Goal: Information Seeking & Learning: Ask a question

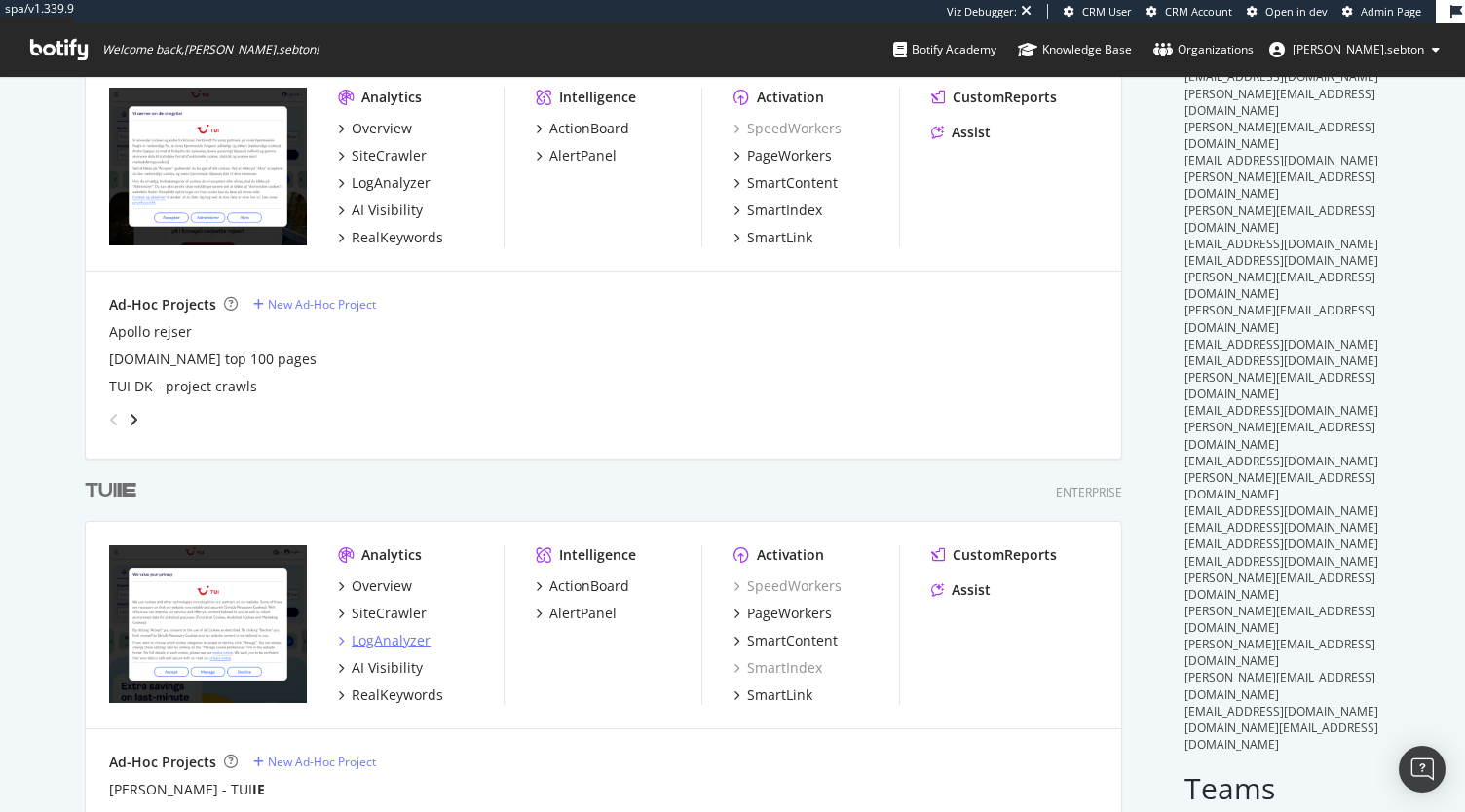
scroll to position [151, 0]
type input "ie"
click at [385, 606] on div "SiteCrawler" at bounding box center [388, 613] width 75 height 20
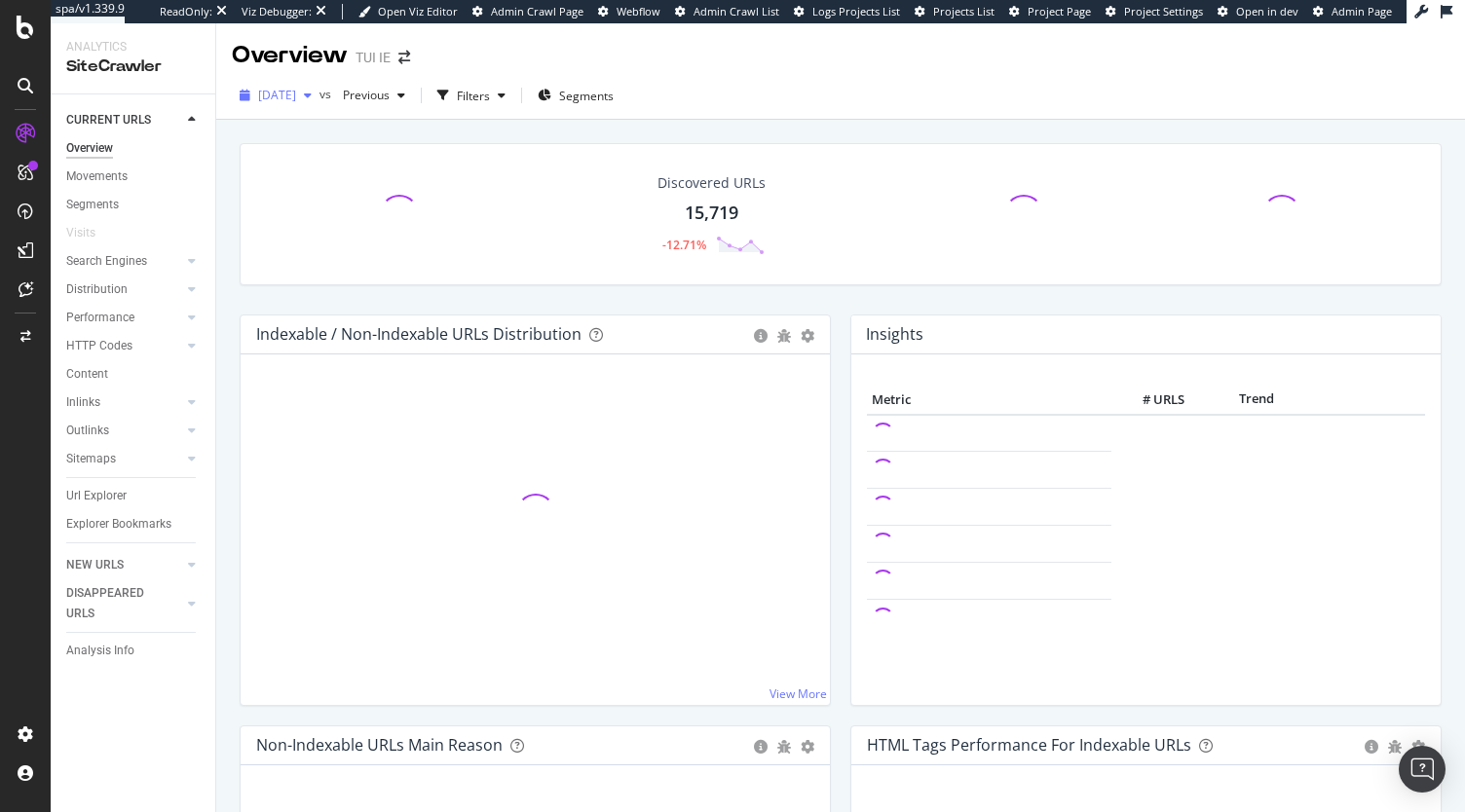
click at [296, 91] on span "2025 Oct. 15th" at bounding box center [276, 95] width 38 height 17
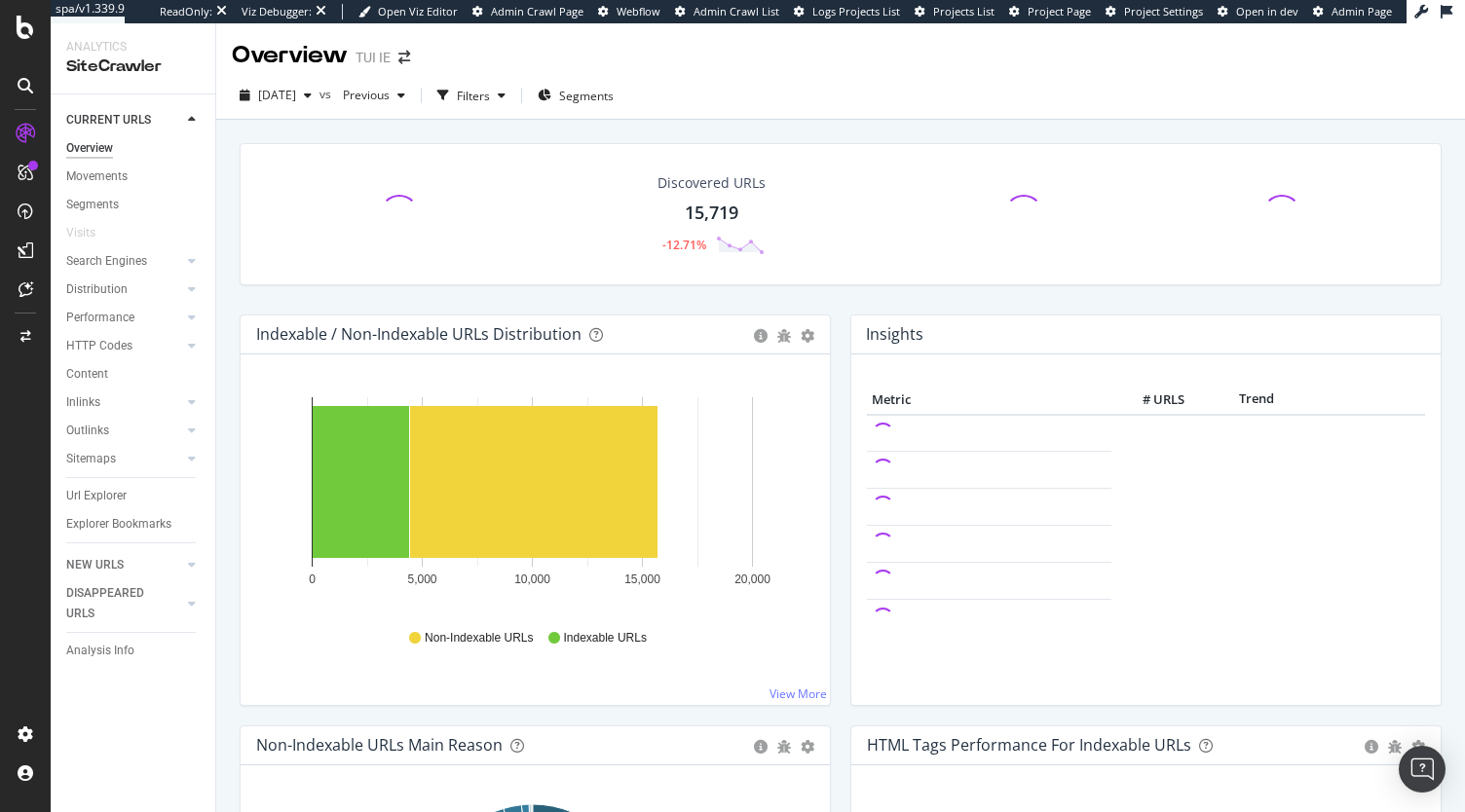
click at [579, 278] on div "Discovered URLs 15,719 -12.71%" at bounding box center [839, 215] width 1201 height 142
click at [311, 104] on div "2025 Oct. 15th" at bounding box center [276, 96] width 88 height 29
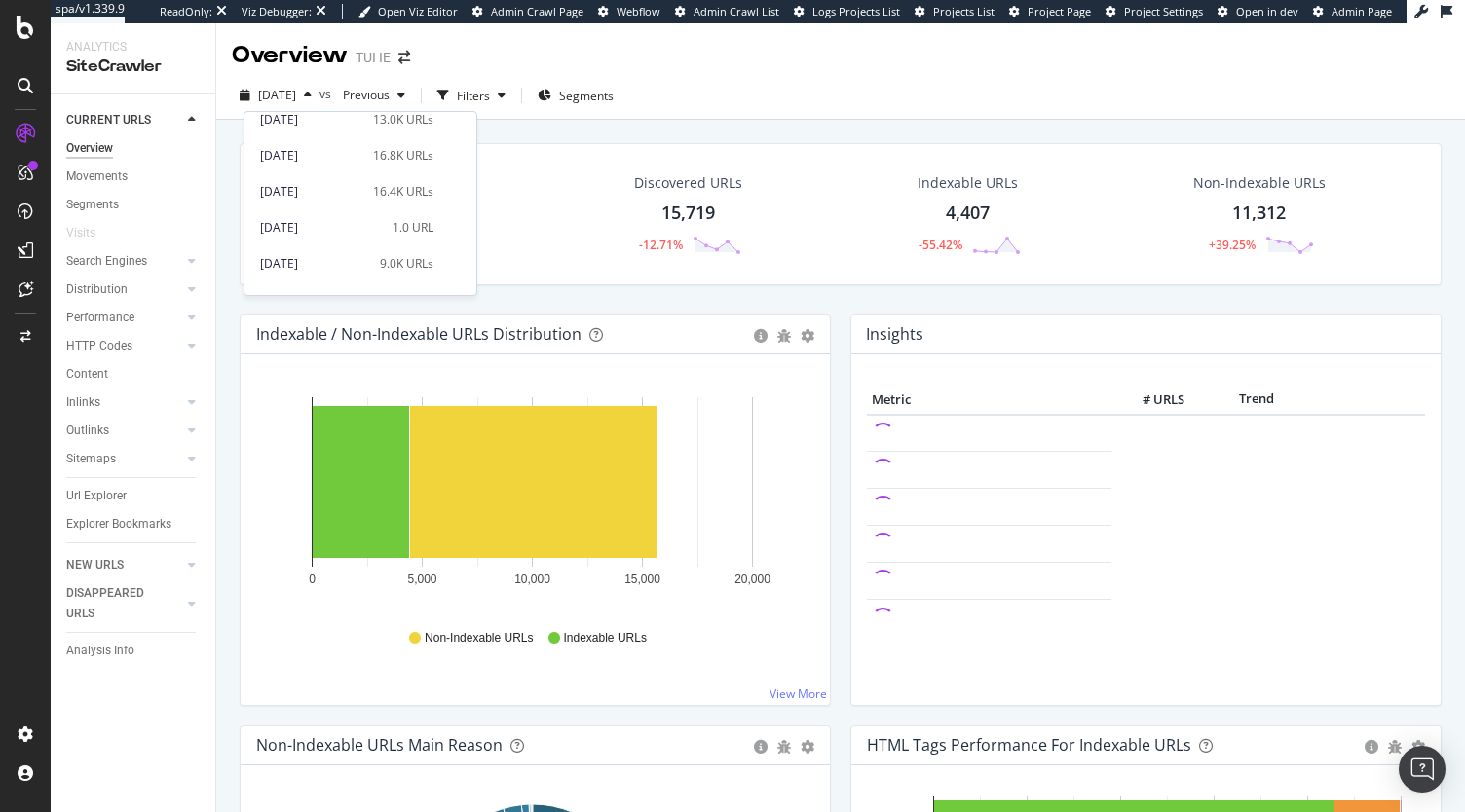
scroll to position [260, 0]
click at [339, 202] on div "2025 Oct. 7th 1.0 URL" at bounding box center [360, 193] width 232 height 28
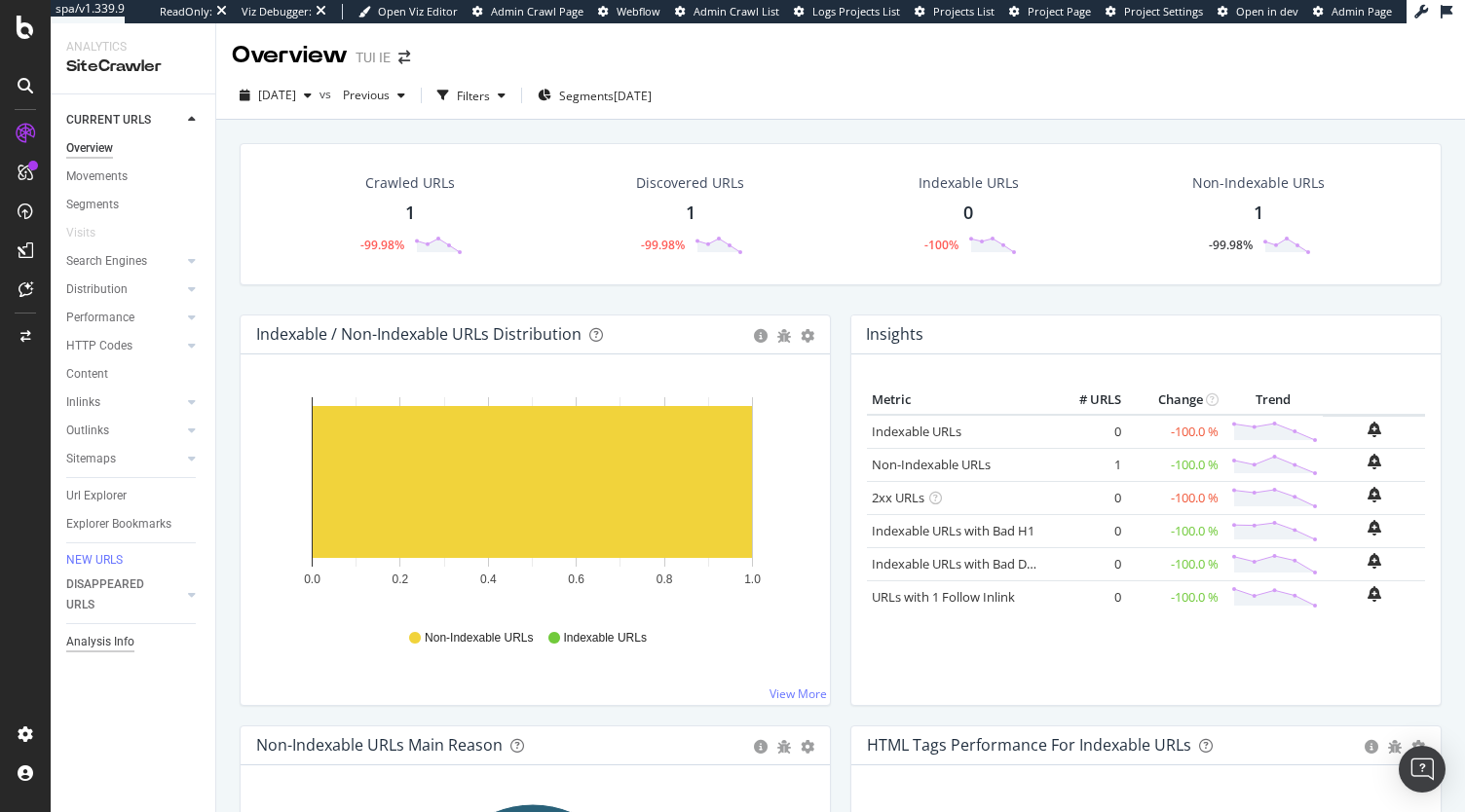
click at [111, 648] on div "Analysis Info" at bounding box center [101, 642] width 68 height 20
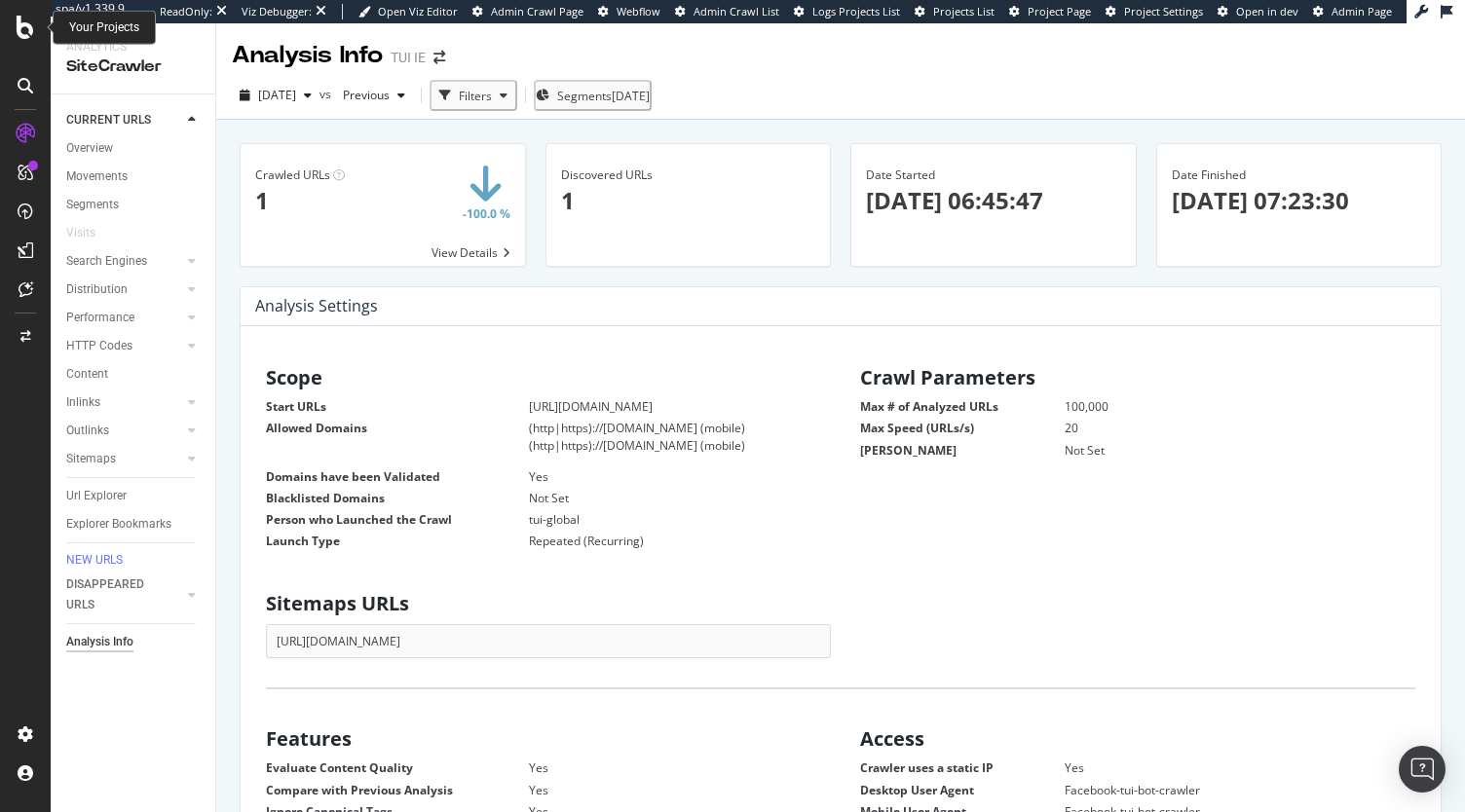
click at [14, 24] on div at bounding box center [25, 27] width 47 height 23
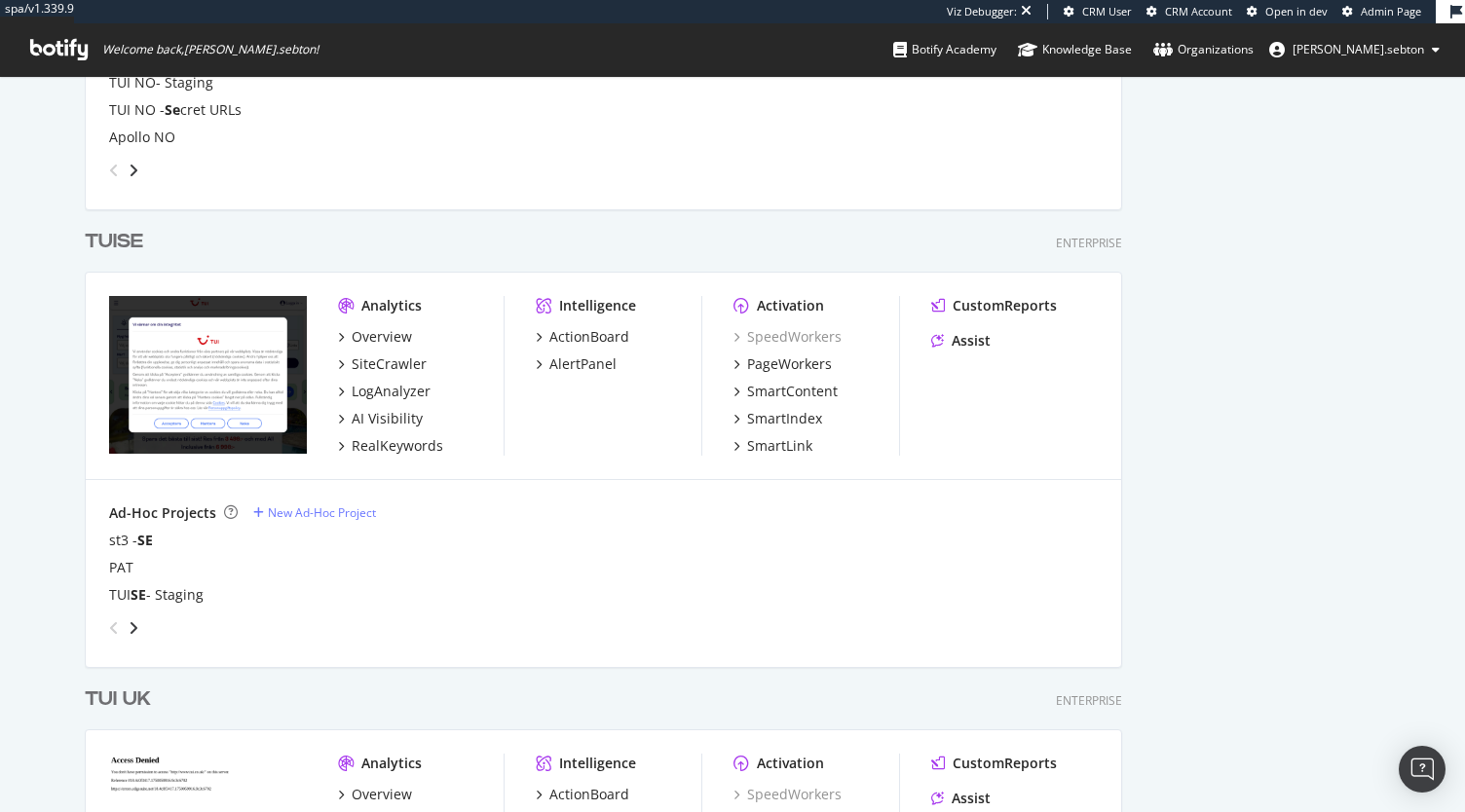
scroll to position [2169, 0]
type input "se"
click at [364, 369] on div "SiteCrawler" at bounding box center [388, 363] width 75 height 20
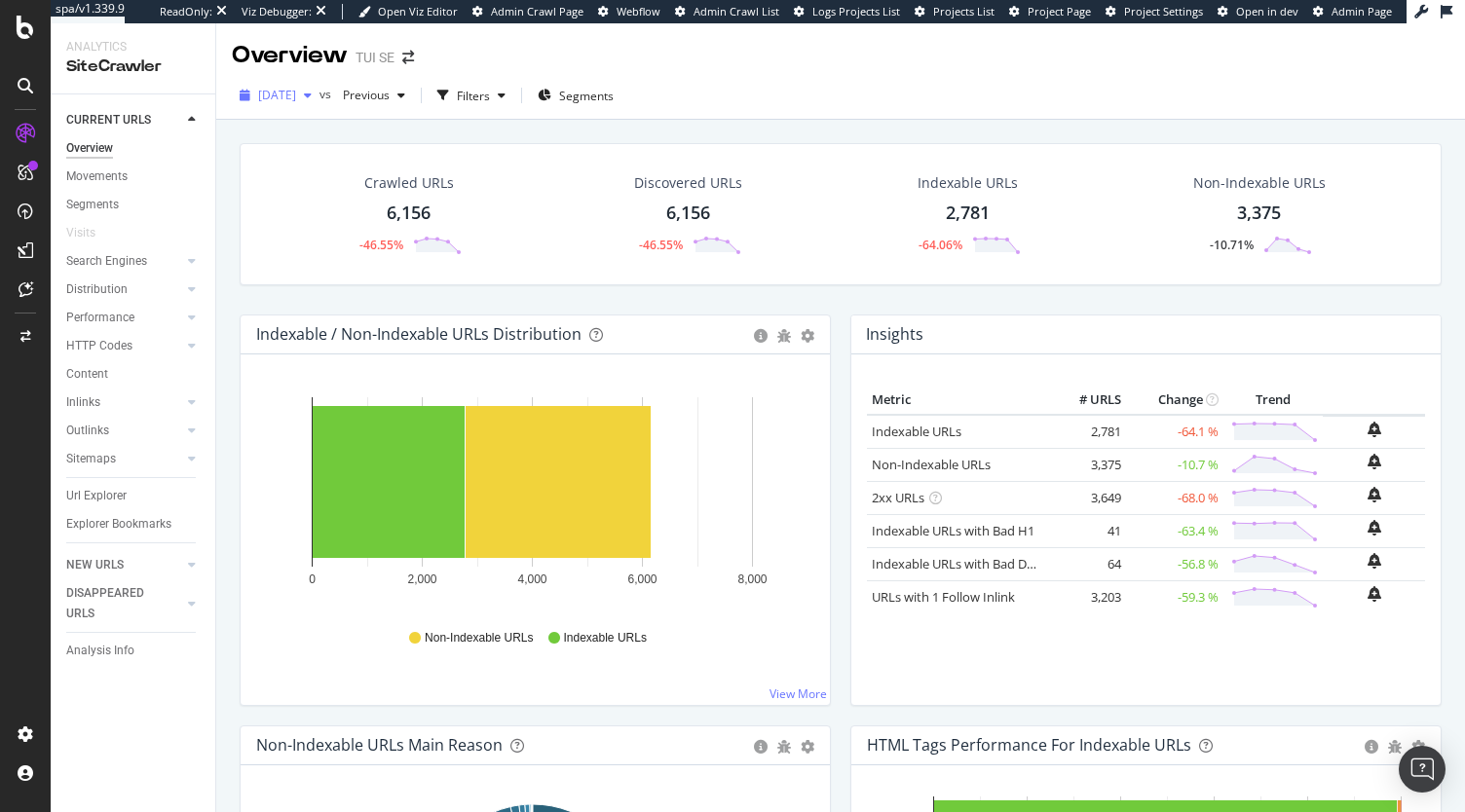
click at [298, 84] on div "2025 Oct. 15th" at bounding box center [276, 96] width 88 height 29
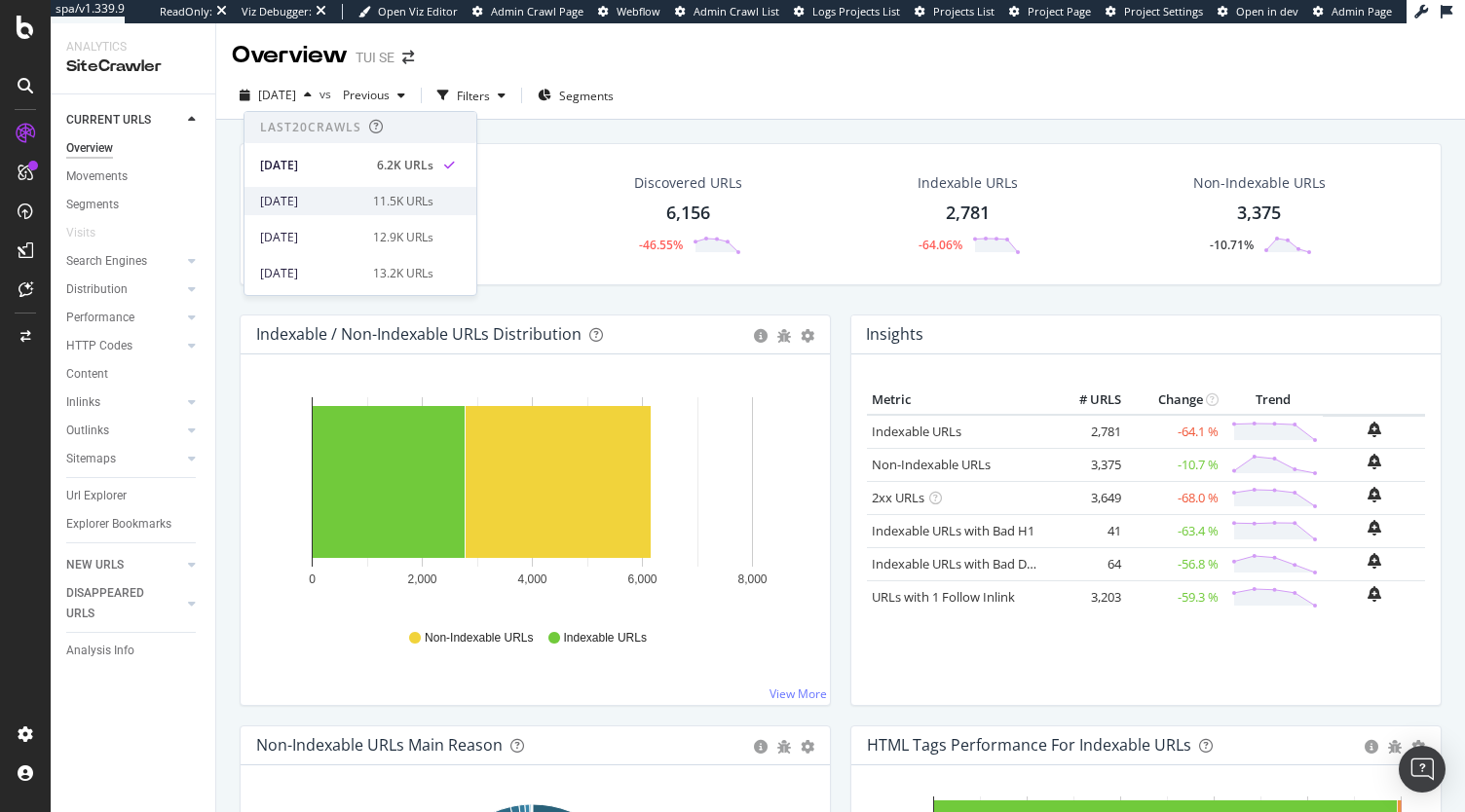
click at [315, 189] on div "2025 Oct. 14th 11.5K URLs" at bounding box center [360, 201] width 232 height 28
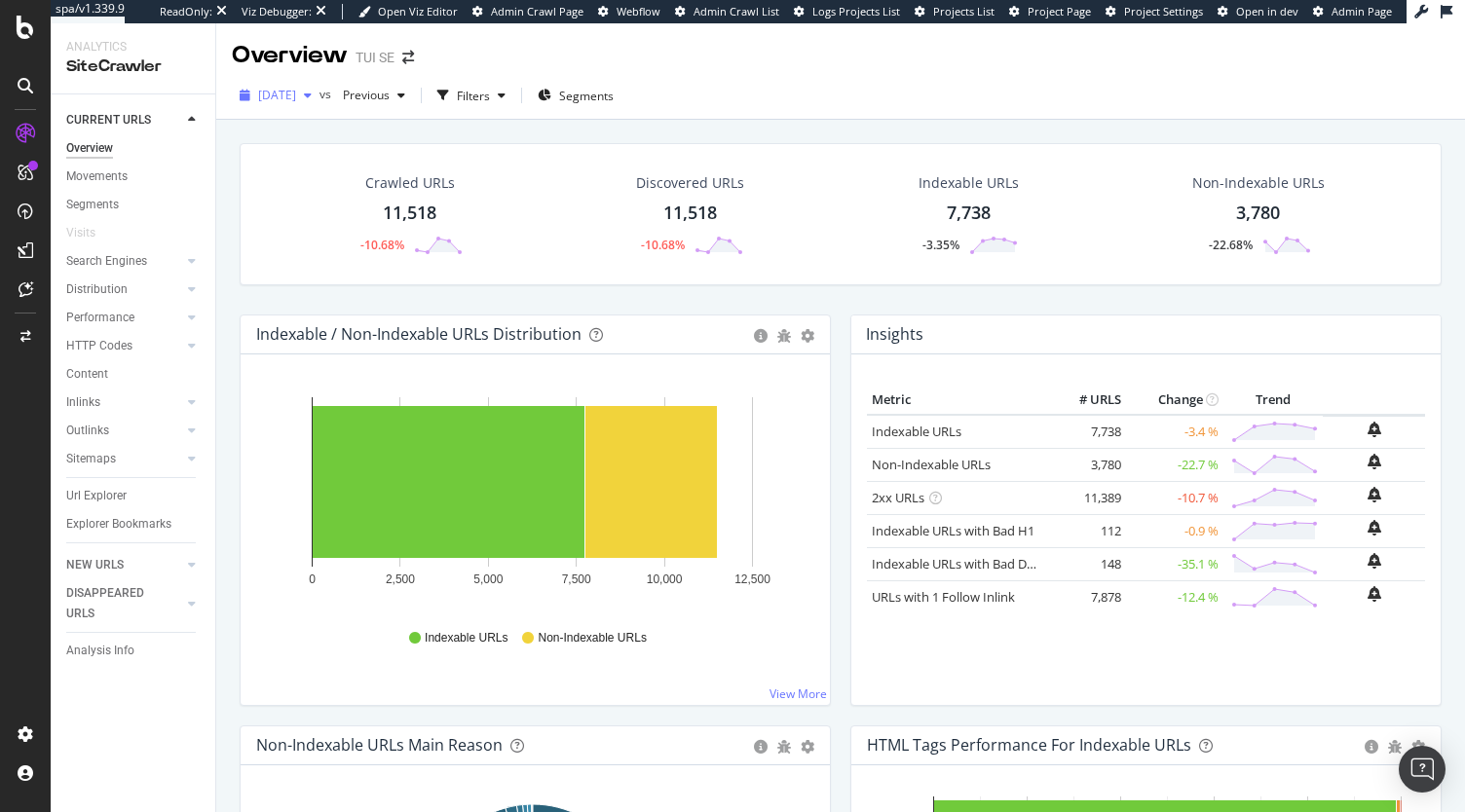
click at [319, 105] on div "2025 Oct. 14th" at bounding box center [276, 96] width 88 height 29
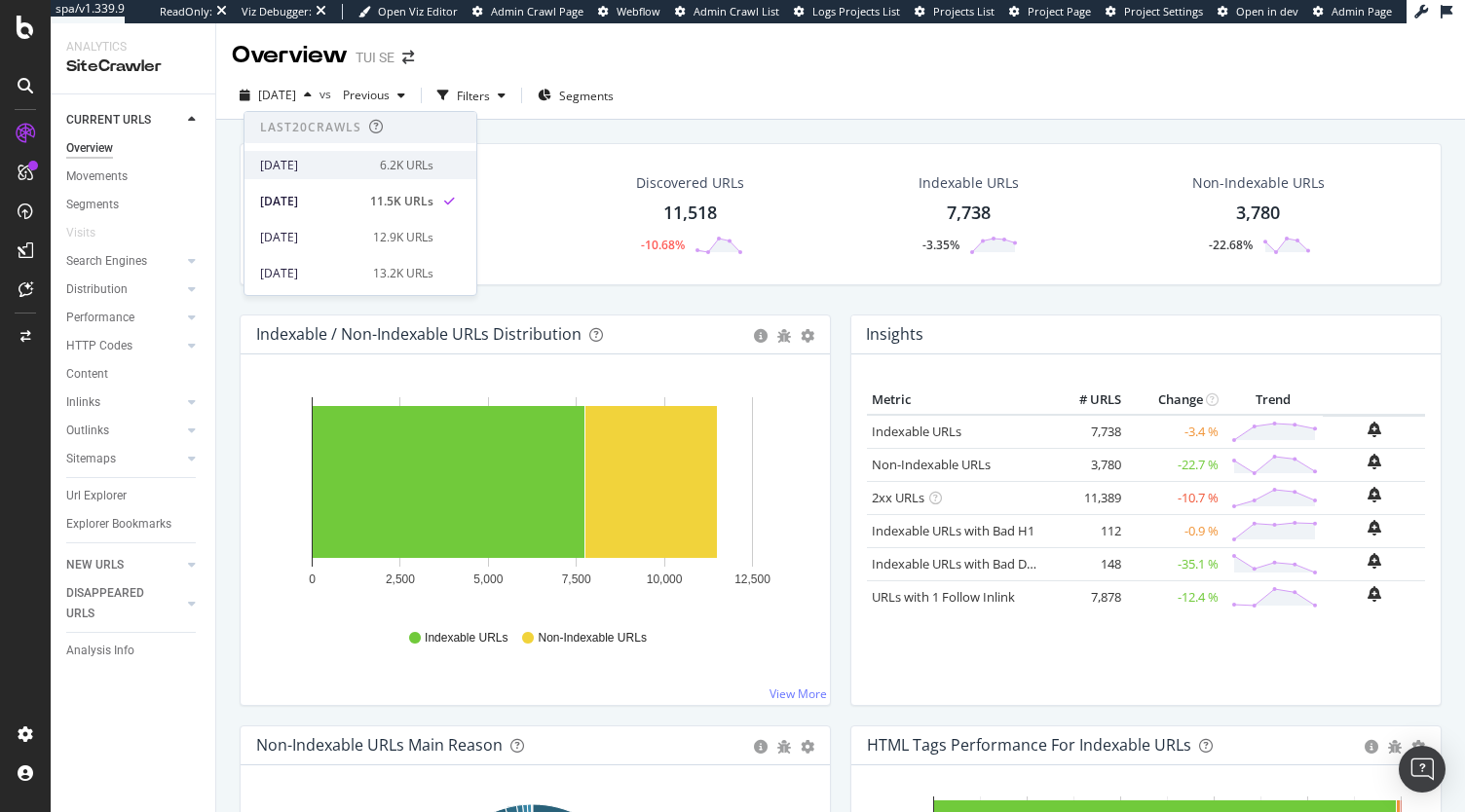
click at [304, 161] on div "2025 Oct. 15th" at bounding box center [313, 166] width 108 height 18
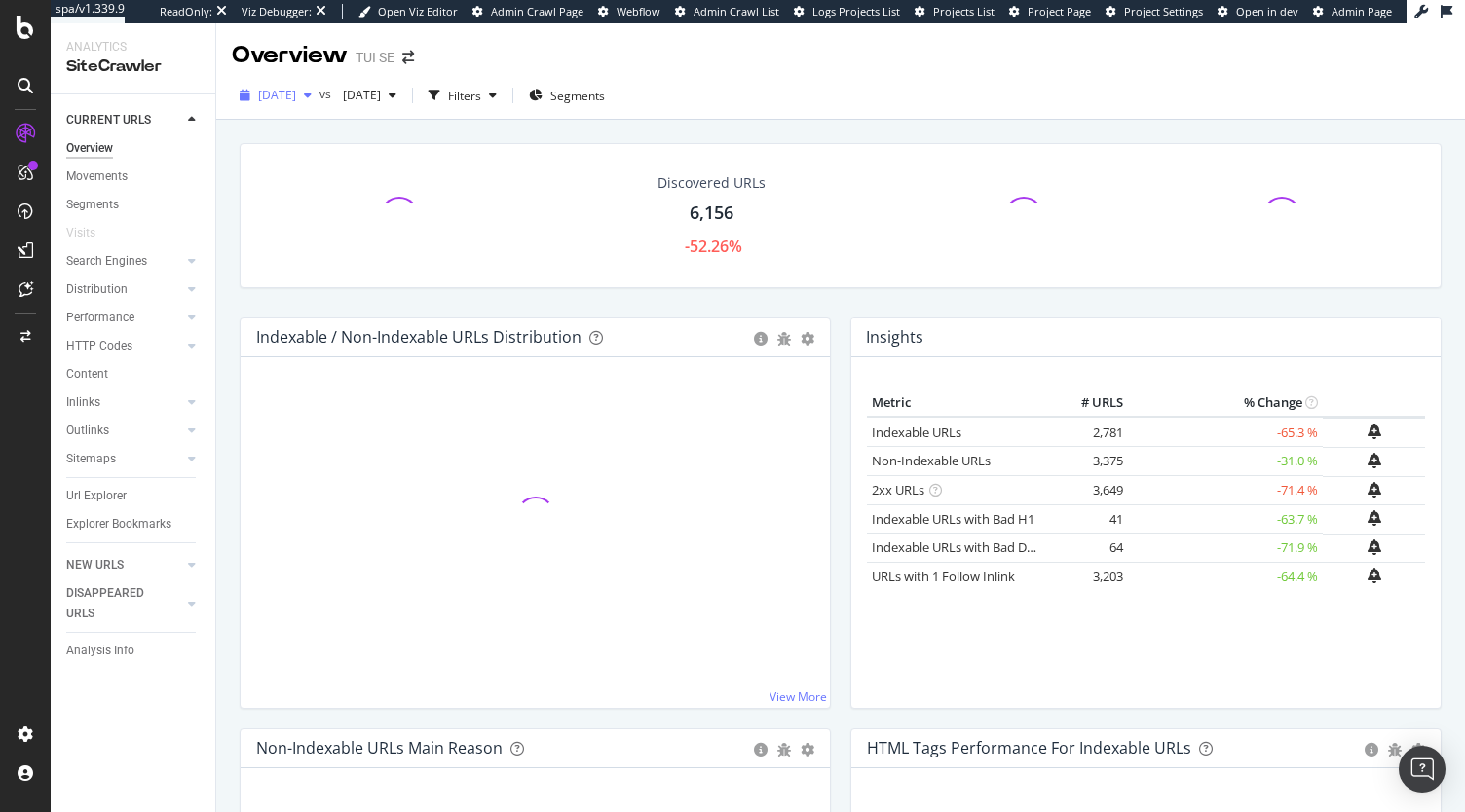
click at [296, 95] on span "2025 Oct. 15th" at bounding box center [276, 95] width 38 height 17
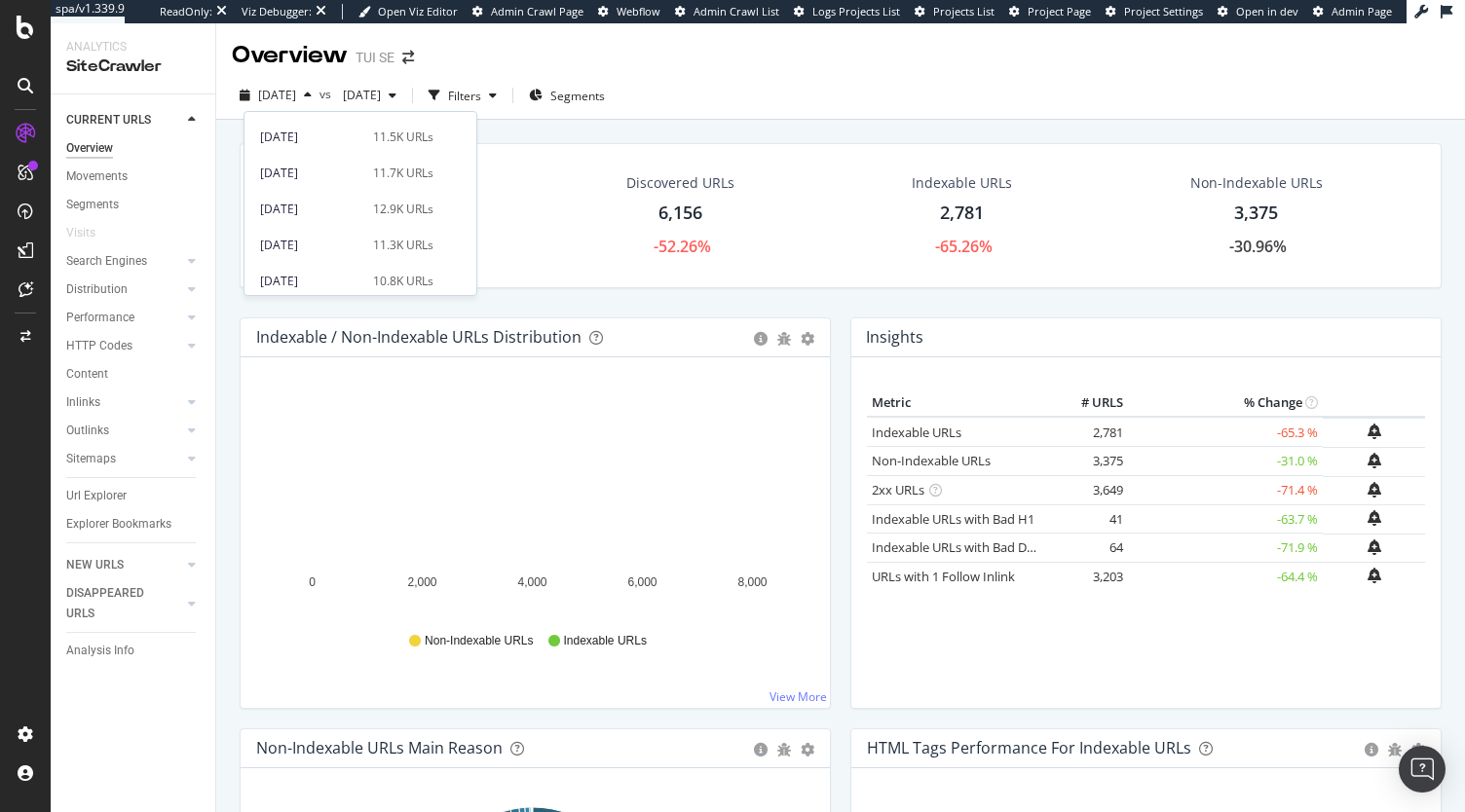
scroll to position [174, 0]
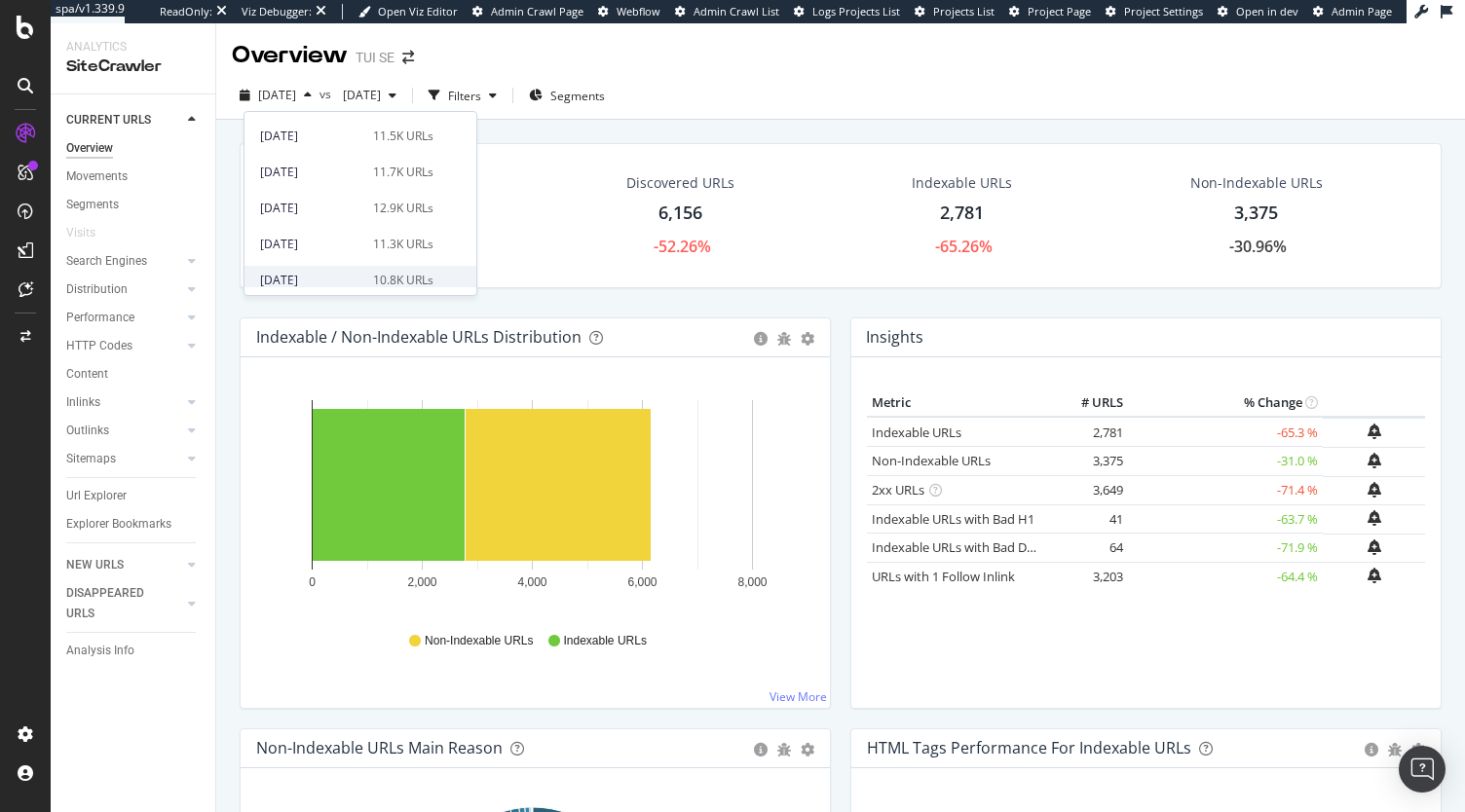
click at [339, 275] on div "2025 Oct. 7th" at bounding box center [310, 280] width 102 height 18
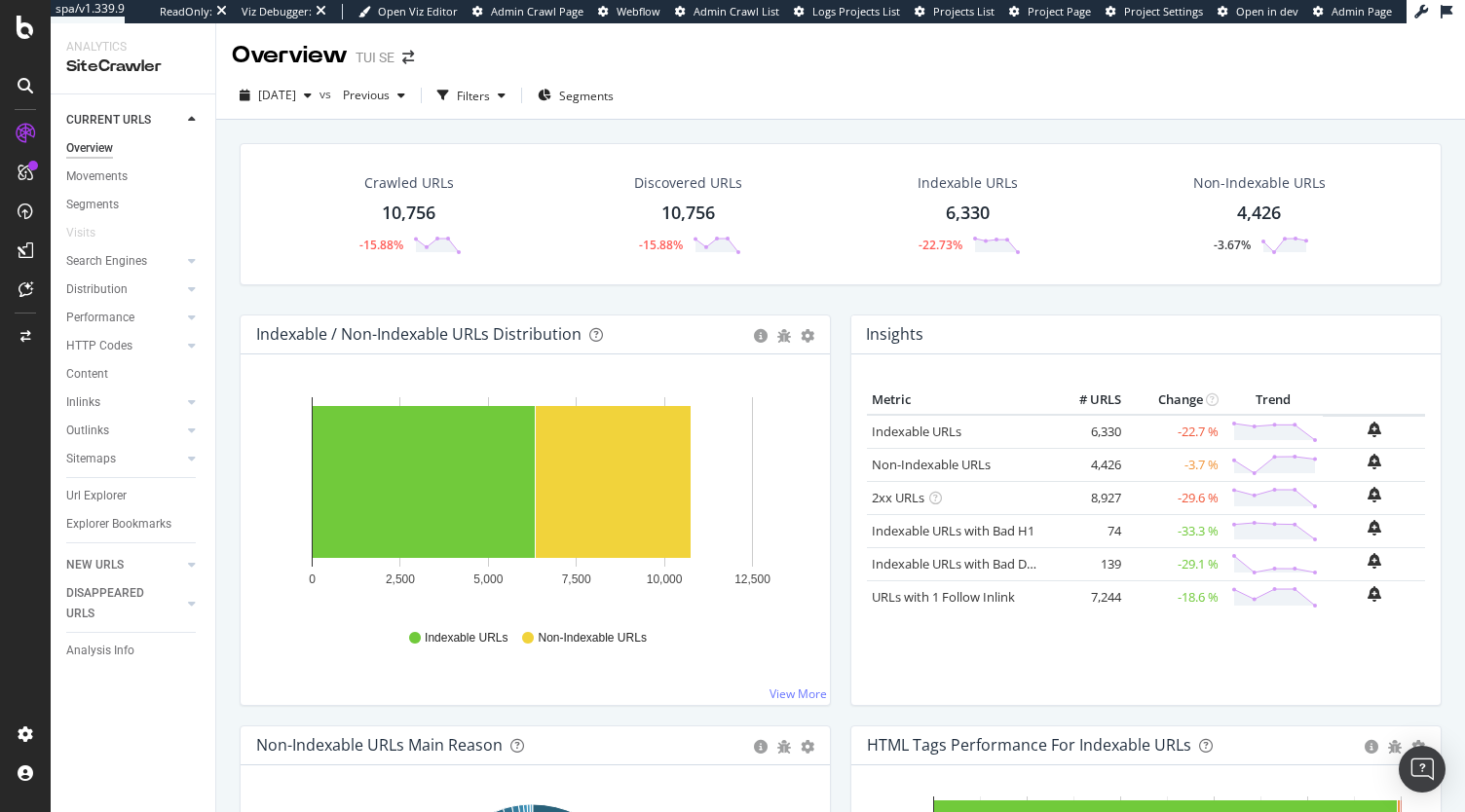
drag, startPoint x: 94, startPoint y: 499, endPoint x: 616, endPoint y: 62, distance: 680.8
click at [94, 499] on div "Url Explorer" at bounding box center [97, 496] width 61 height 20
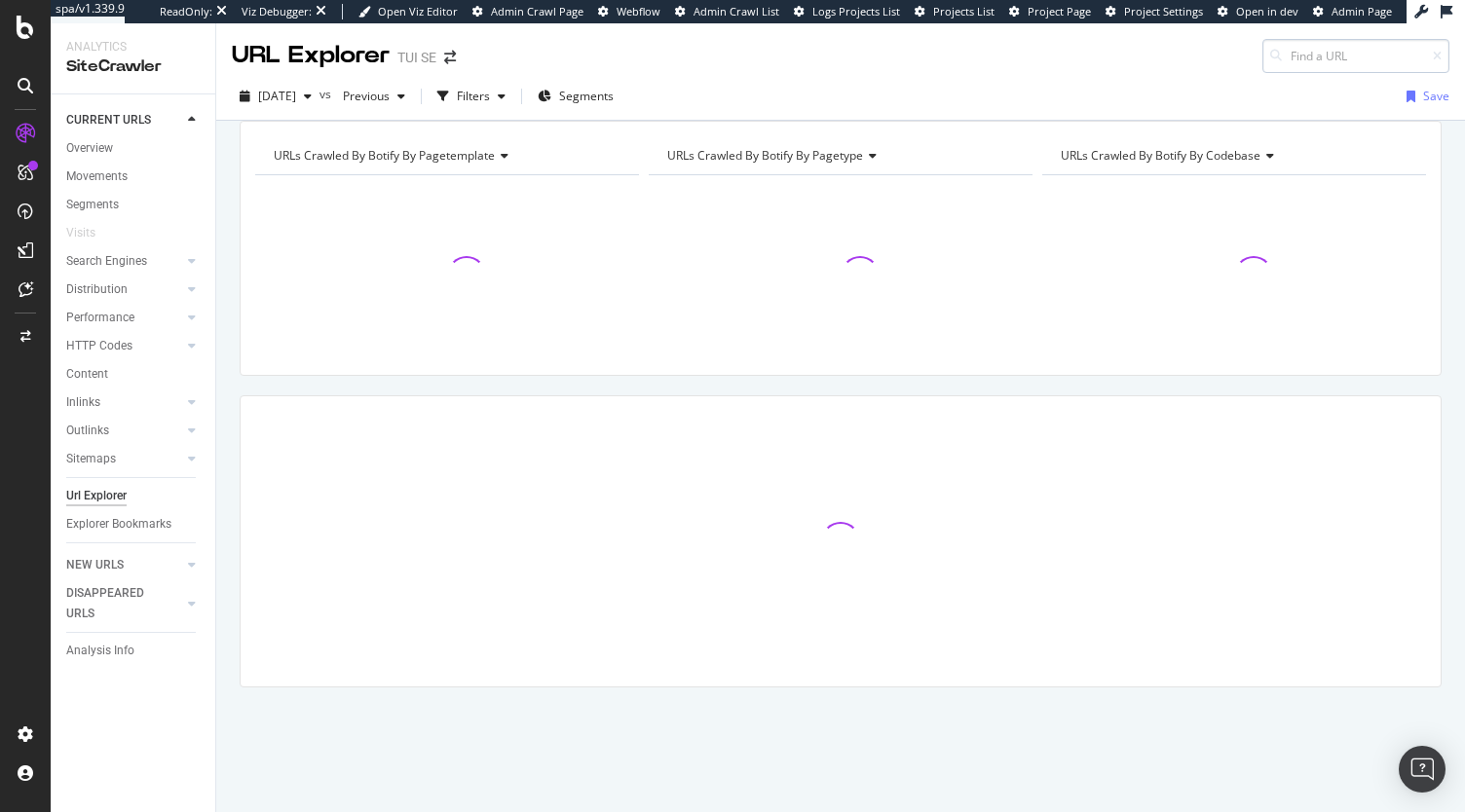
click at [1319, 52] on input at bounding box center [1356, 56] width 187 height 34
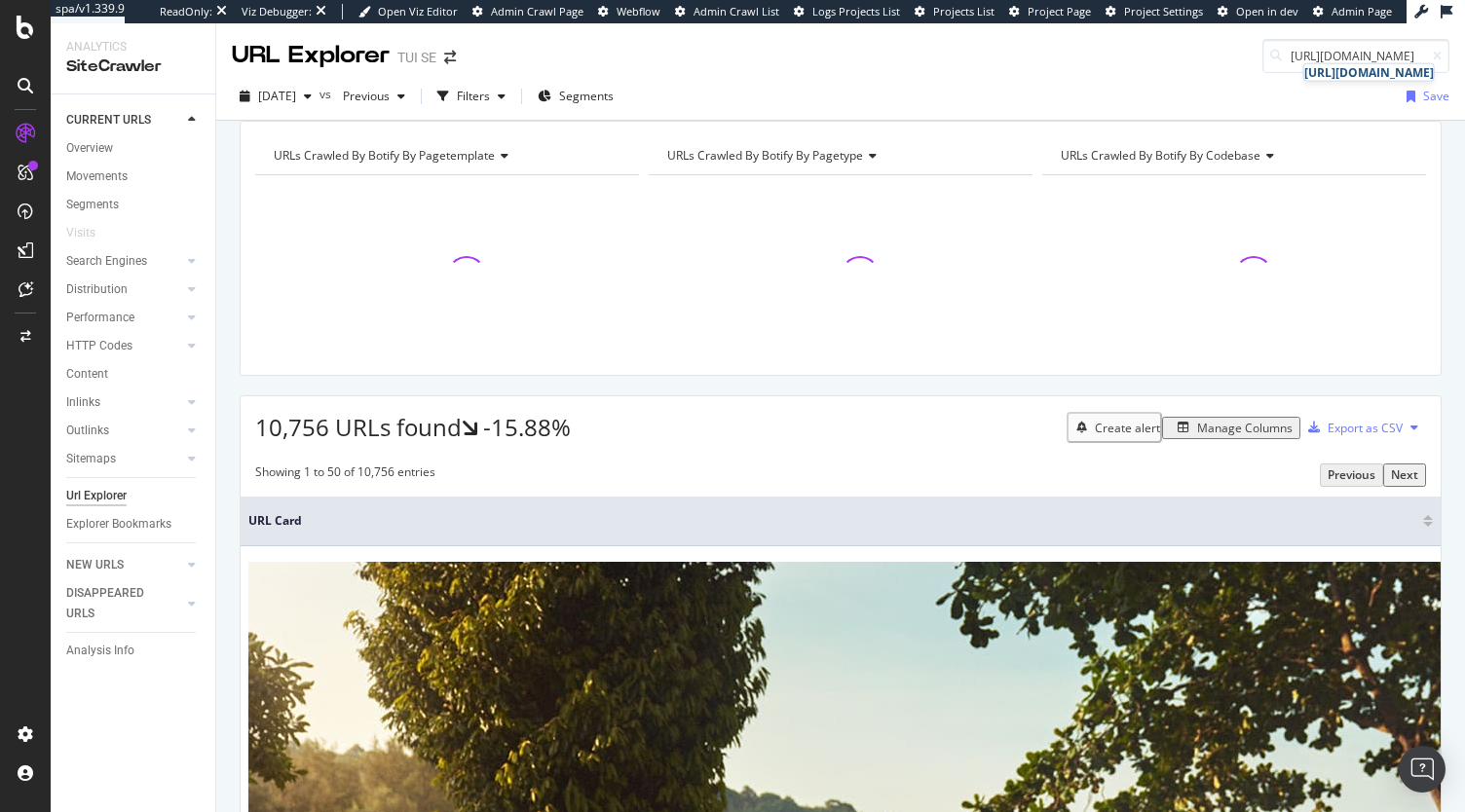
type input "https://www.tui.se/resa/italien/florens/relais-santa-croce-by-baglioni-hotels/"
click at [1321, 81] on div "https://www.tui.se/resa/italien/florens/relais-santa-croce-by-baglioni-hotels/" at bounding box center [1368, 72] width 130 height 17
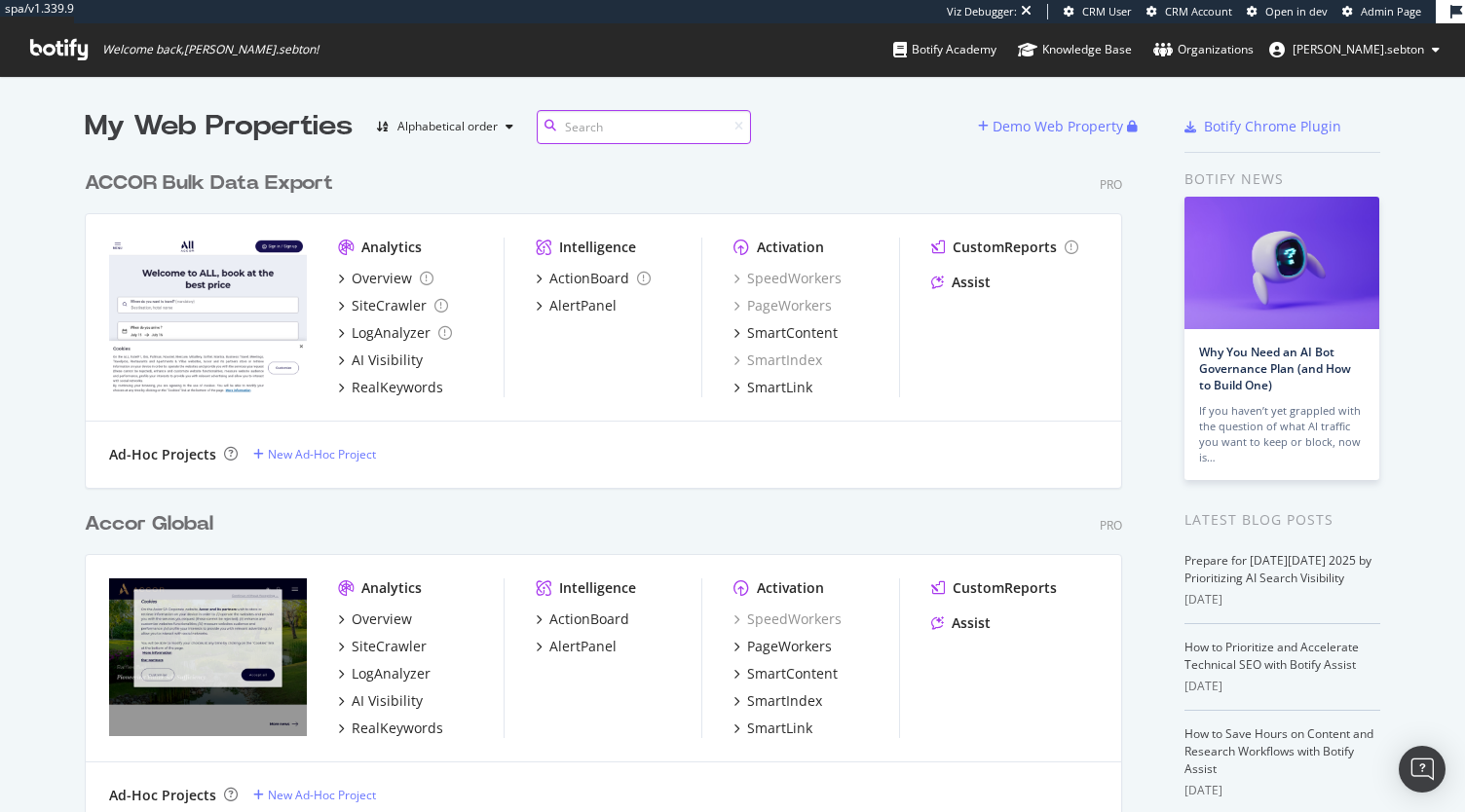
scroll to position [4274, 1038]
click at [757, 642] on div "PageWorkers" at bounding box center [789, 647] width 85 height 20
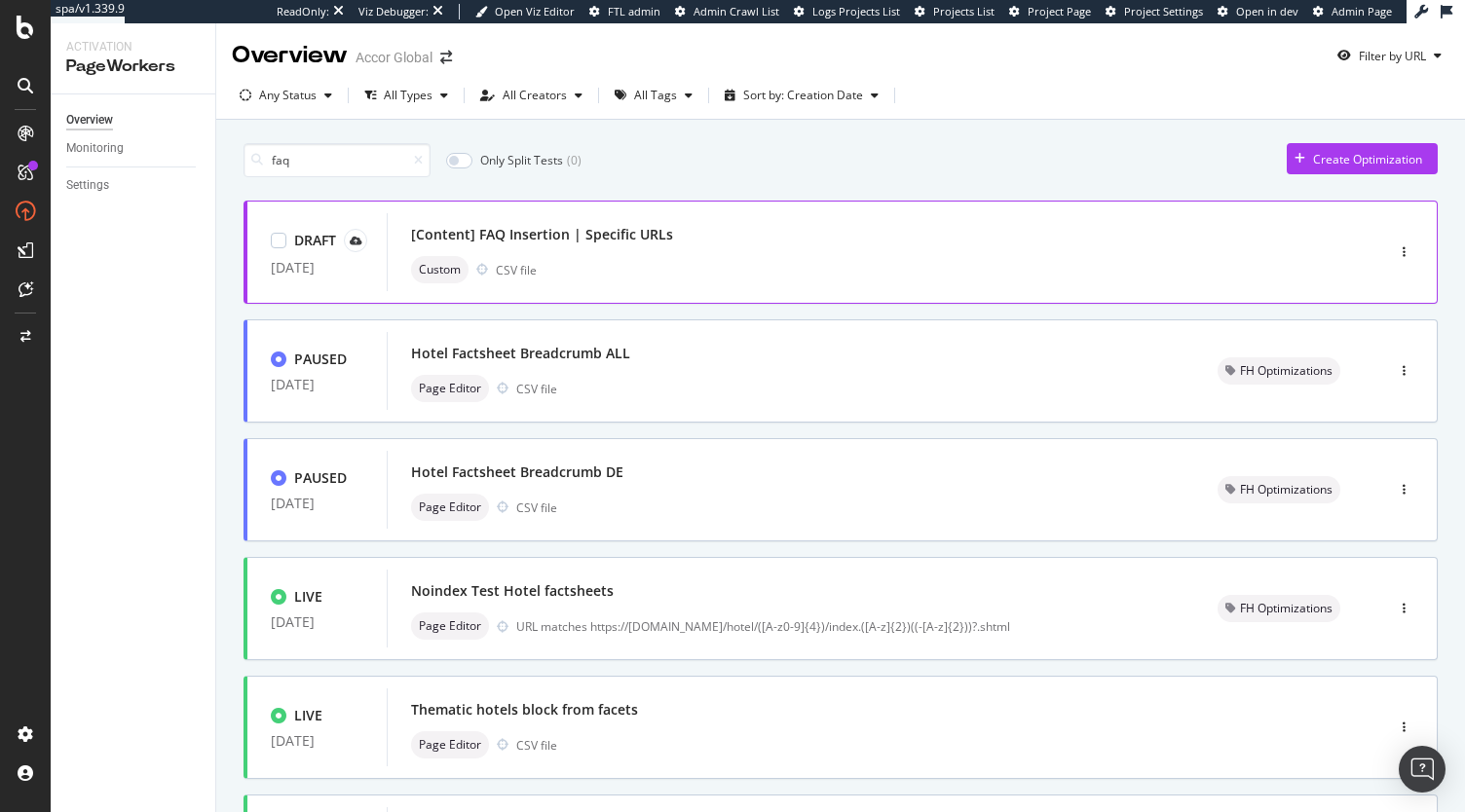
click at [575, 225] on div "[Content] FAQ Insertion | Specific URLs" at bounding box center [542, 235] width 262 height 20
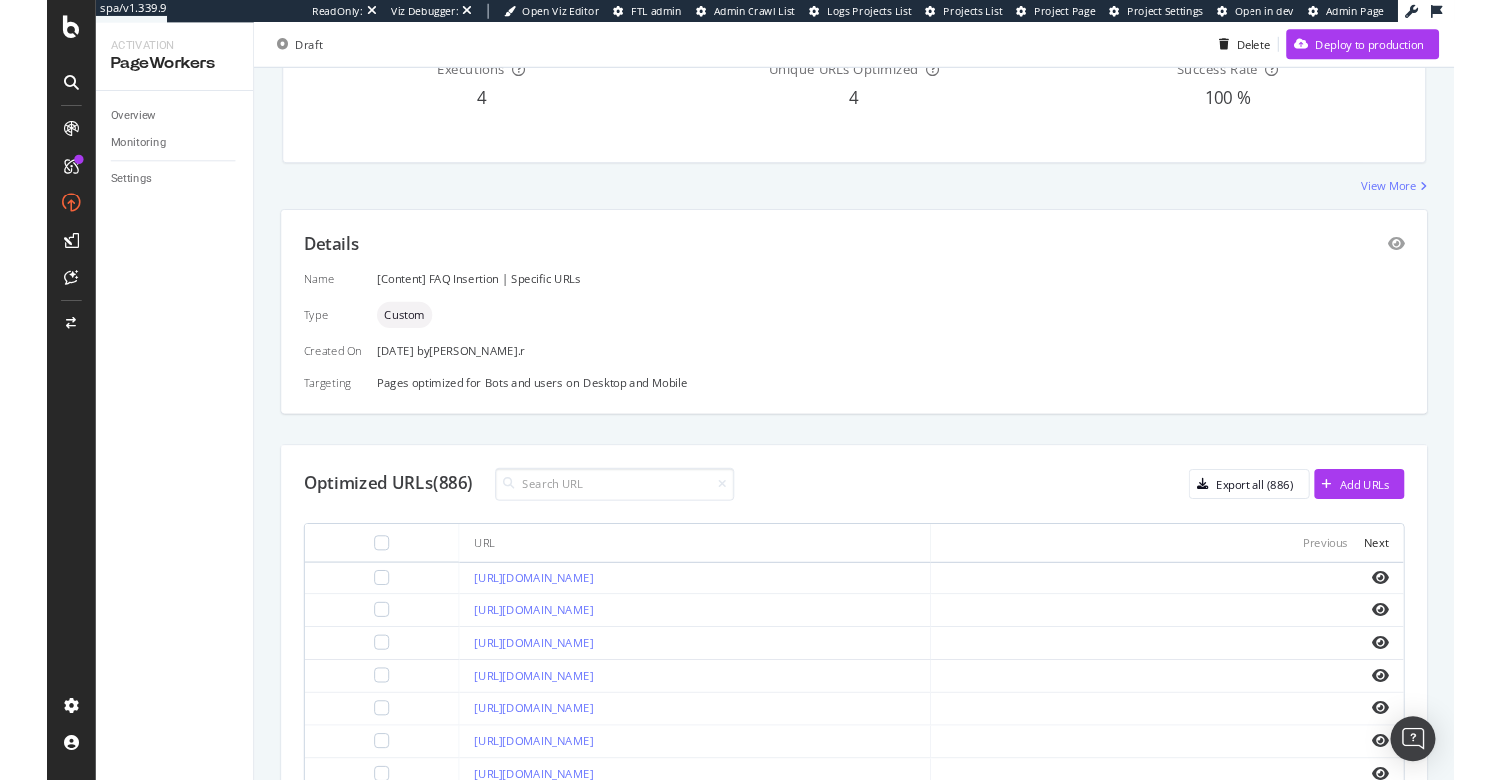
scroll to position [255, 0]
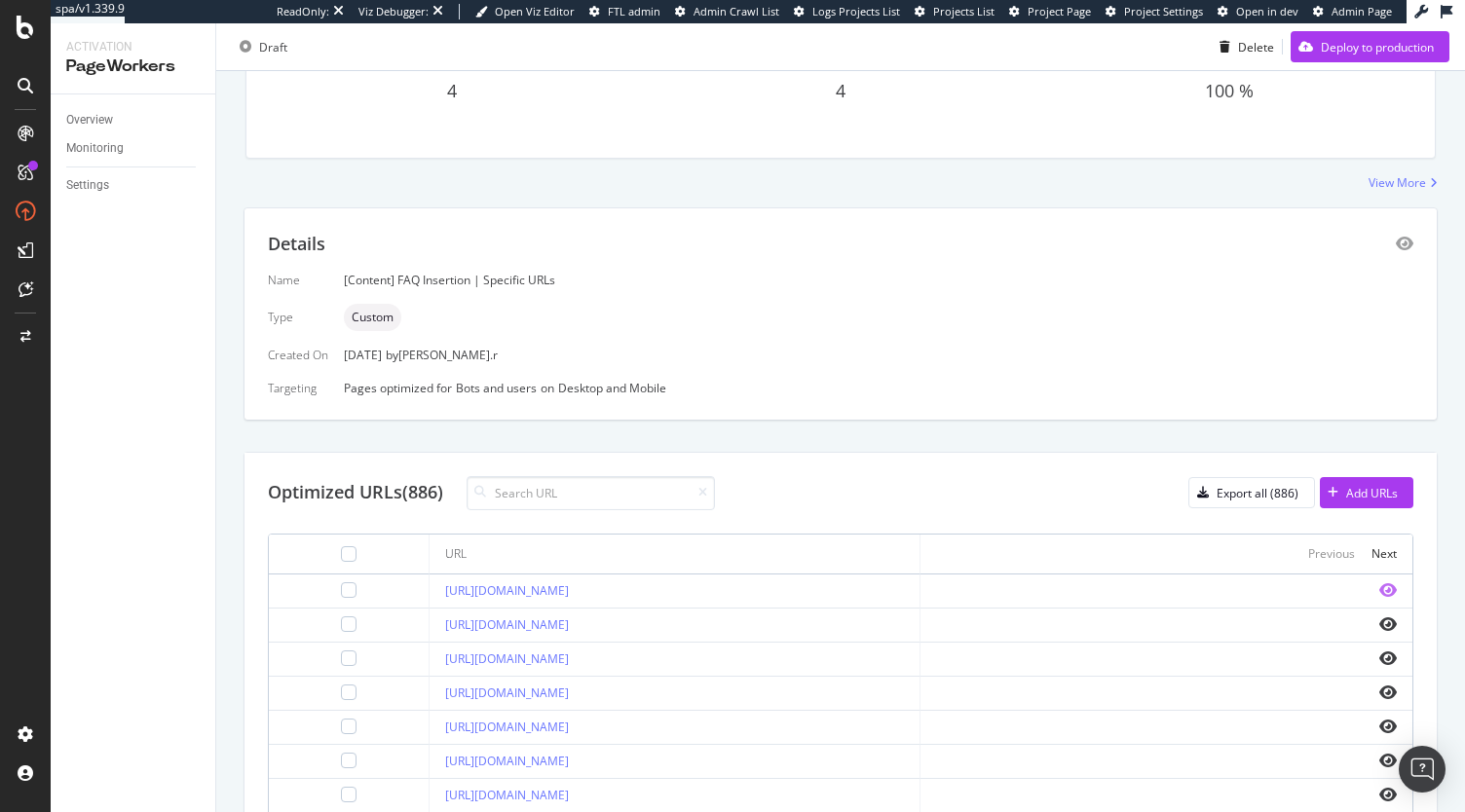
click at [1379, 588] on icon "eye" at bounding box center [1388, 590] width 18 height 16
click at [341, 591] on div at bounding box center [348, 590] width 16 height 16
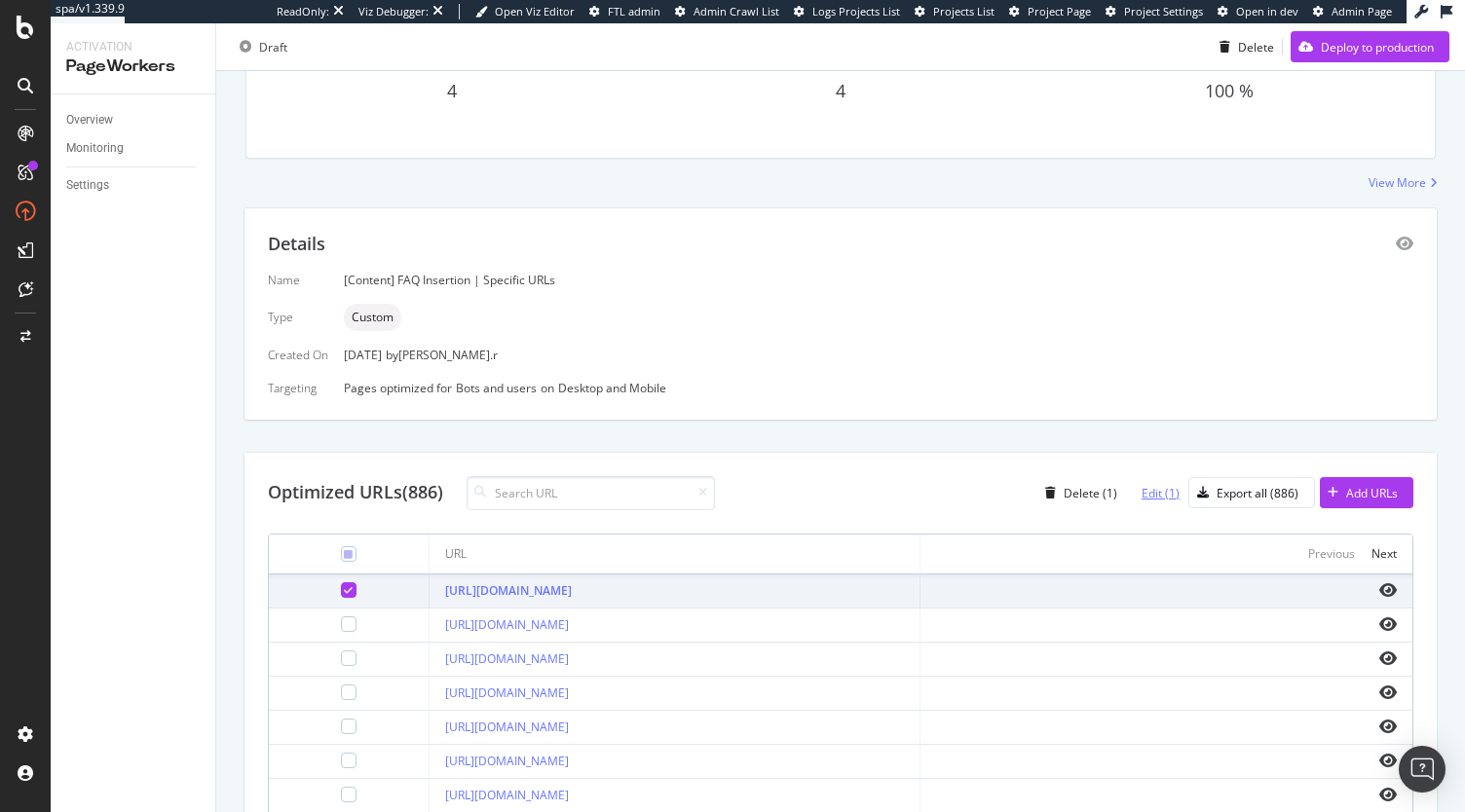
click at [1150, 494] on div "Edit (1)" at bounding box center [1160, 493] width 38 height 17
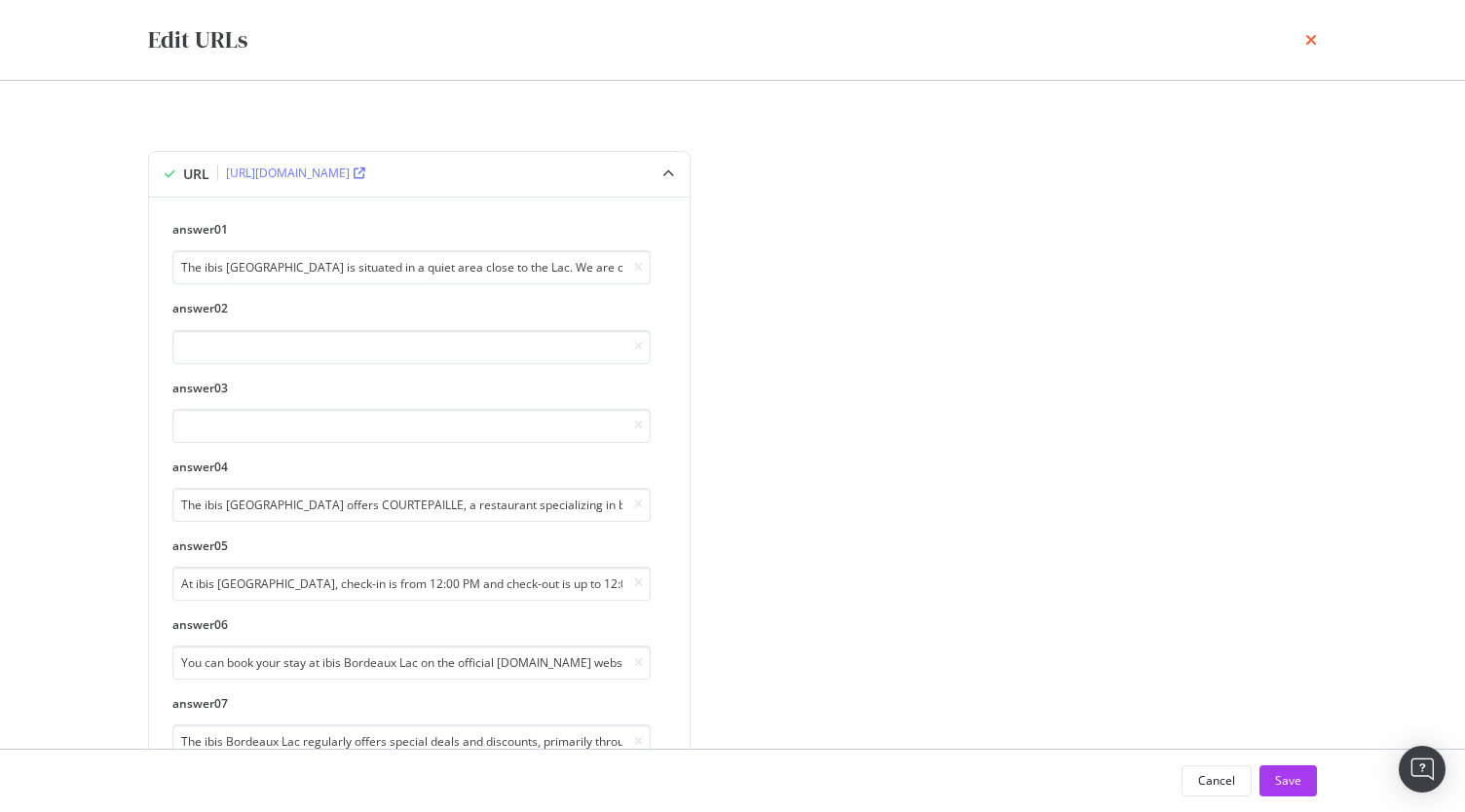
click at [1315, 44] on icon "times" at bounding box center [1311, 40] width 12 height 16
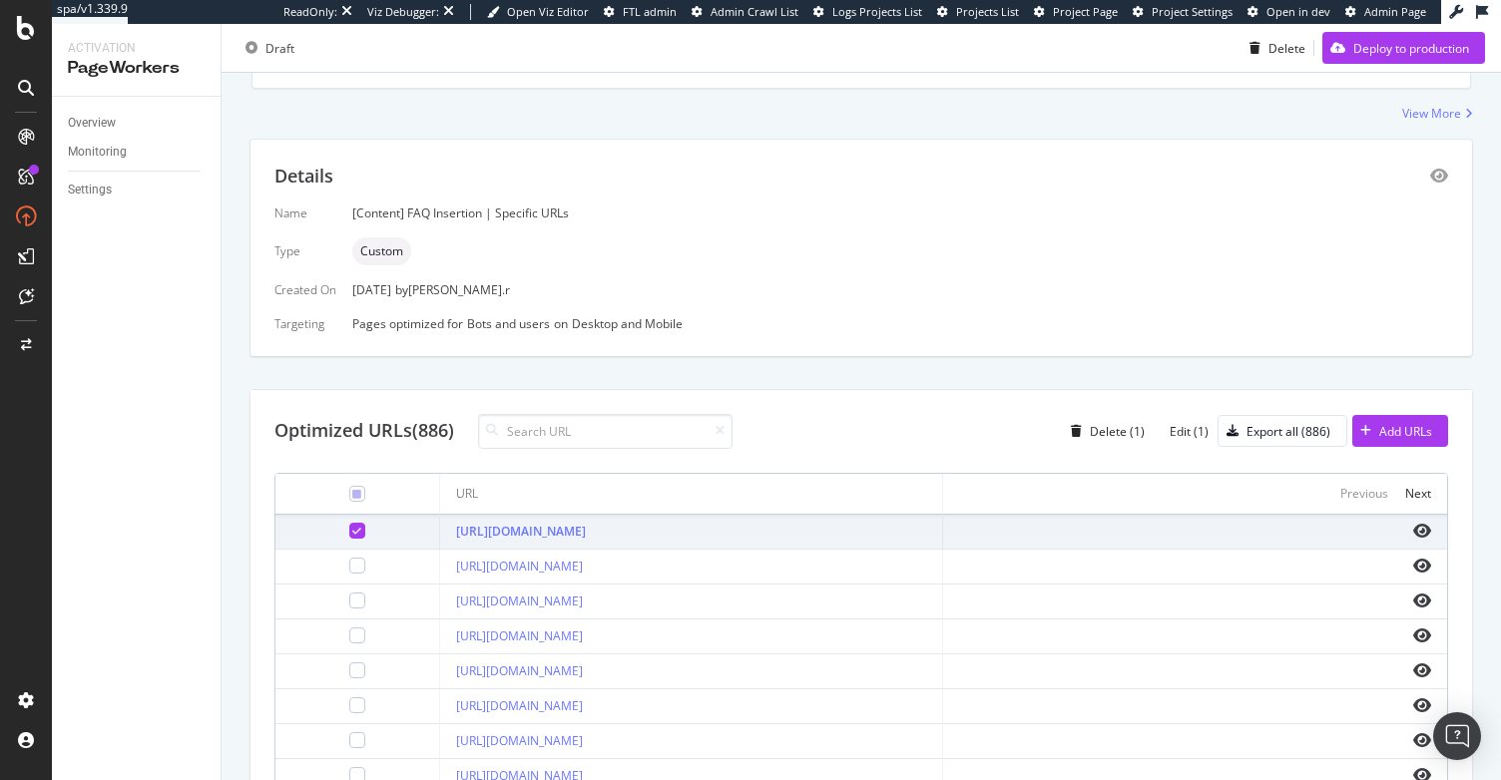
scroll to position [273, 0]
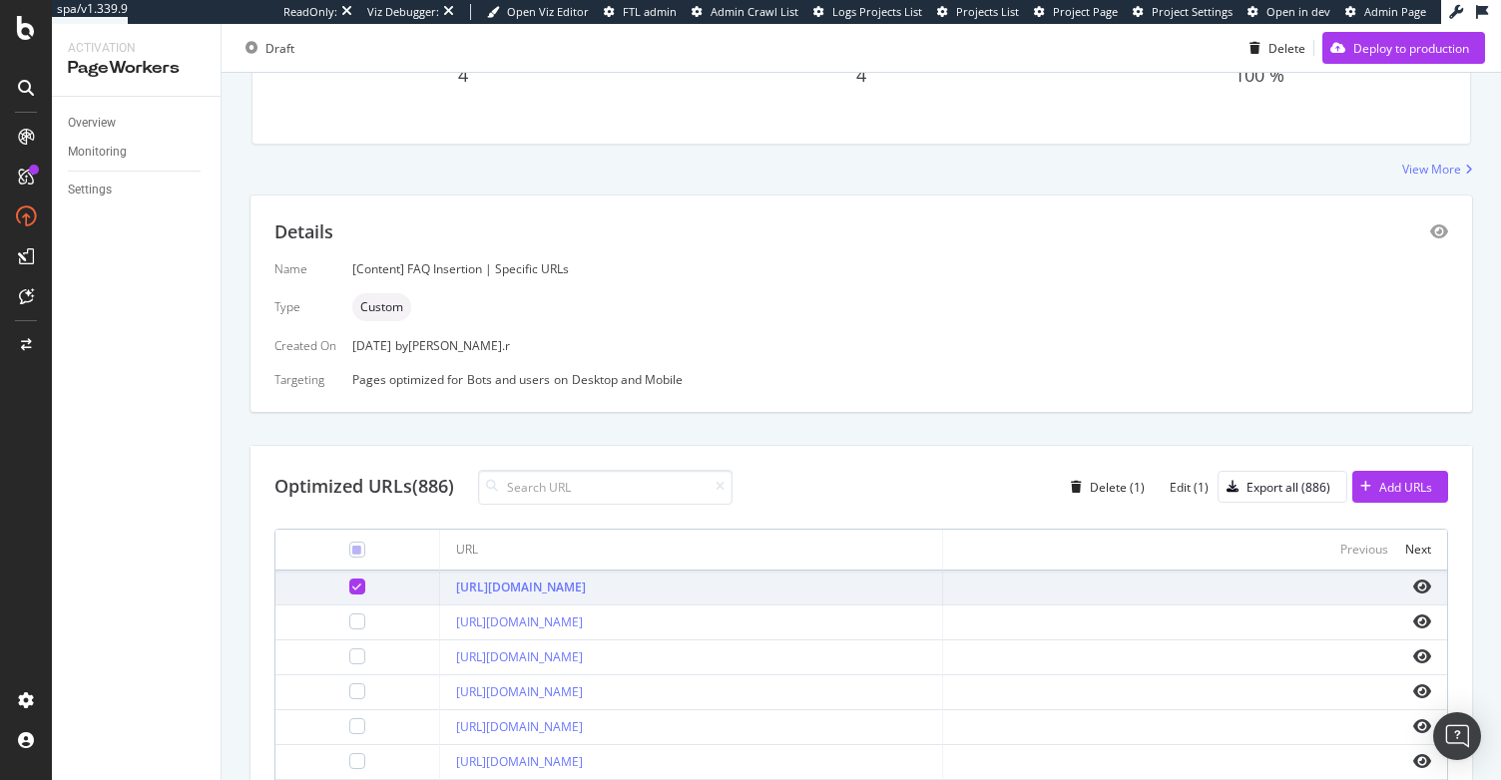
click at [352, 582] on icon at bounding box center [356, 587] width 9 height 10
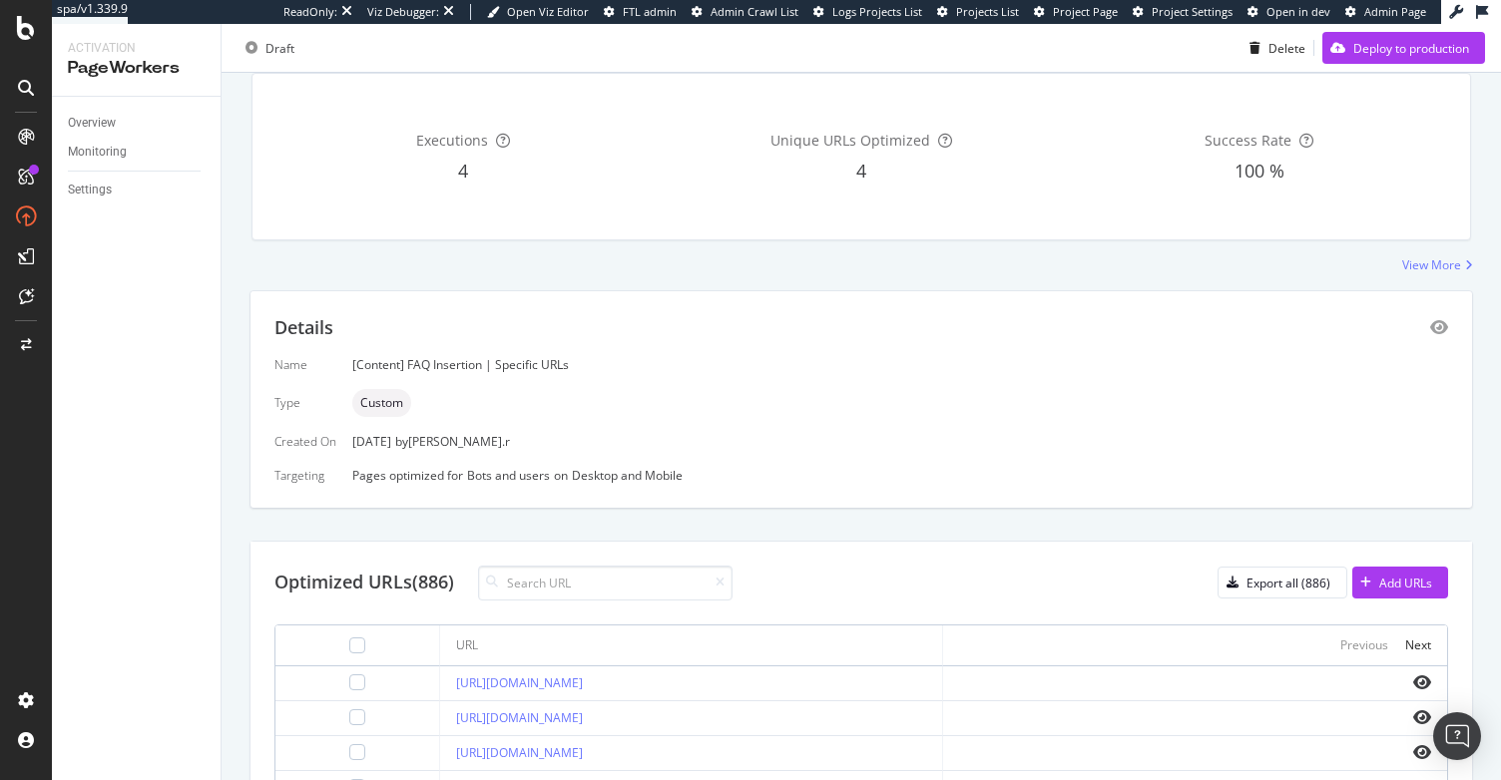
scroll to position [417, 0]
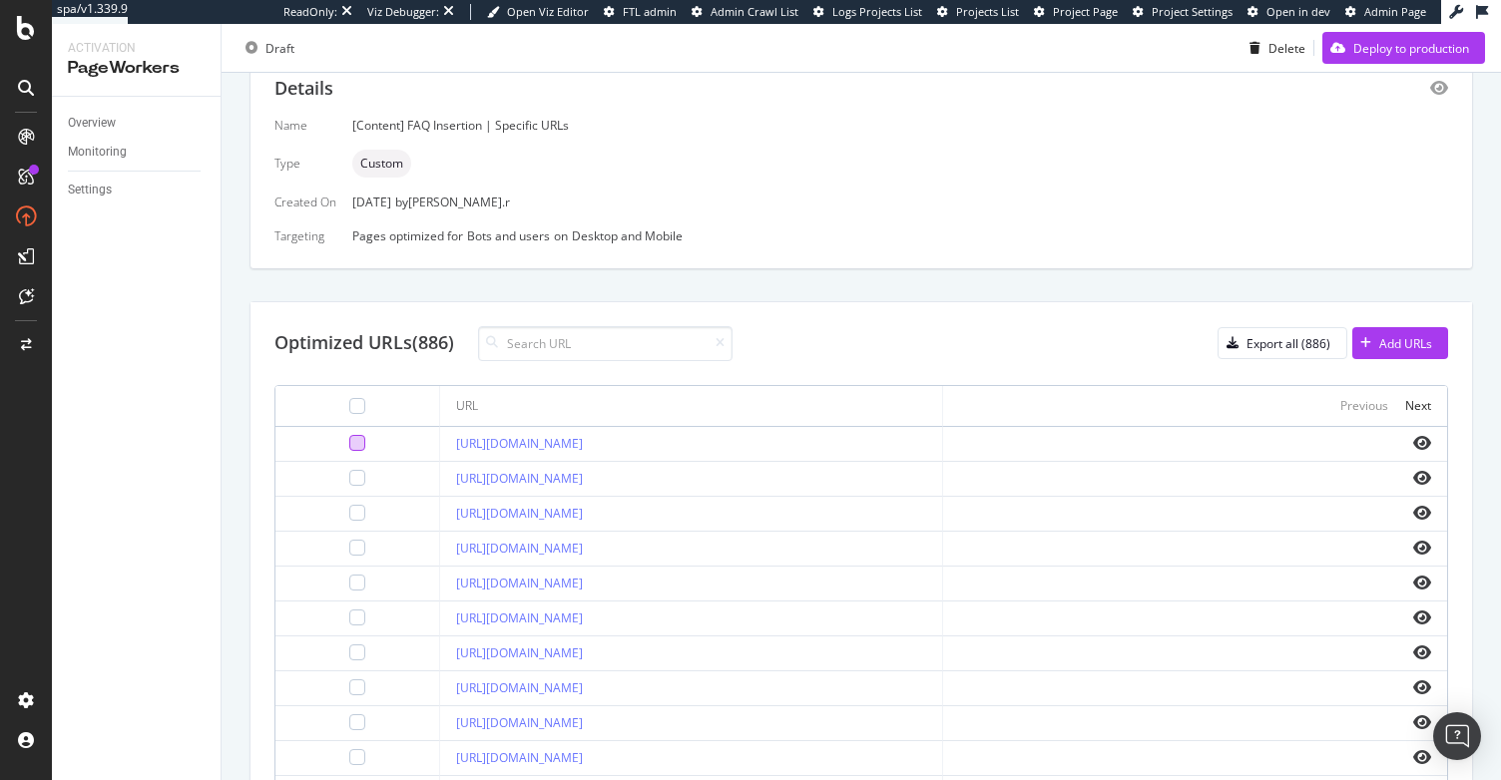
click at [349, 442] on div at bounding box center [357, 443] width 16 height 16
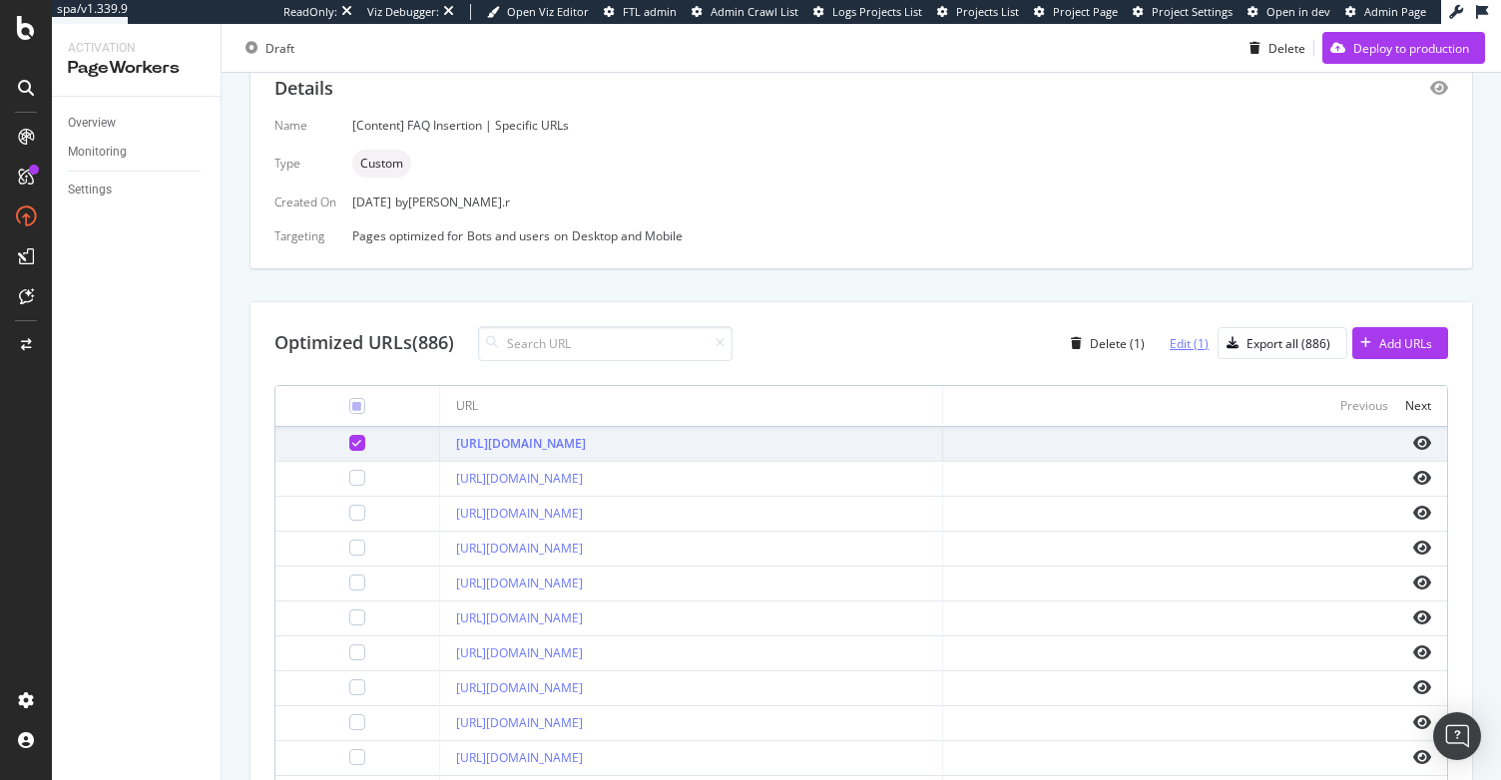
click at [1187, 342] on div "Edit (1)" at bounding box center [1189, 343] width 39 height 17
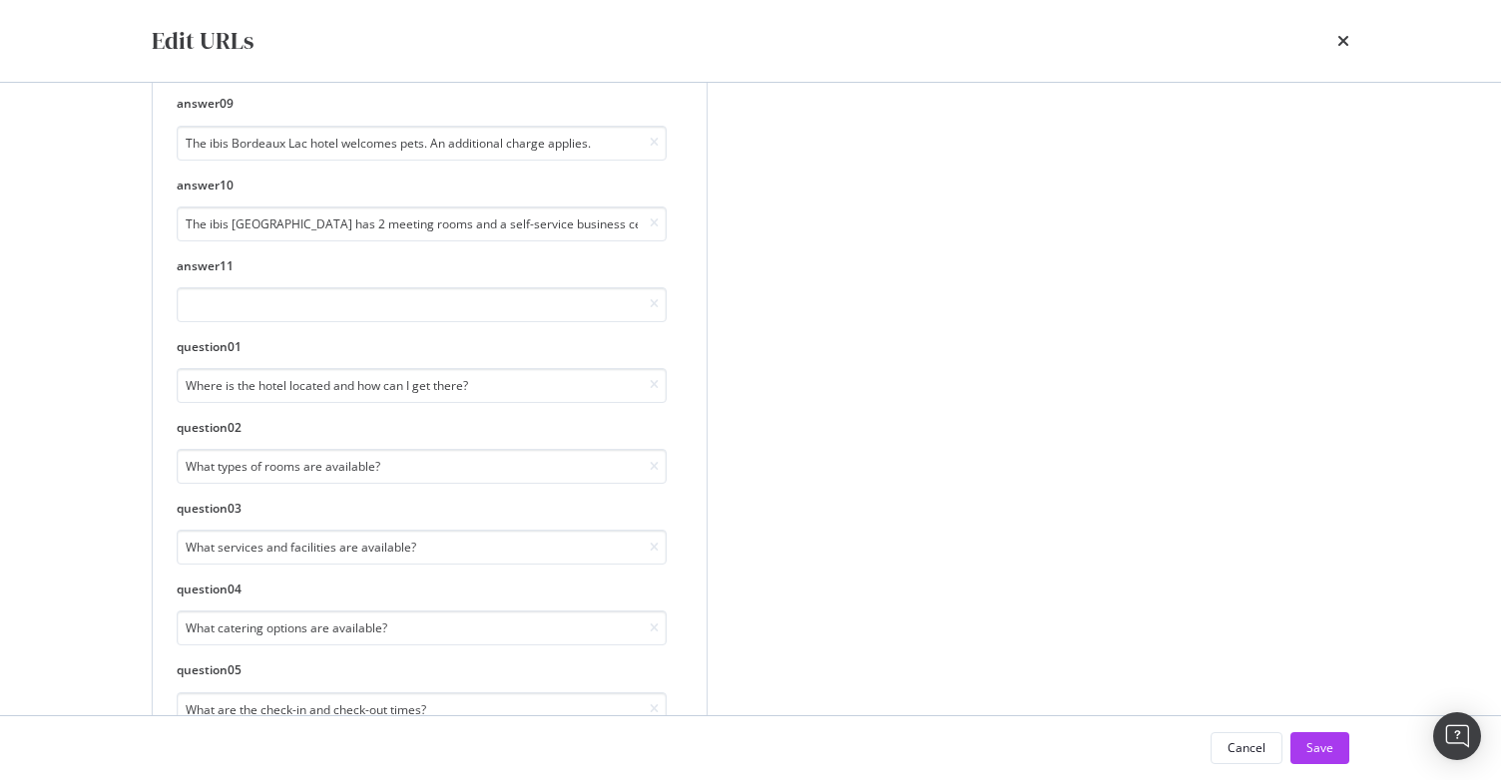
scroll to position [780, 0]
click at [221, 206] on input "The ibis Bordeaux Lac hotel has 2 meeting rooms and a self-service business cen…" at bounding box center [422, 223] width 490 height 35
click at [361, 209] on input "The ibis Bordeaux Lac hotel has 2 meeting rooms and a self-service business cen…" at bounding box center [422, 223] width 490 height 35
type input "The ibis Bordeaux Lac hotel has 2 meeting rooms and a self-service business cen…"
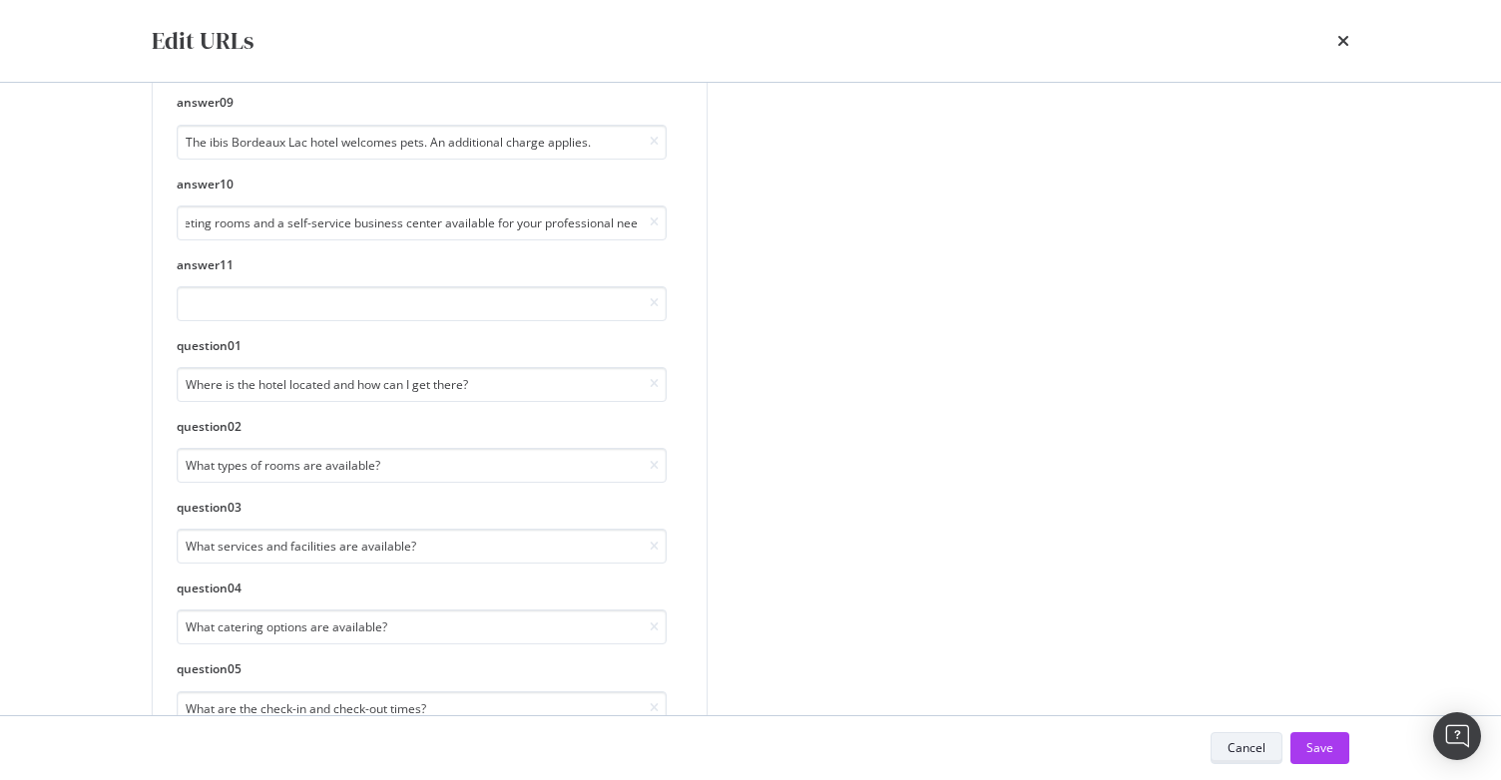
click at [1245, 751] on div "Cancel" at bounding box center [1246, 747] width 38 height 17
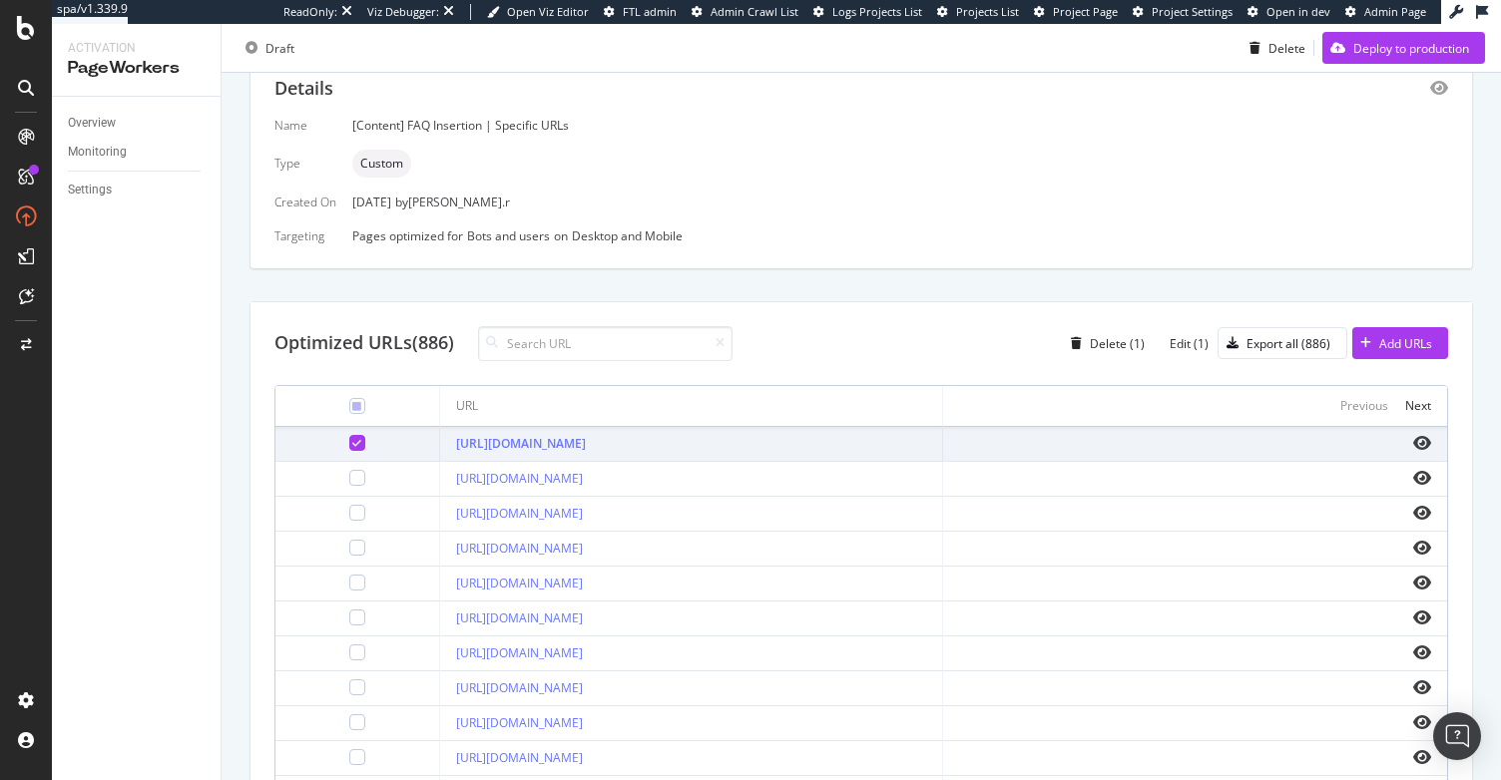
click at [349, 436] on div at bounding box center [357, 443] width 16 height 16
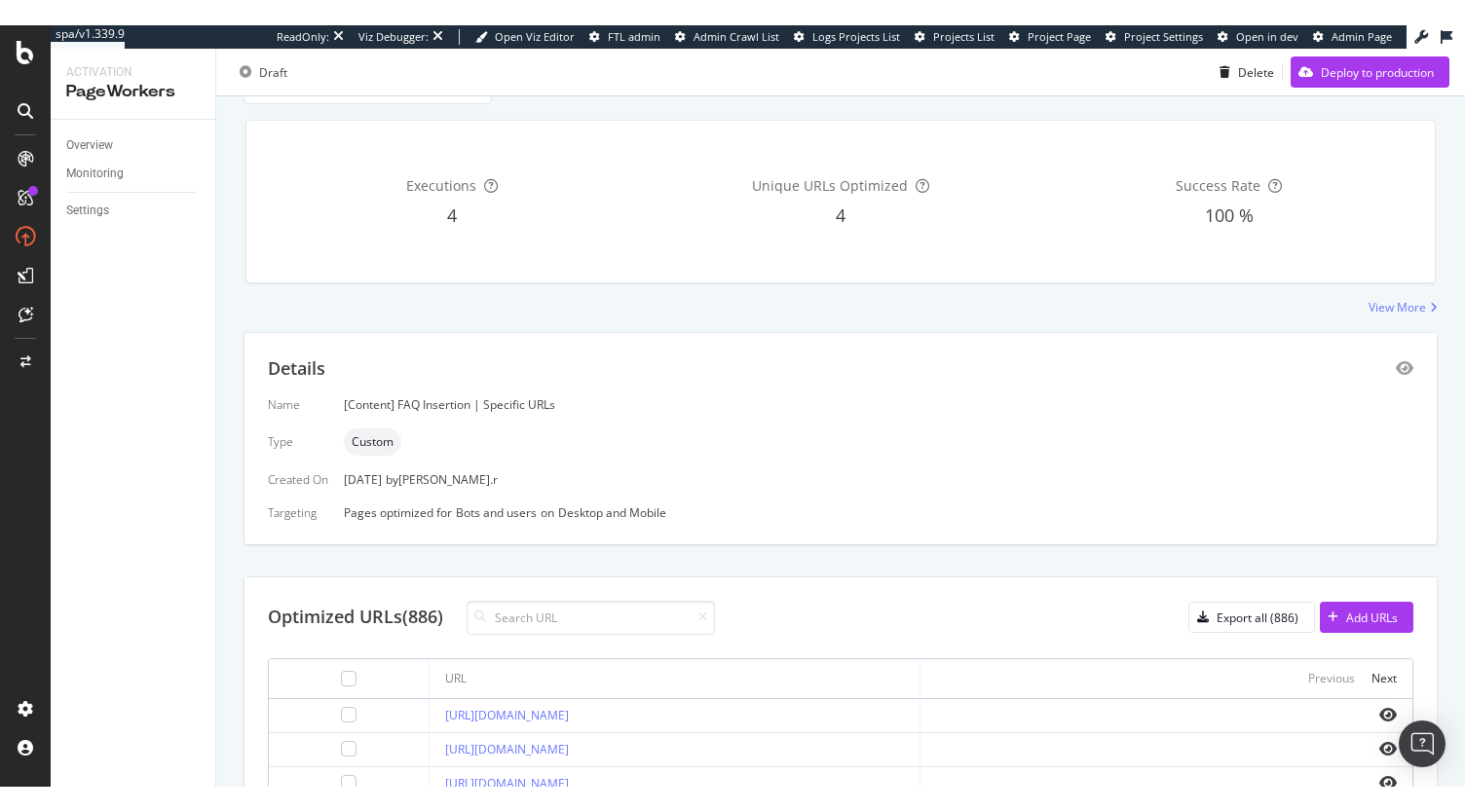
scroll to position [151, 0]
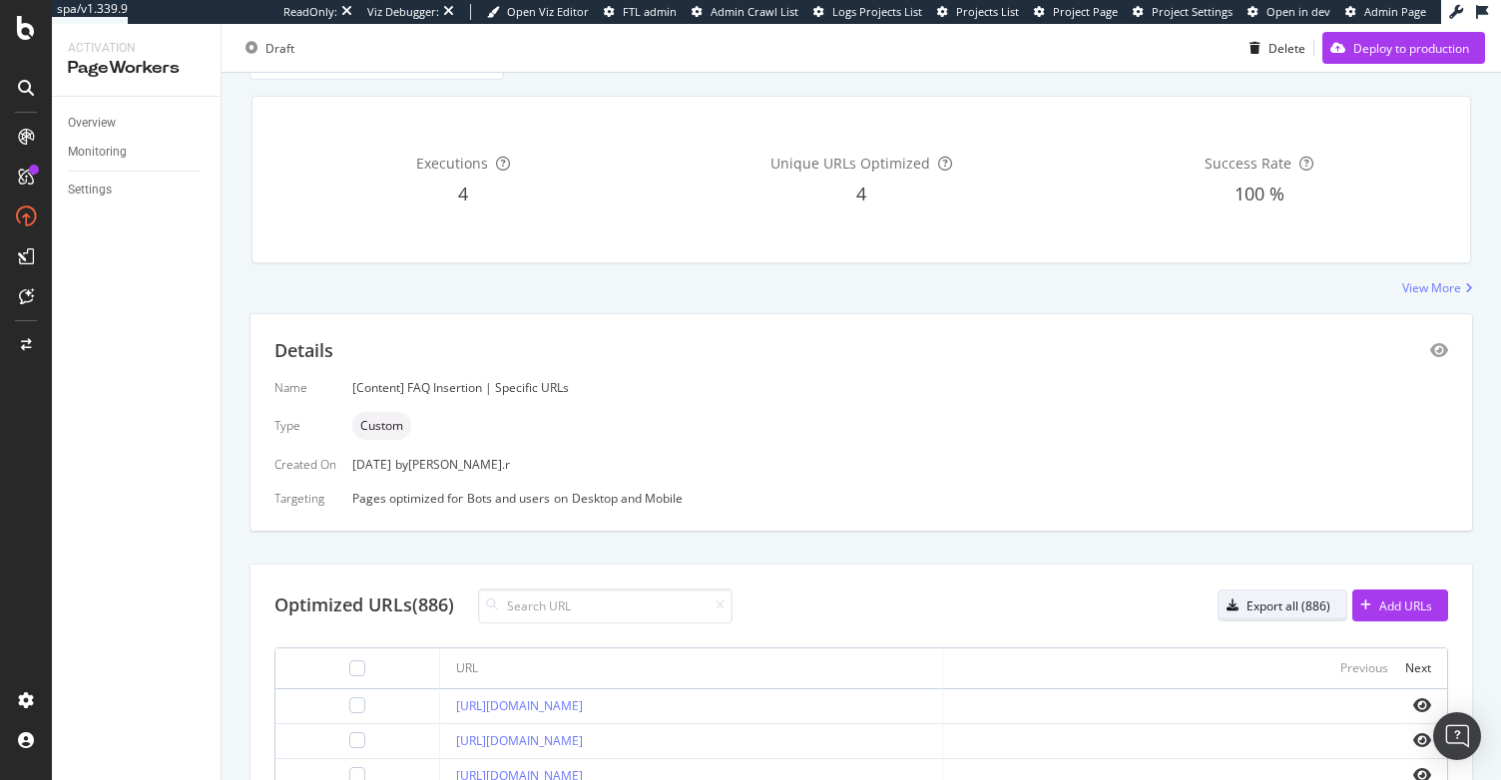
click at [1278, 598] on div "Export all (886)" at bounding box center [1288, 606] width 84 height 17
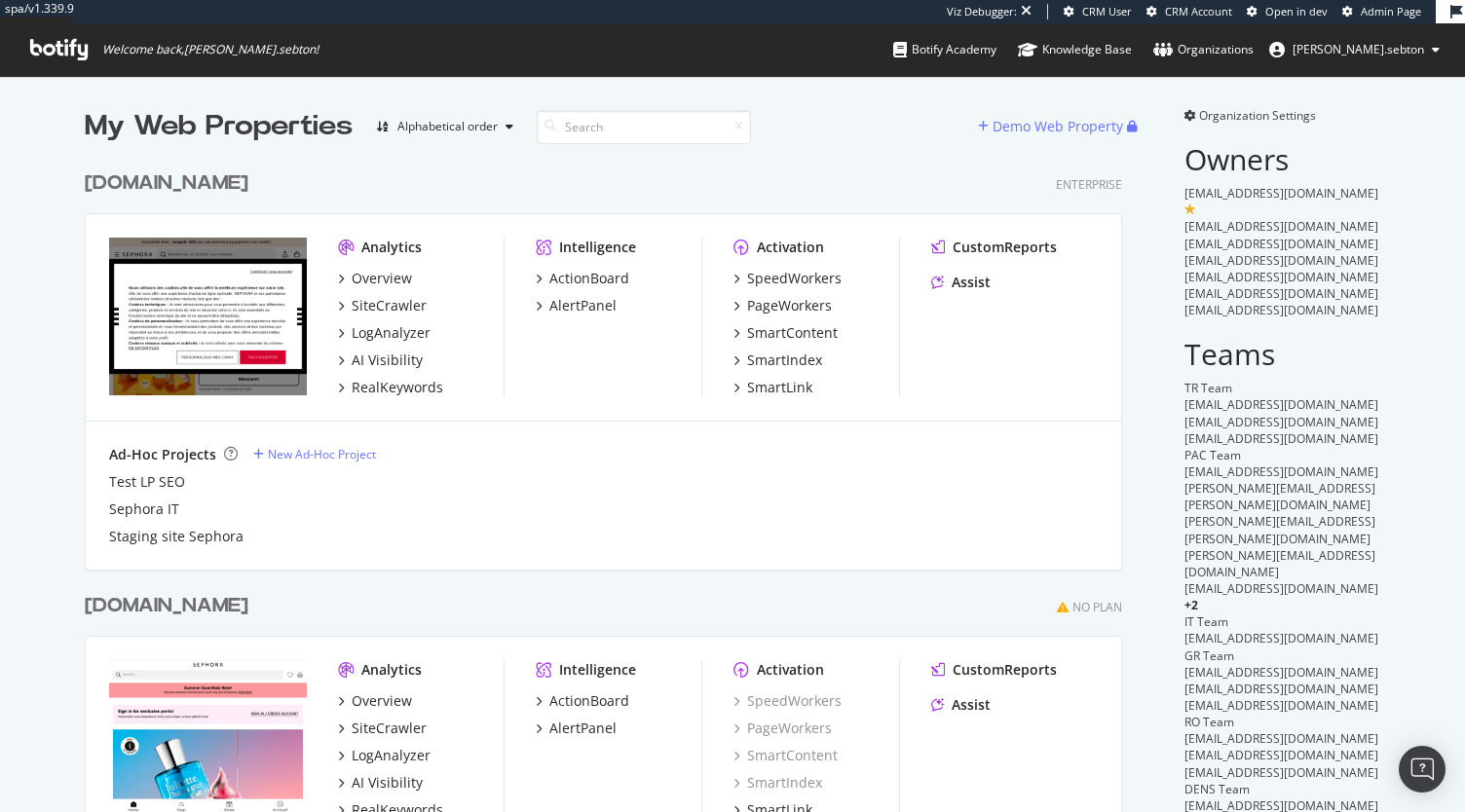
scroll to position [4702, 1038]
click at [562, 306] on div "AlertPanel" at bounding box center [583, 305] width 67 height 20
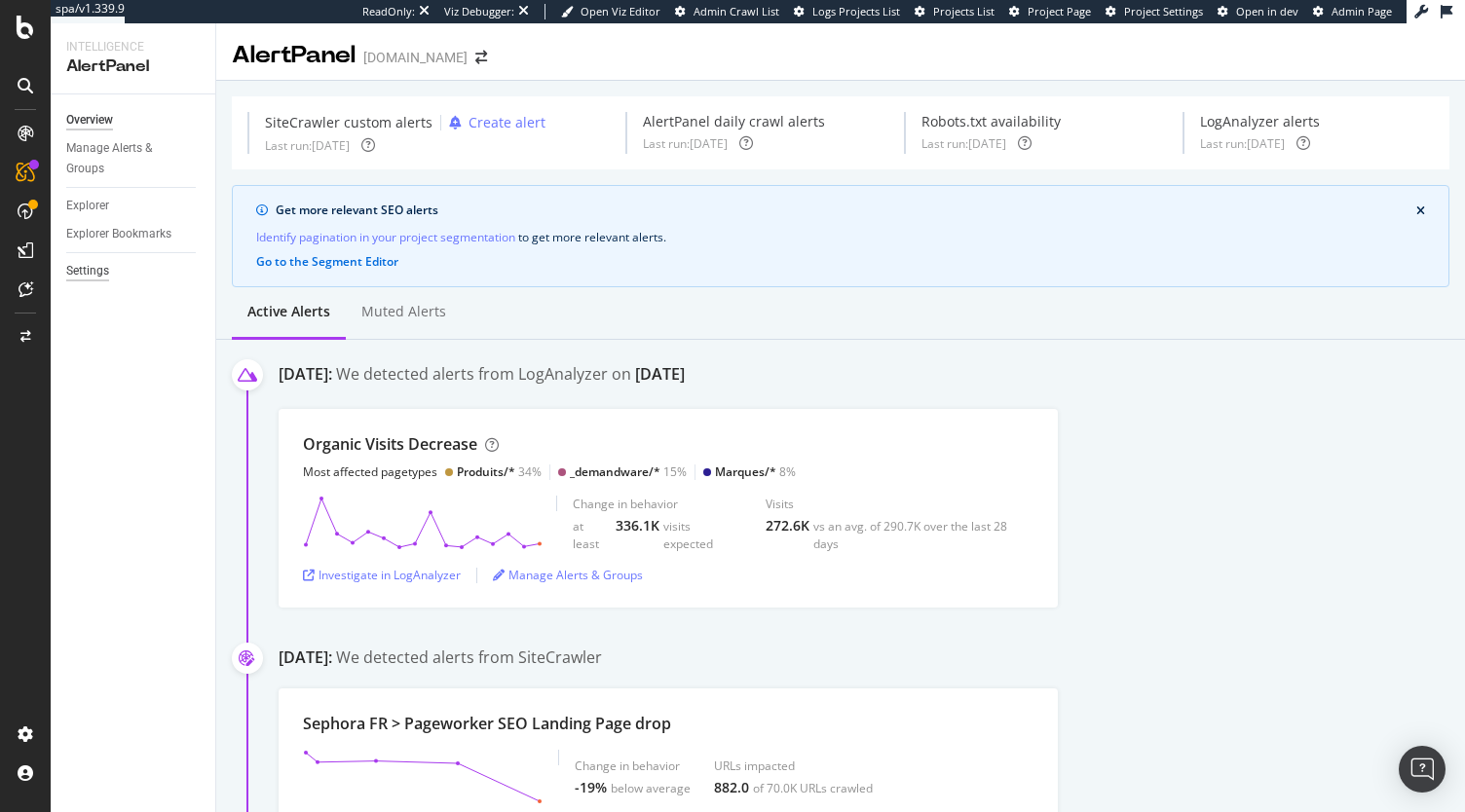
click at [90, 268] on div "Settings" at bounding box center [88, 270] width 43 height 20
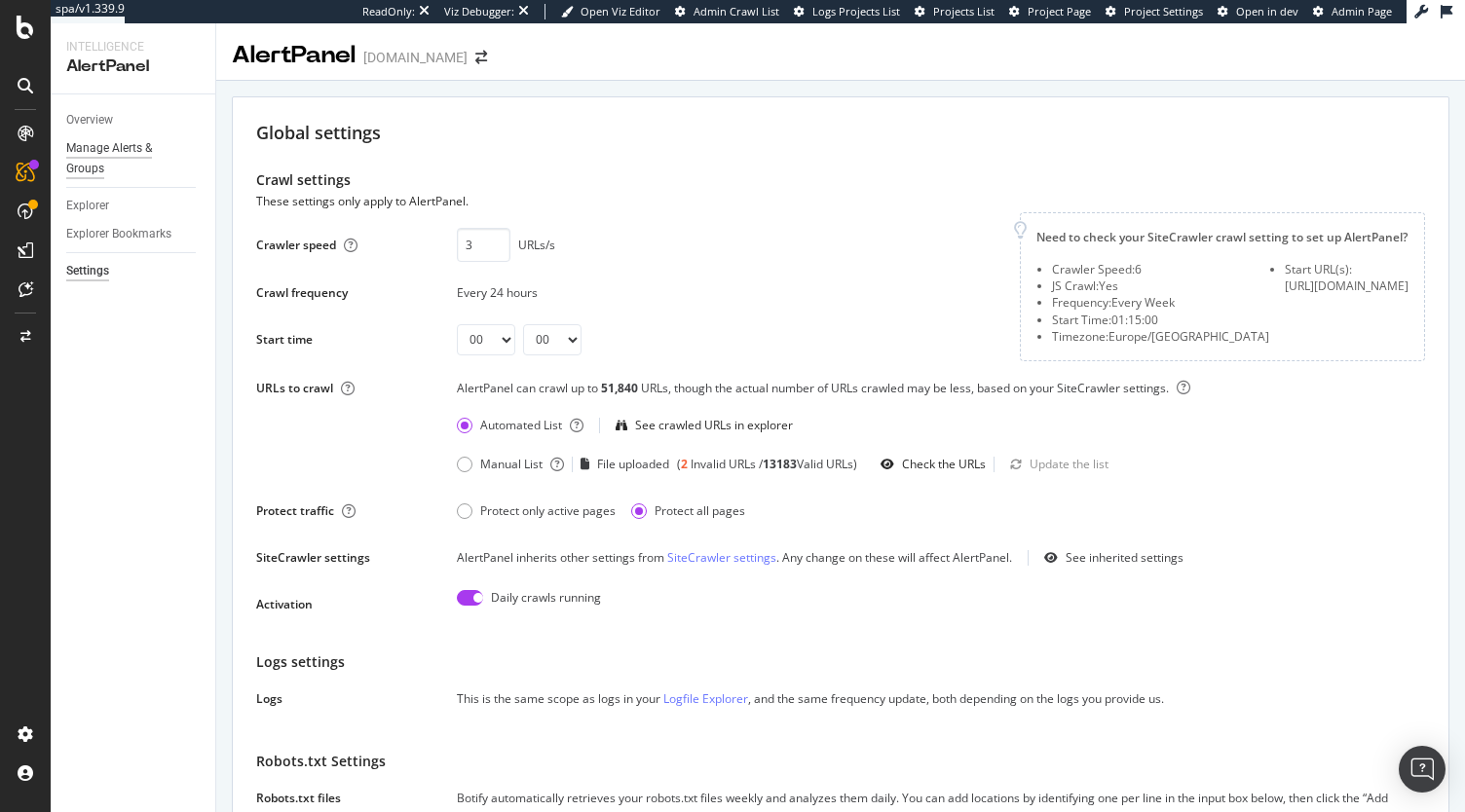
click at [100, 146] on div "Manage Alerts & Groups" at bounding box center [125, 159] width 117 height 41
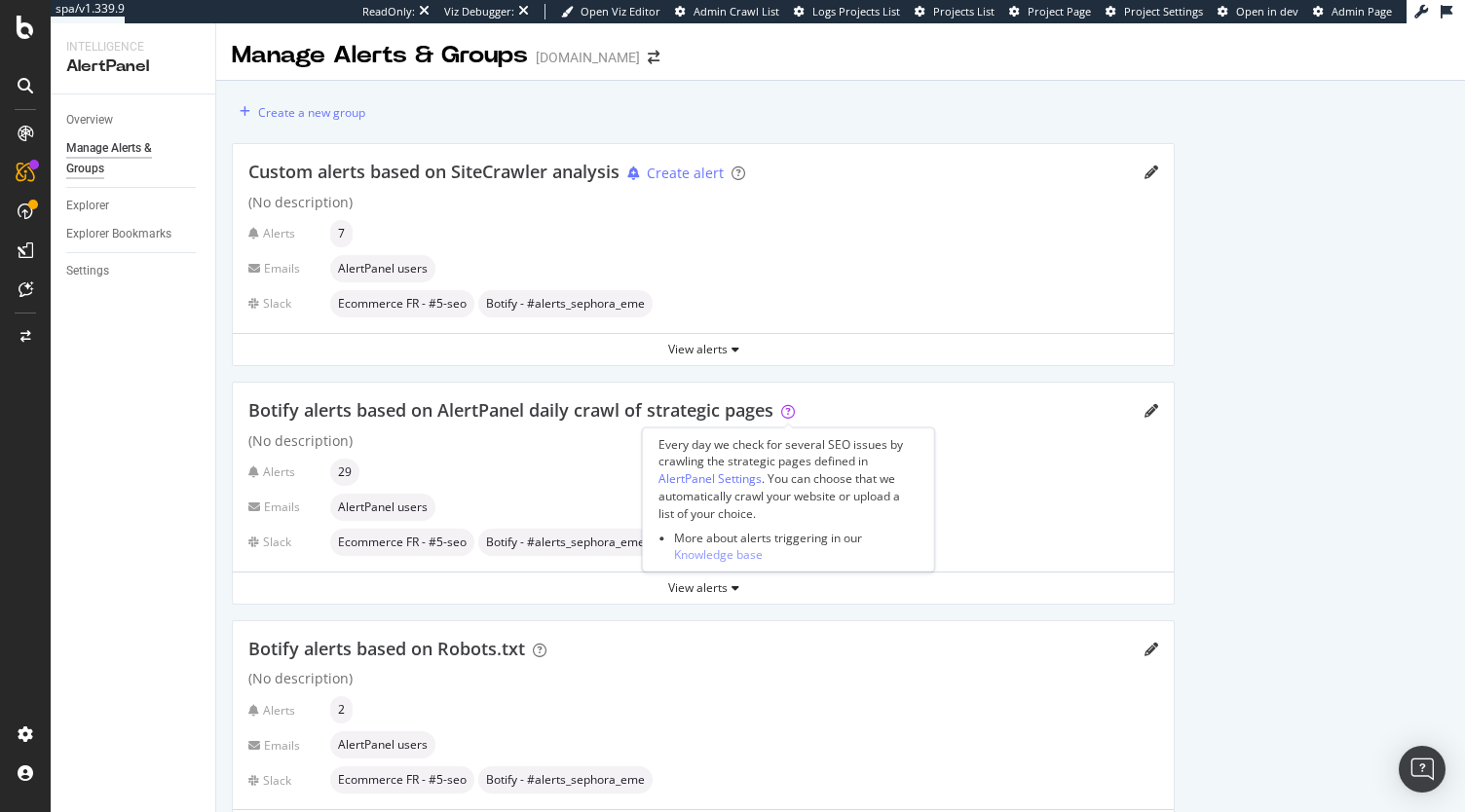
scroll to position [112, 0]
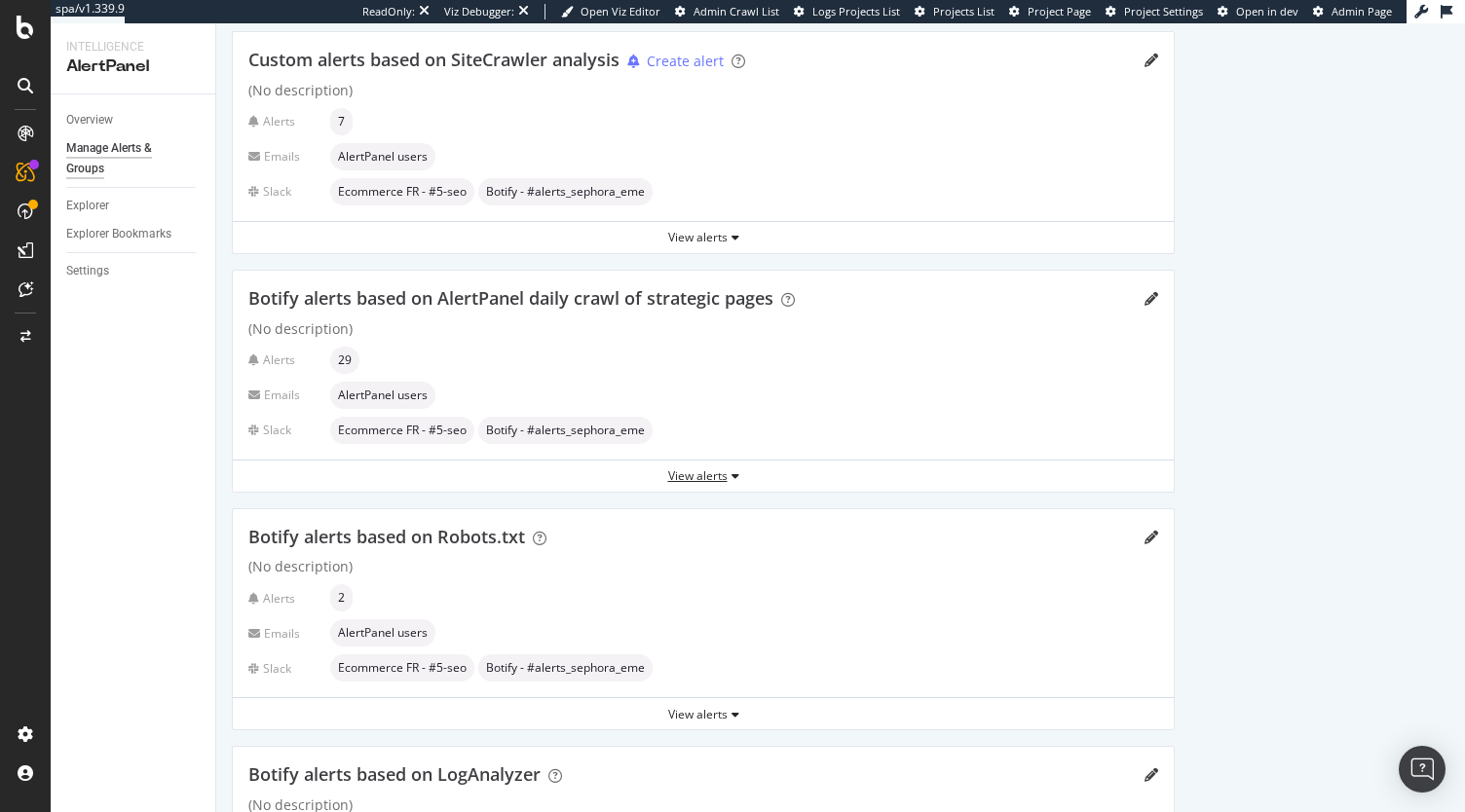
click at [712, 474] on div "View alerts" at bounding box center [704, 475] width 941 height 17
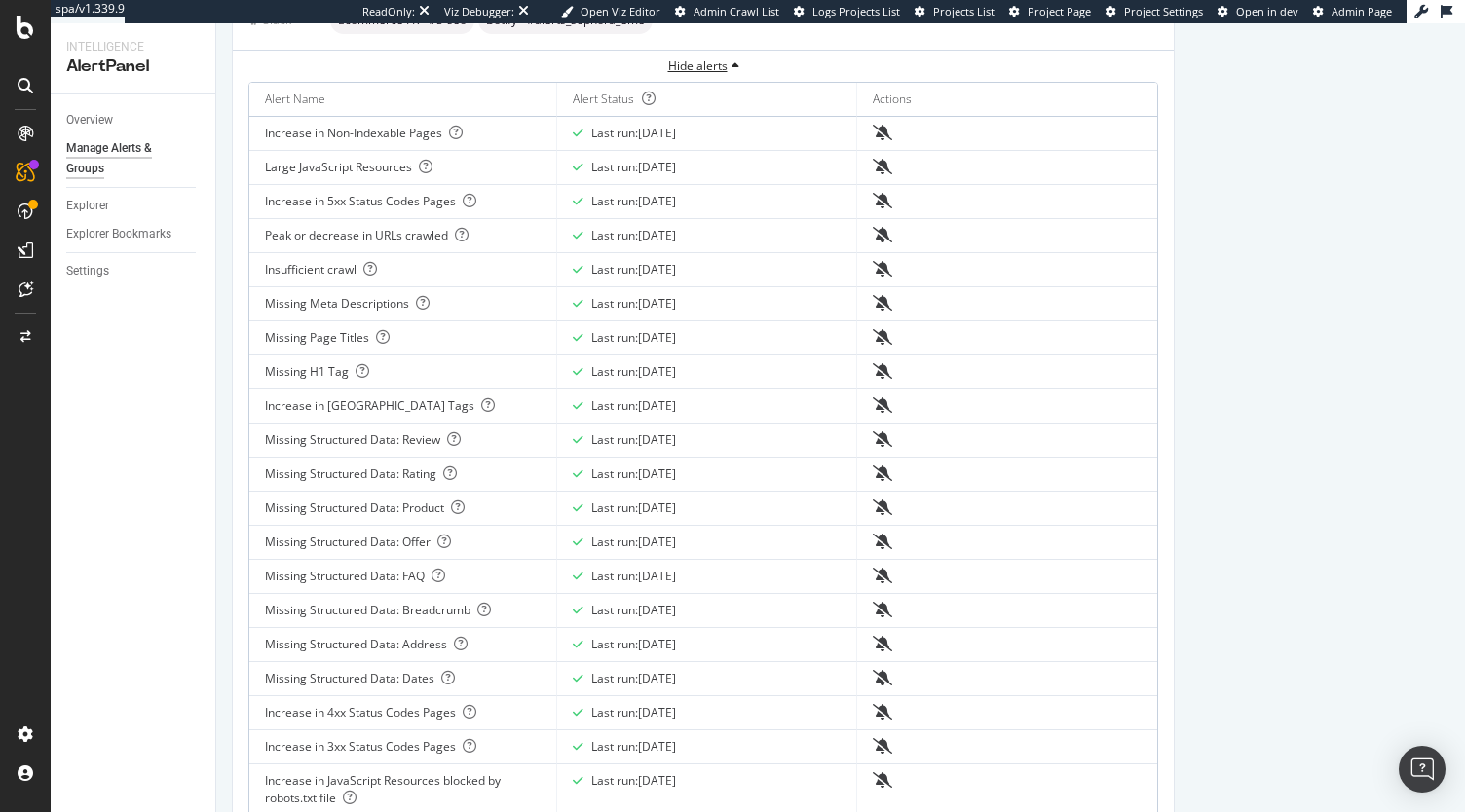
scroll to position [0, 0]
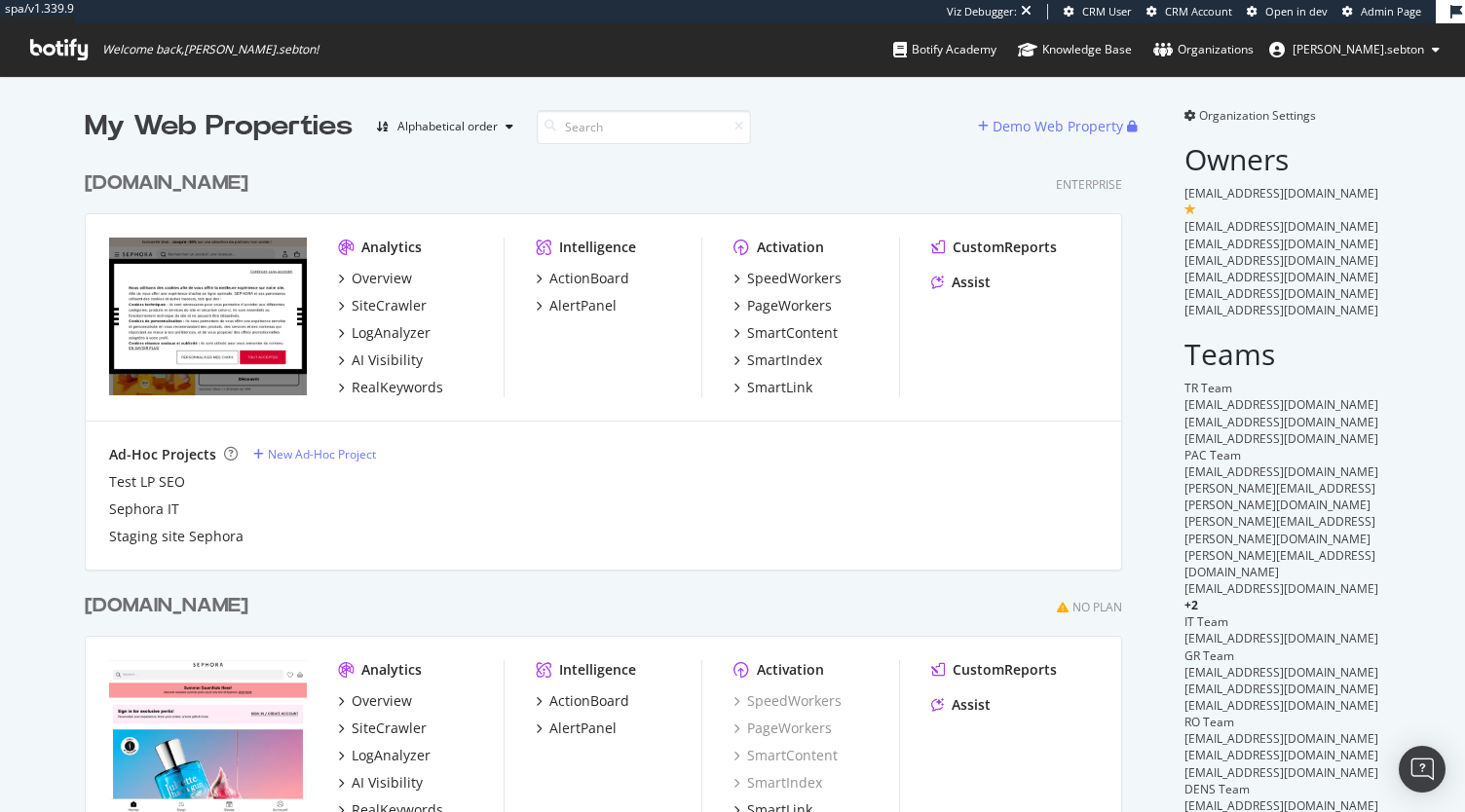
scroll to position [4702, 1038]
click at [789, 274] on div "SpeedWorkers" at bounding box center [794, 278] width 95 height 20
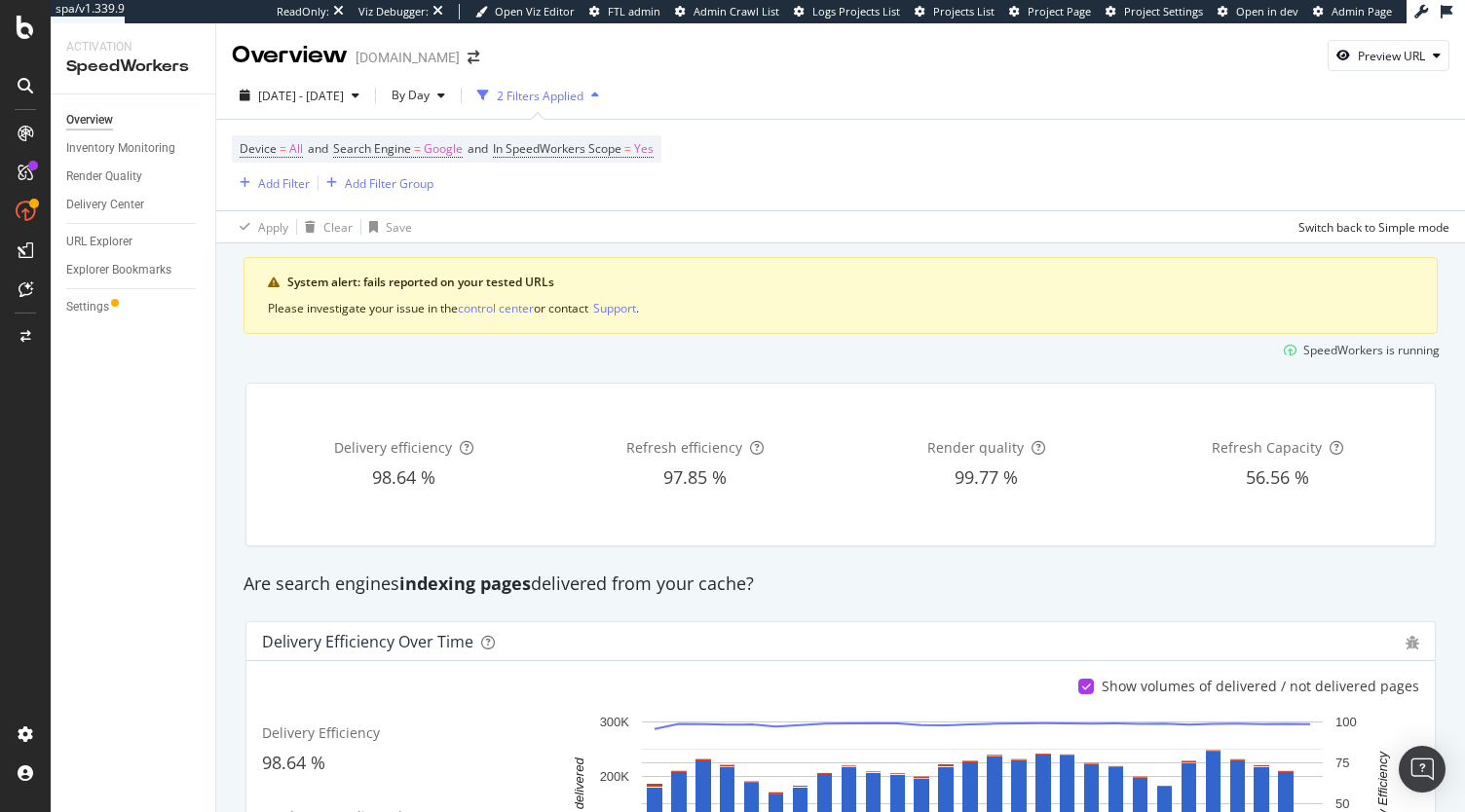
click at [1387, 77] on div "[DATE] - [DATE] By Day 2 Filters Applied Device = All and Search Engine = Googl…" at bounding box center [840, 158] width 1248 height 172
click at [1372, 60] on div "Preview URL" at bounding box center [1391, 56] width 67 height 17
click at [1295, 132] on input "url" at bounding box center [1314, 146] width 213 height 34
click at [1286, 141] on input "url" at bounding box center [1314, 146] width 213 height 34
paste input "[URL][DOMAIN_NAME]"
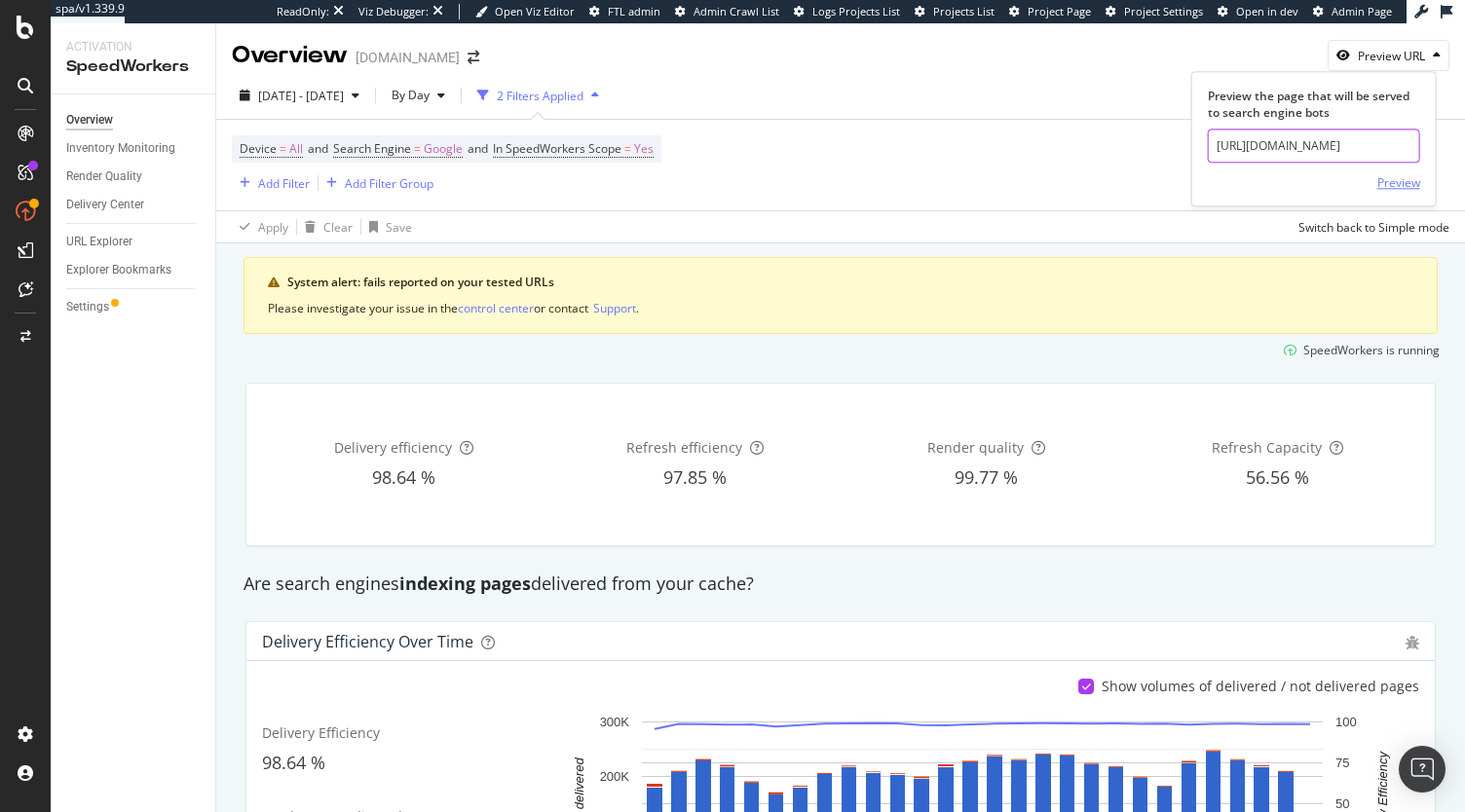
type input "[URL][DOMAIN_NAME]"
click at [1409, 177] on div "Preview" at bounding box center [1399, 183] width 43 height 17
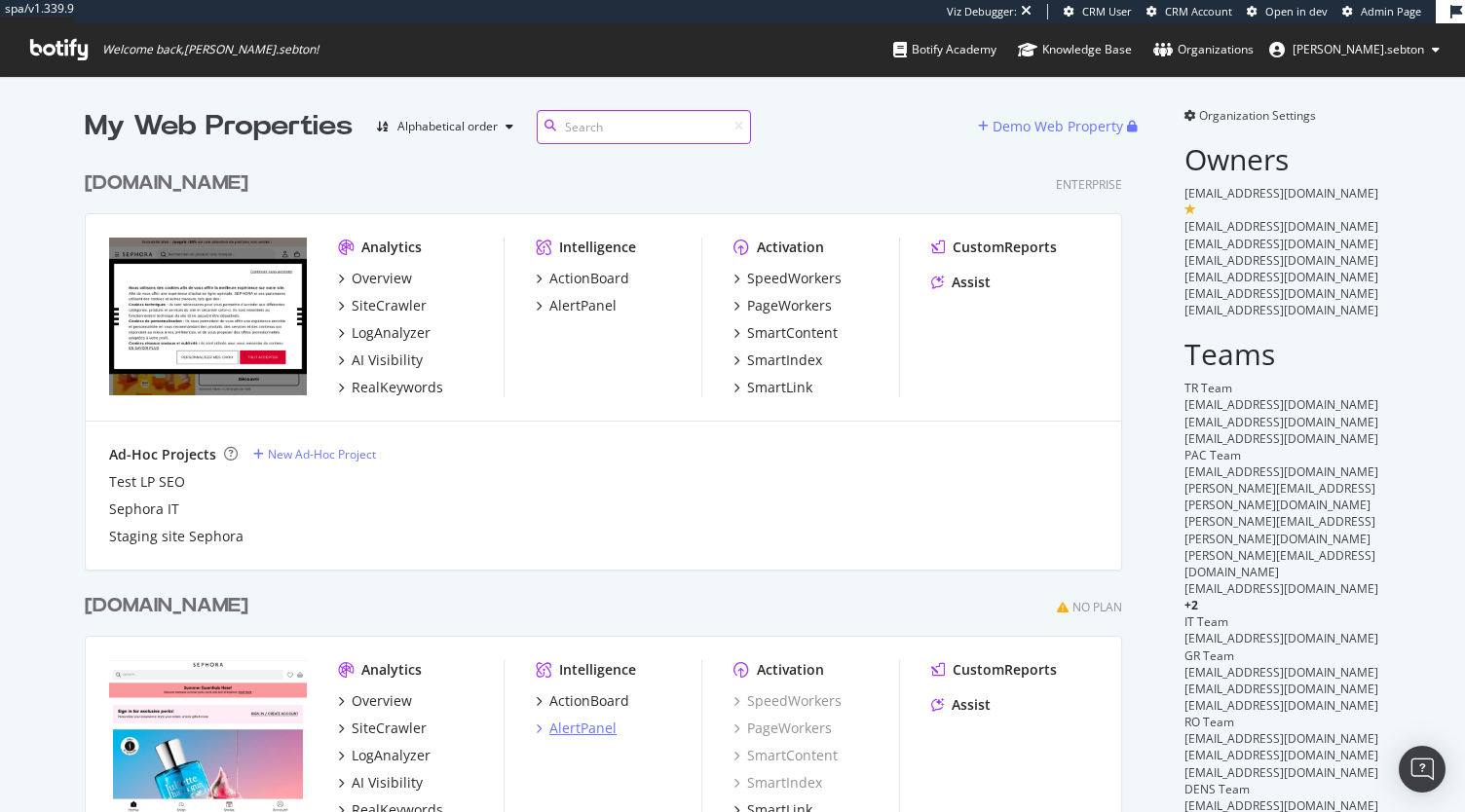
scroll to position [4702, 1038]
click at [392, 308] on div "SiteCrawler" at bounding box center [388, 305] width 75 height 20
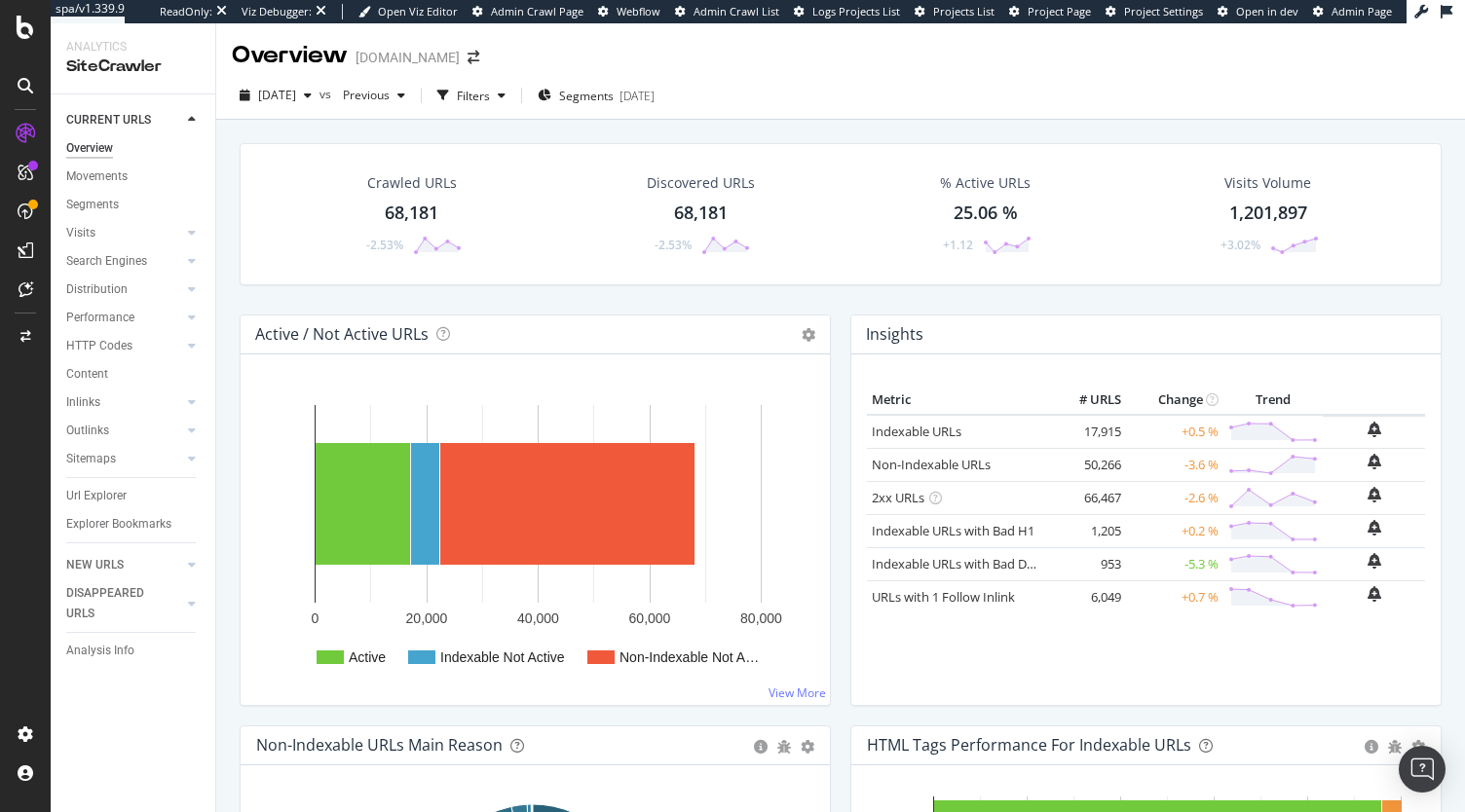
click at [103, 490] on div "Url Explorer" at bounding box center [97, 496] width 61 height 20
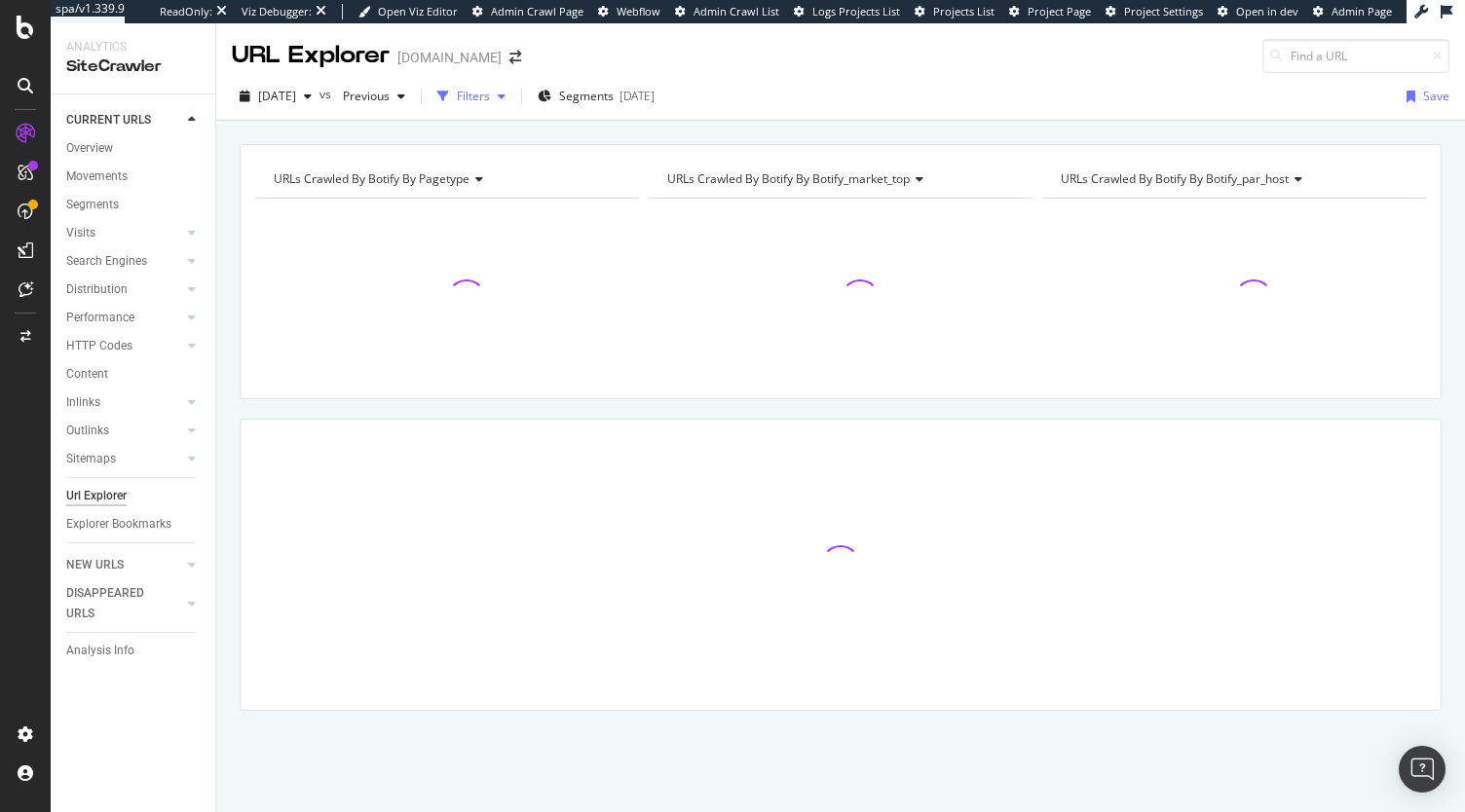
click at [490, 102] on div "Filters" at bounding box center [473, 96] width 33 height 17
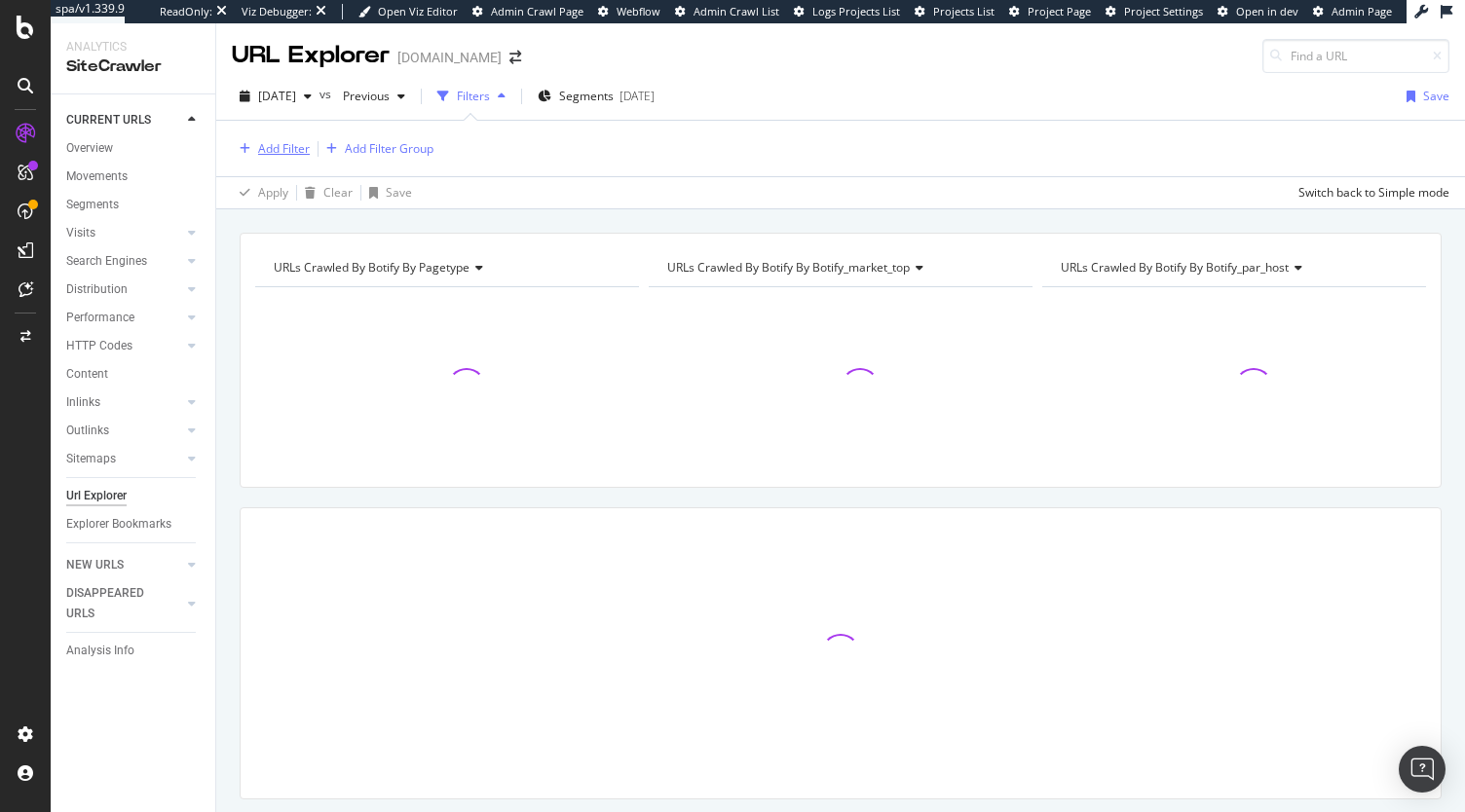
click at [282, 155] on div "Add Filter" at bounding box center [283, 148] width 52 height 17
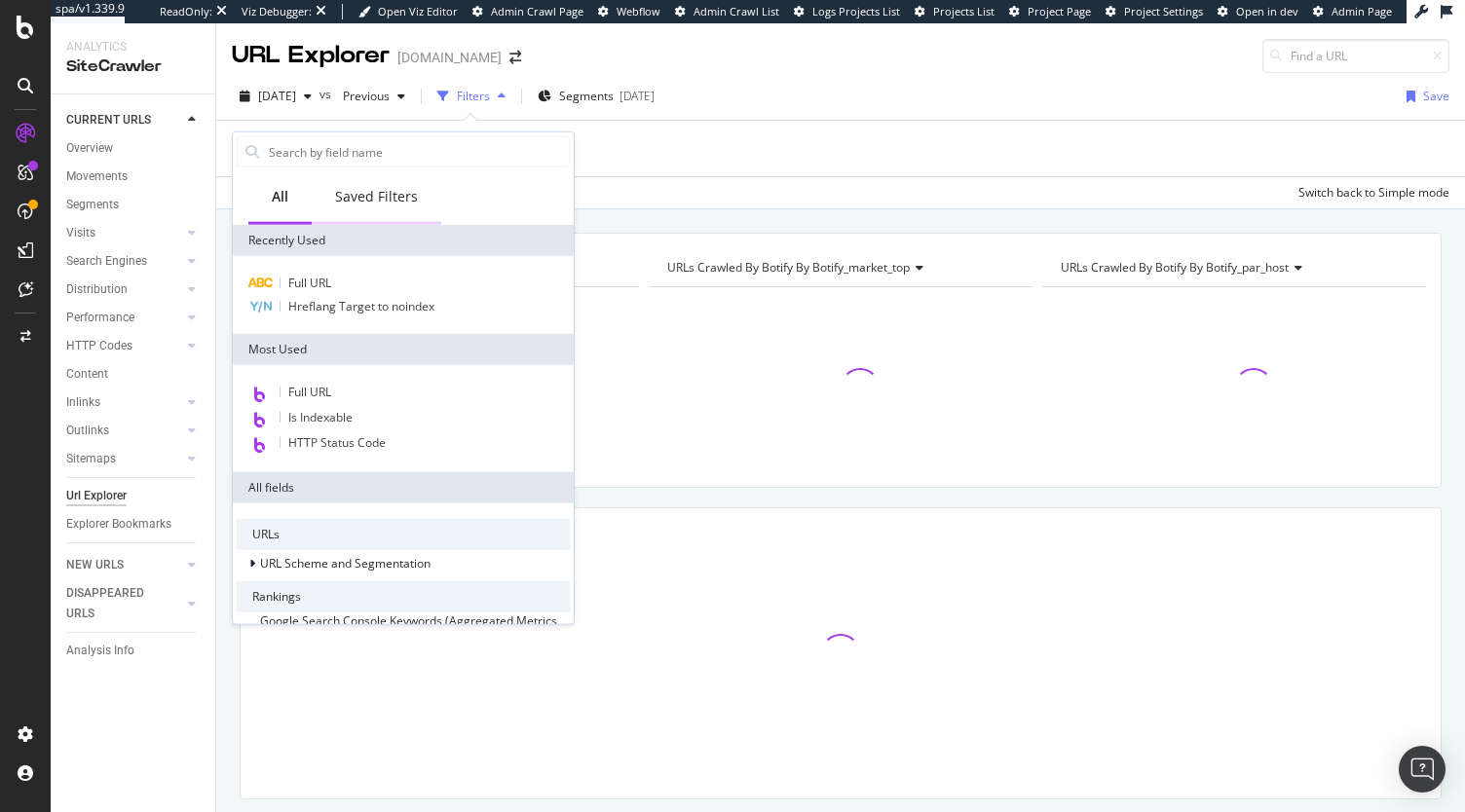
click at [381, 207] on div "Saved Filters" at bounding box center [376, 198] width 130 height 54
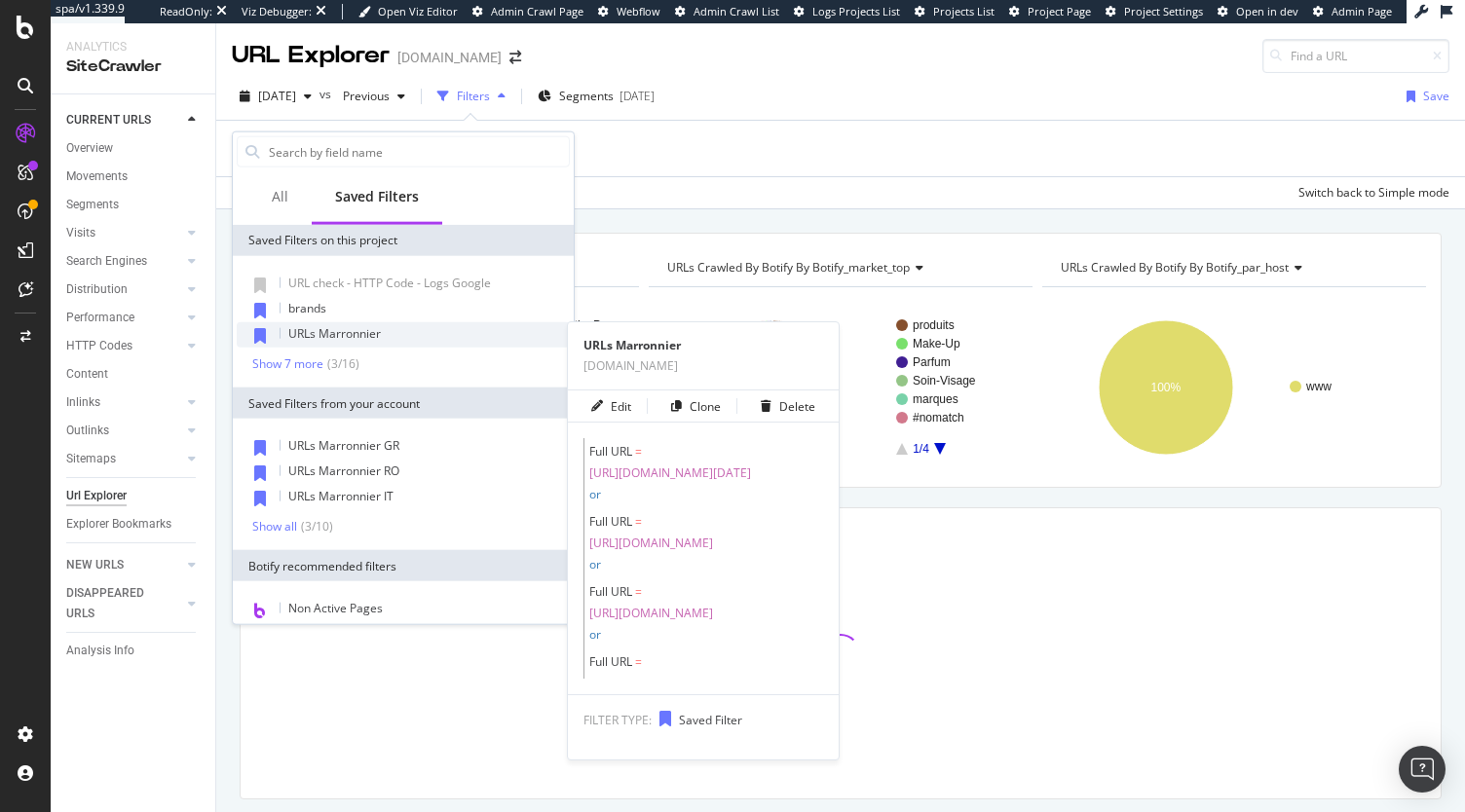
click at [405, 335] on div "URLs Marronnier" at bounding box center [402, 335] width 333 height 25
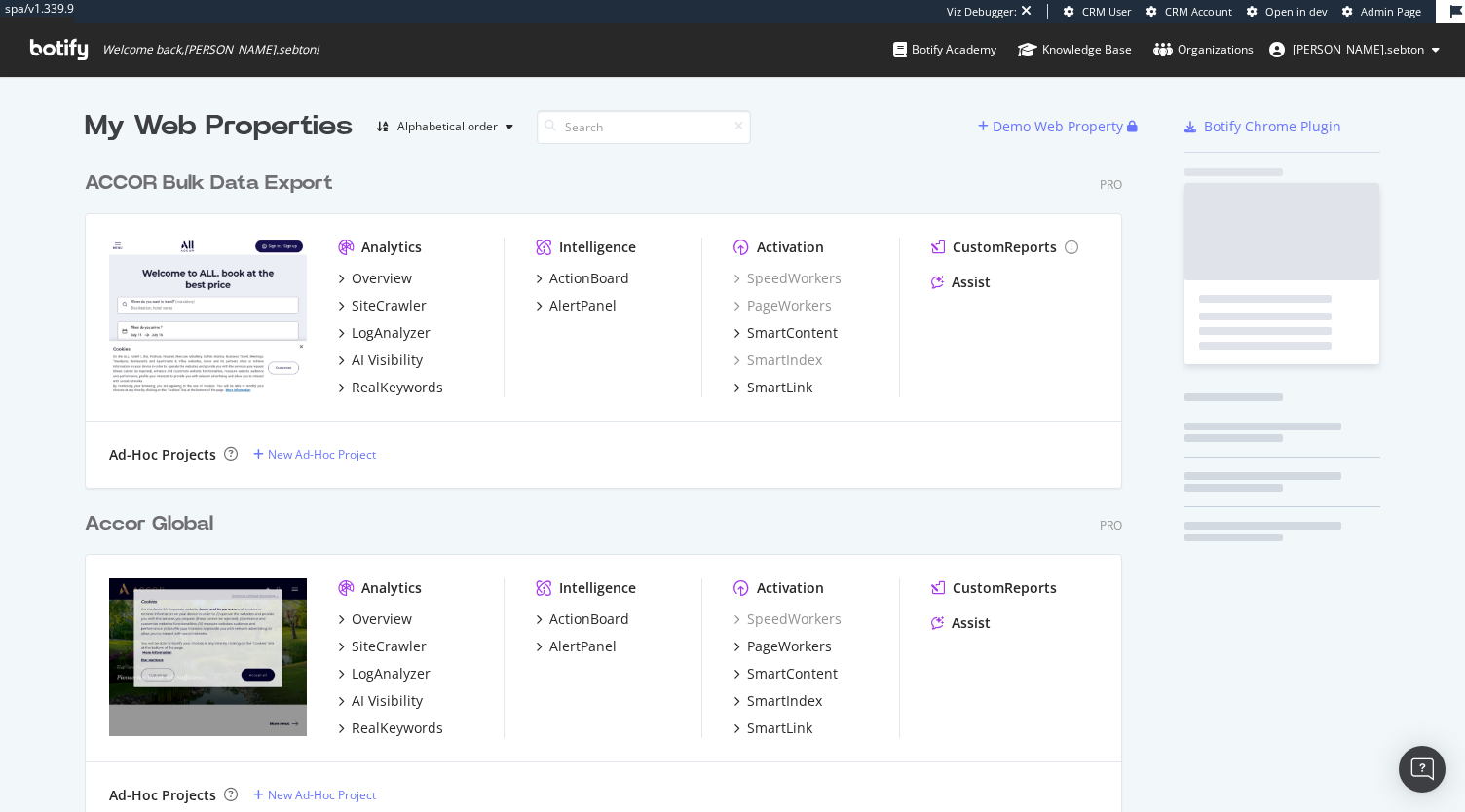
scroll to position [4274, 1038]
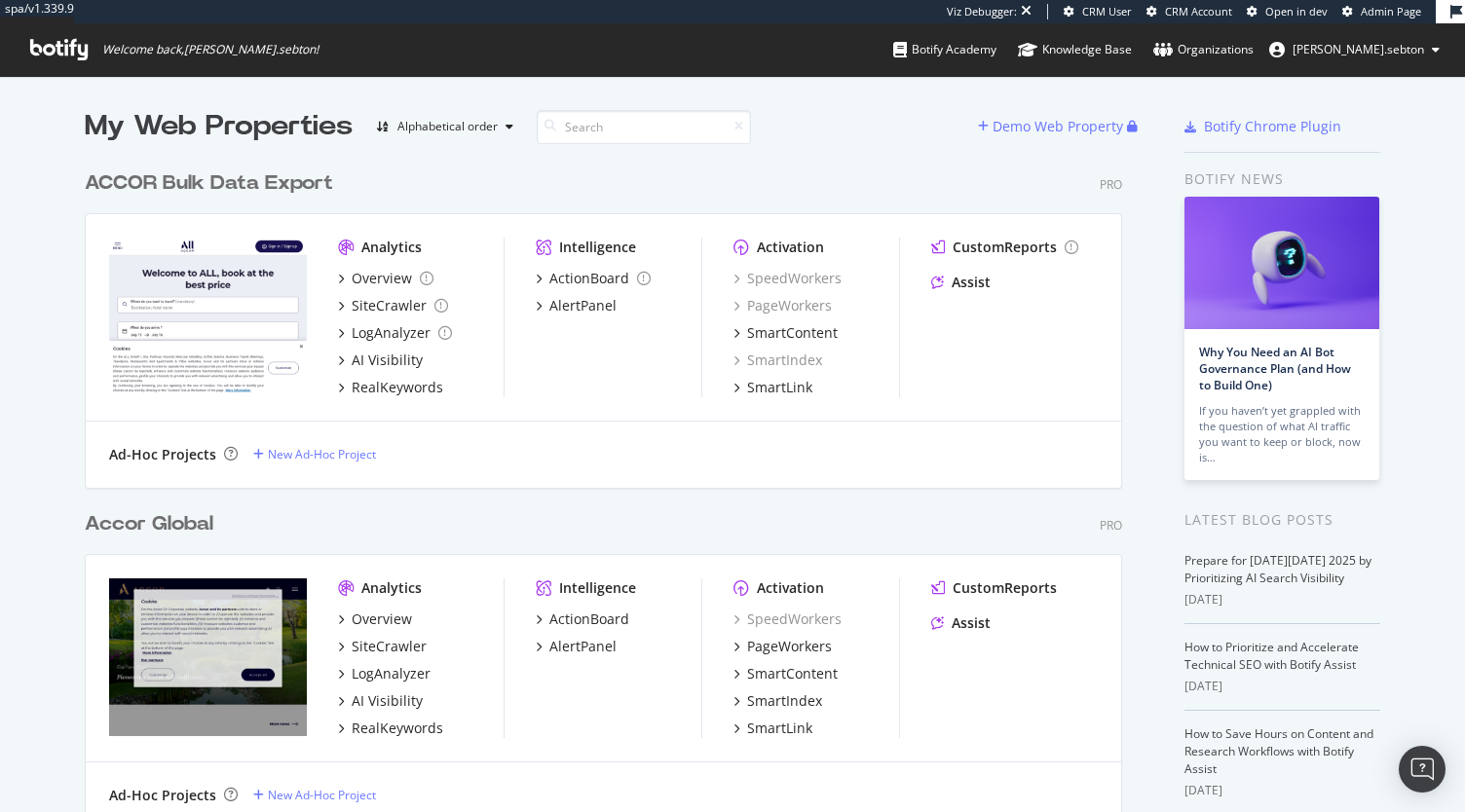
click at [182, 522] on div "Accor Global" at bounding box center [149, 524] width 129 height 28
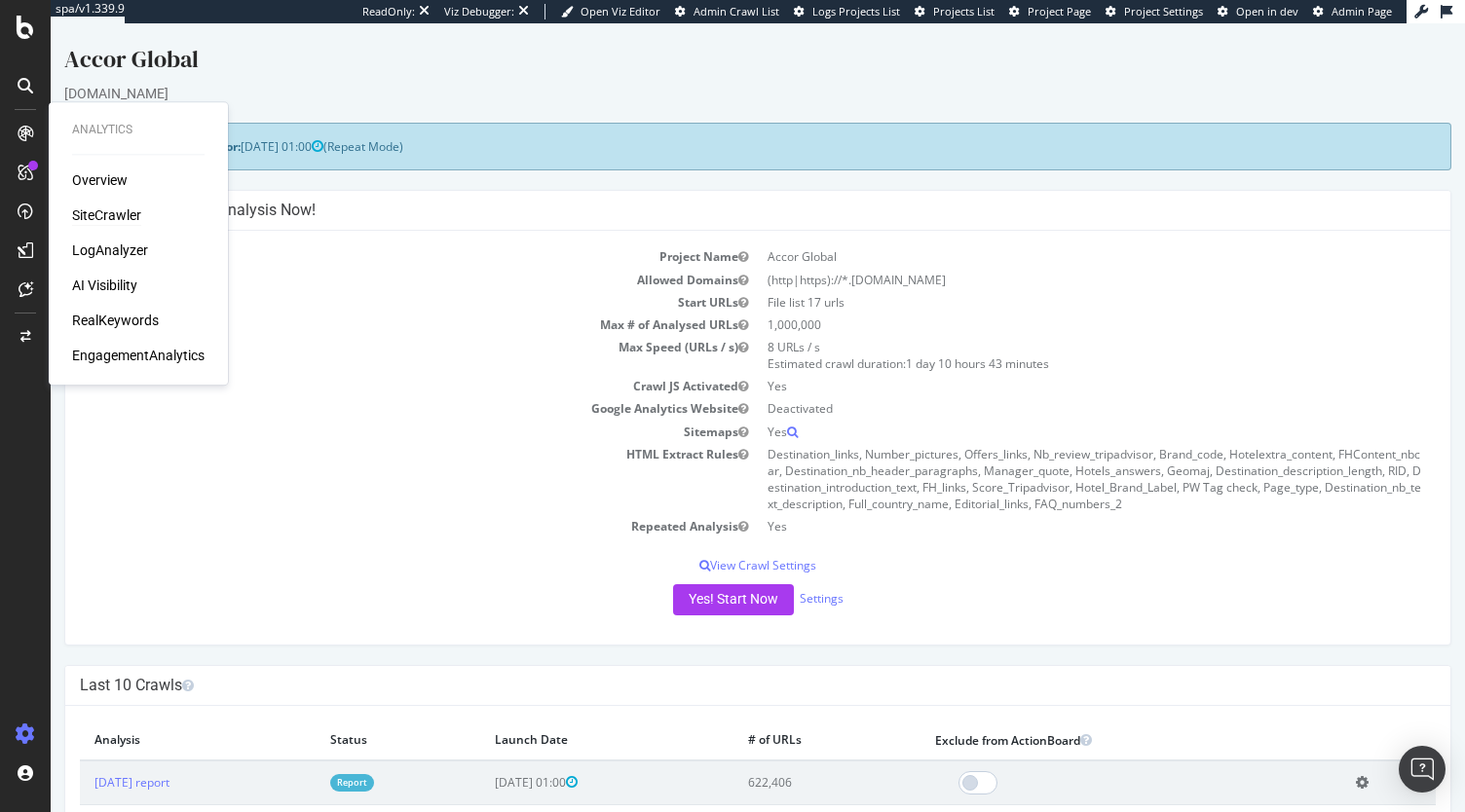
click at [103, 212] on div "SiteCrawler" at bounding box center [106, 216] width 69 height 20
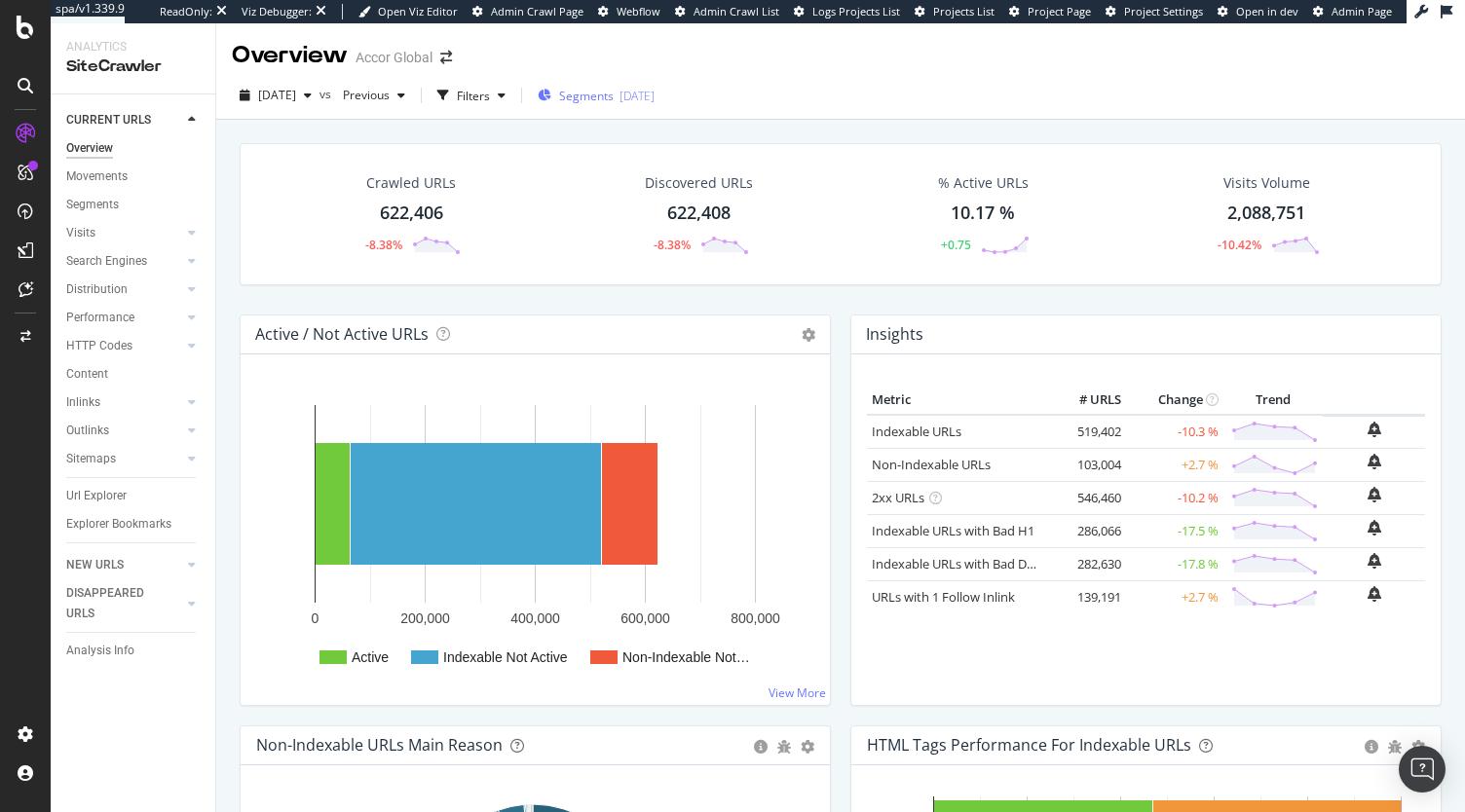
click at [606, 92] on span "Segments" at bounding box center [587, 96] width 55 height 17
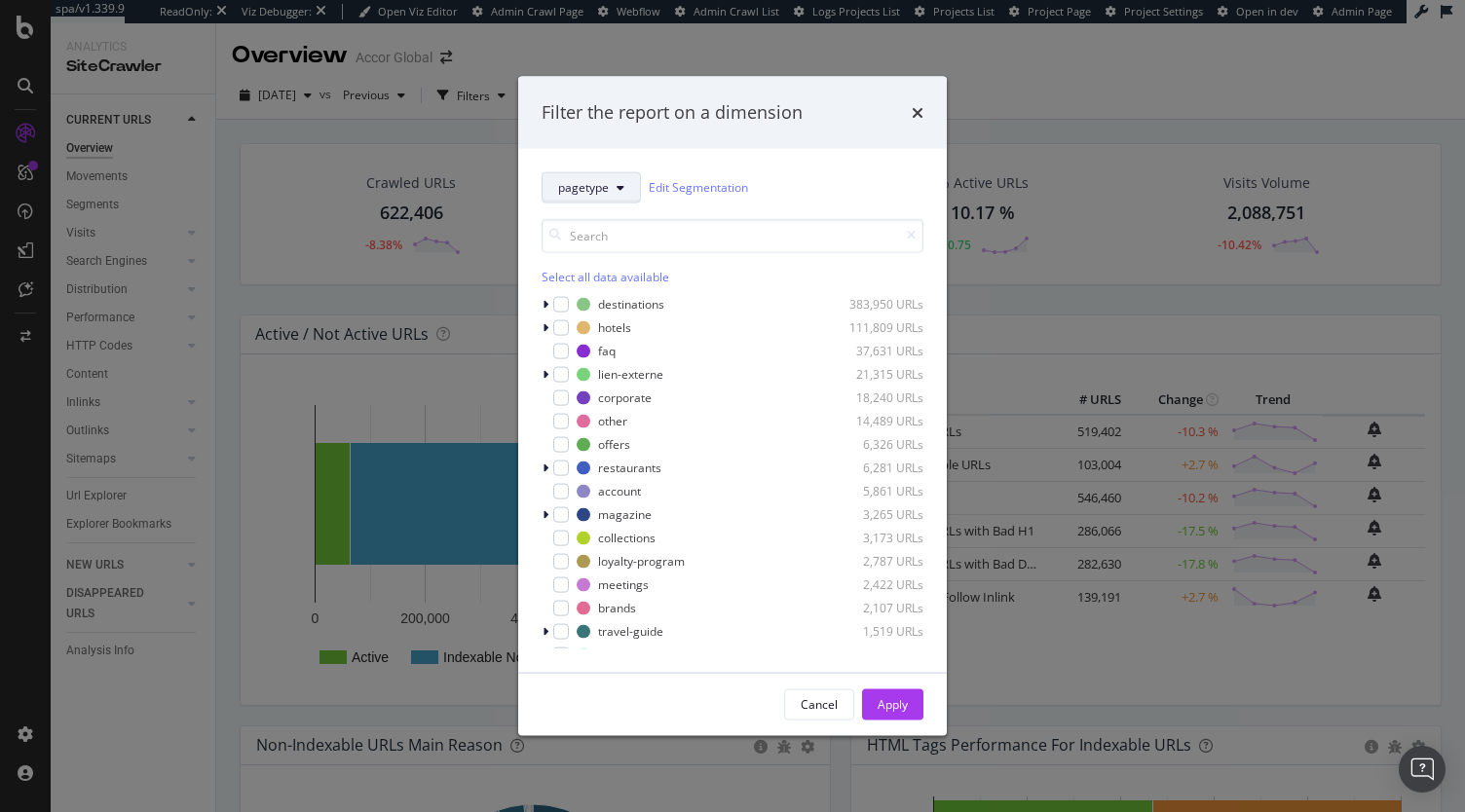
click at [590, 193] on span "pagetype" at bounding box center [584, 187] width 51 height 17
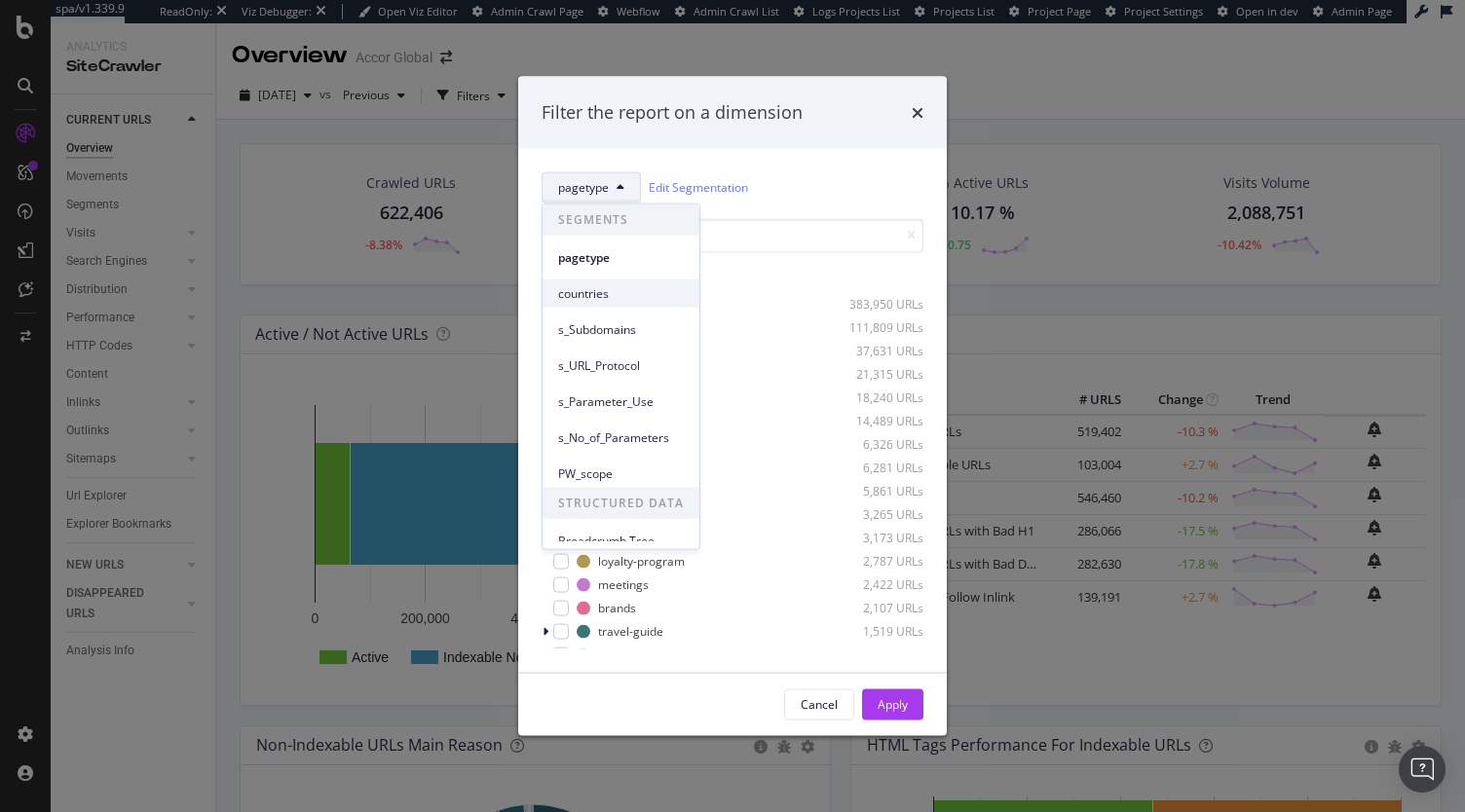
scroll to position [13, 0]
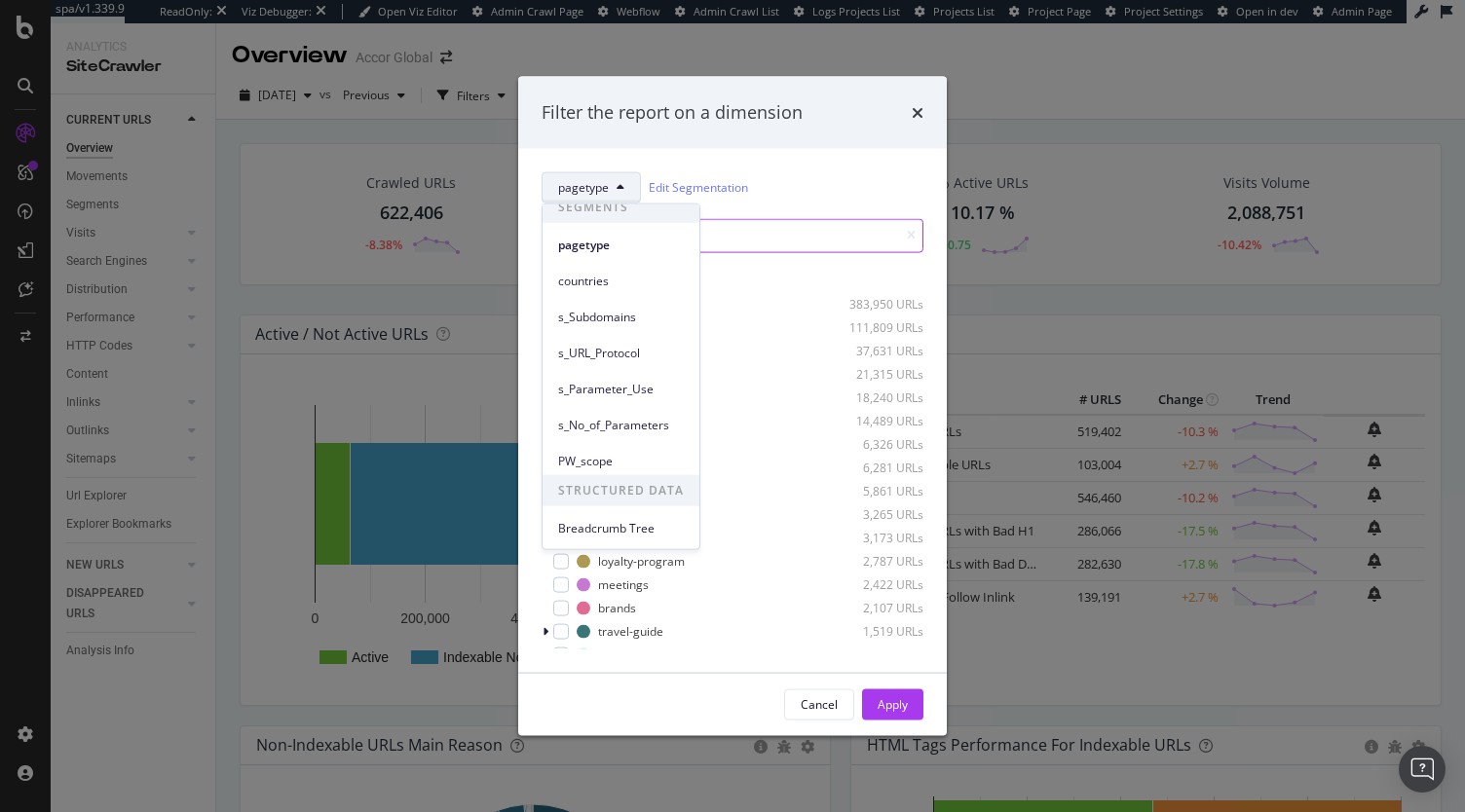
click at [749, 239] on input "modal" at bounding box center [732, 235] width 382 height 34
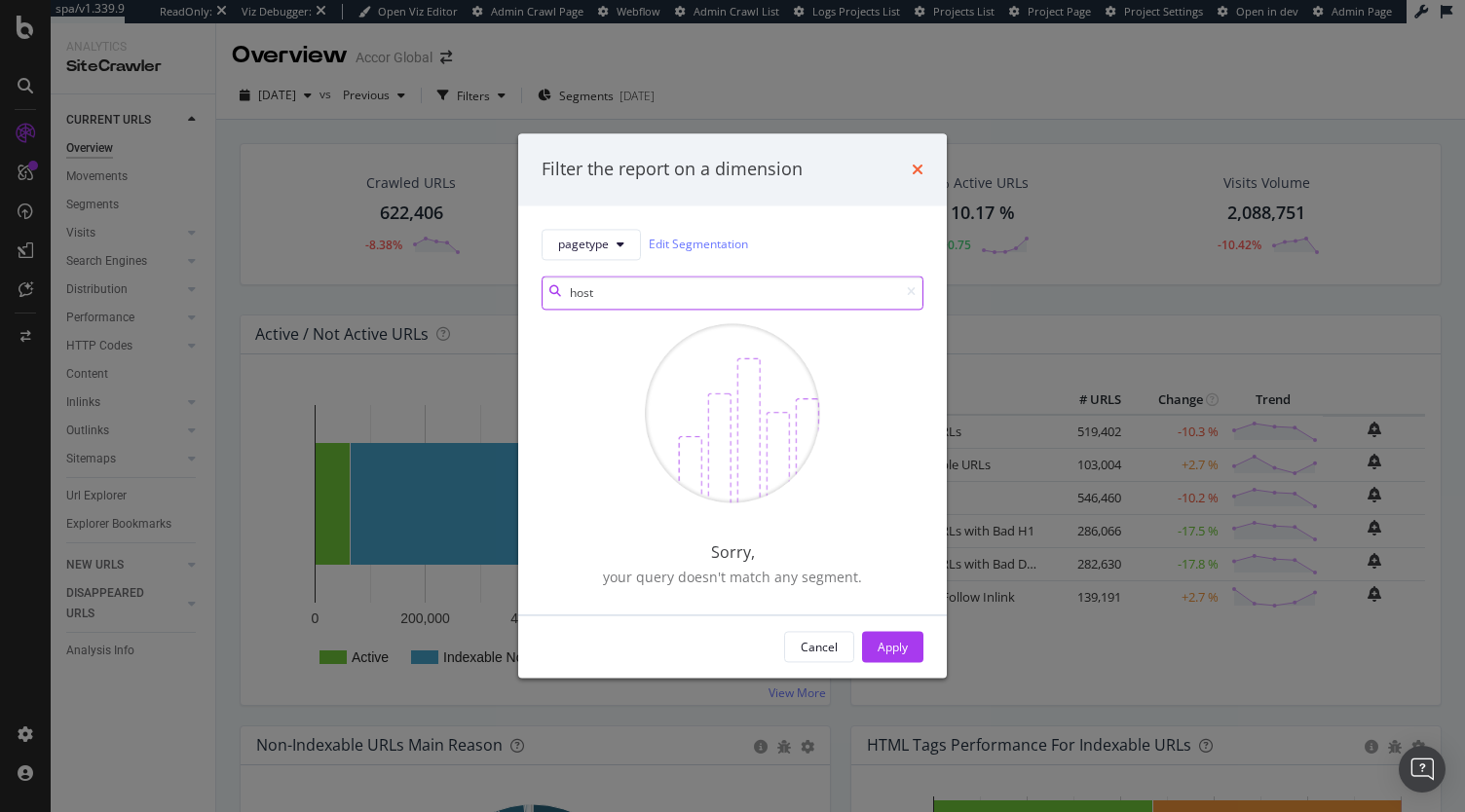
type input "host"
click at [919, 173] on icon "times" at bounding box center [917, 170] width 12 height 16
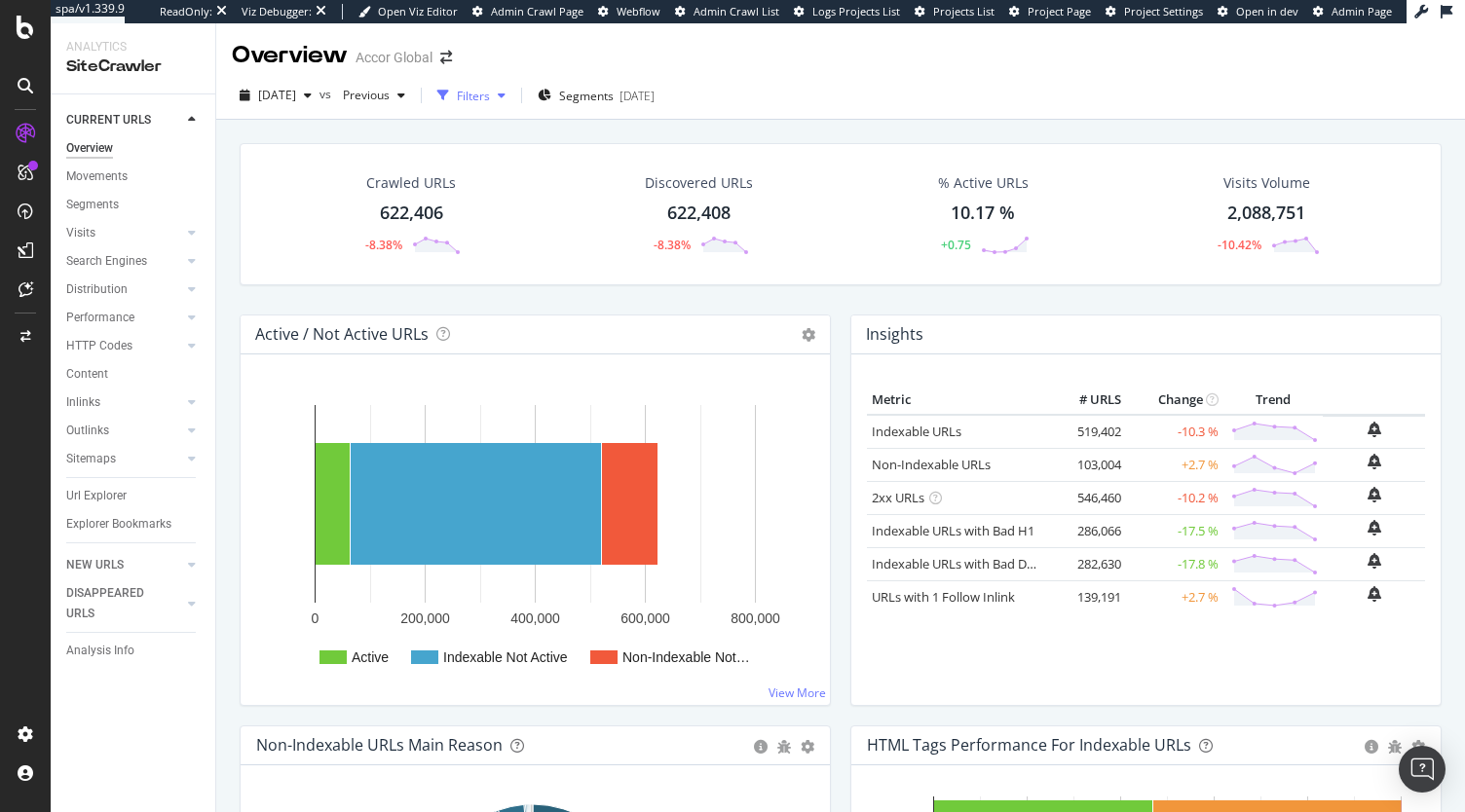
click at [490, 98] on div "Filters" at bounding box center [473, 96] width 33 height 17
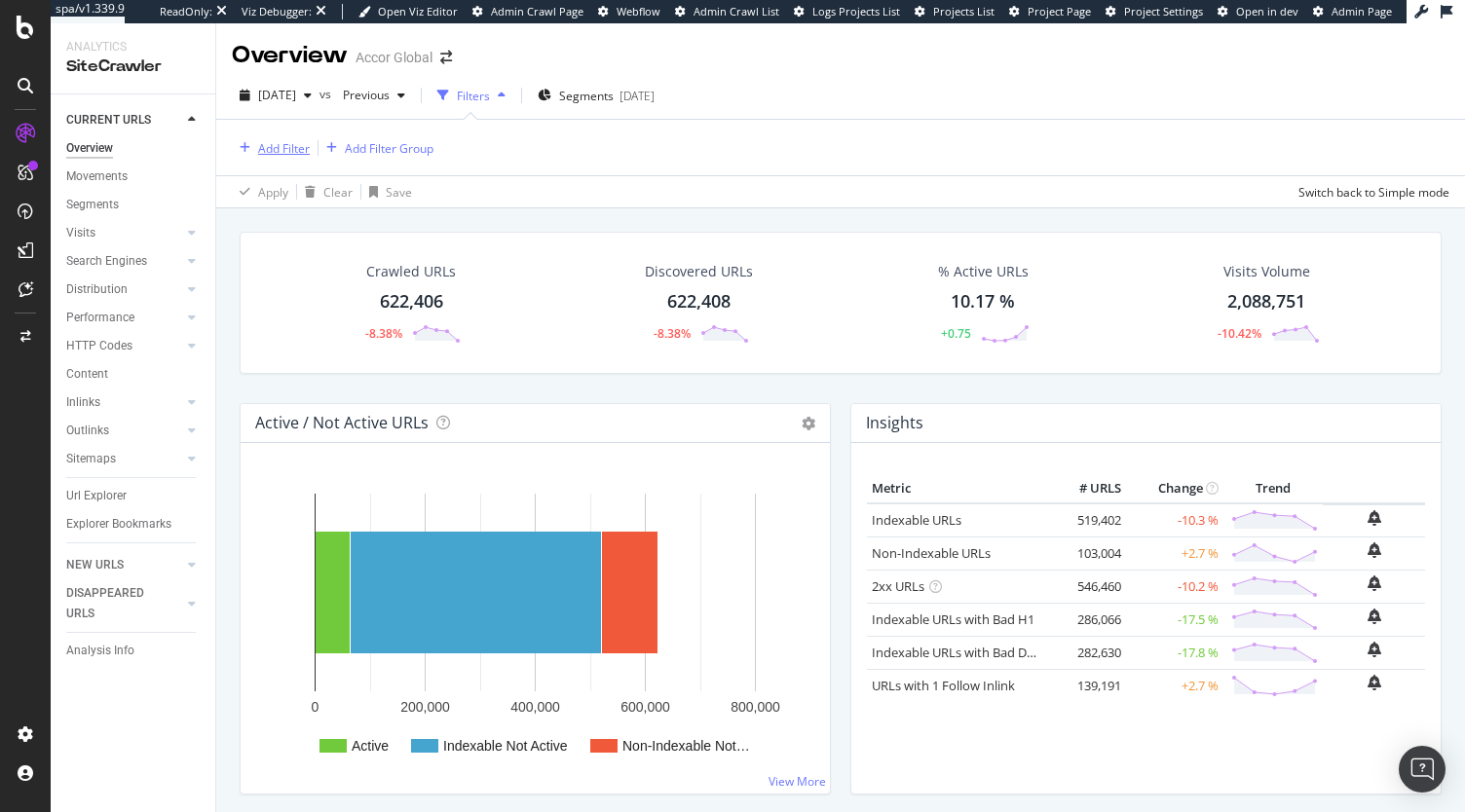
click at [283, 153] on div "Add Filter" at bounding box center [283, 148] width 52 height 17
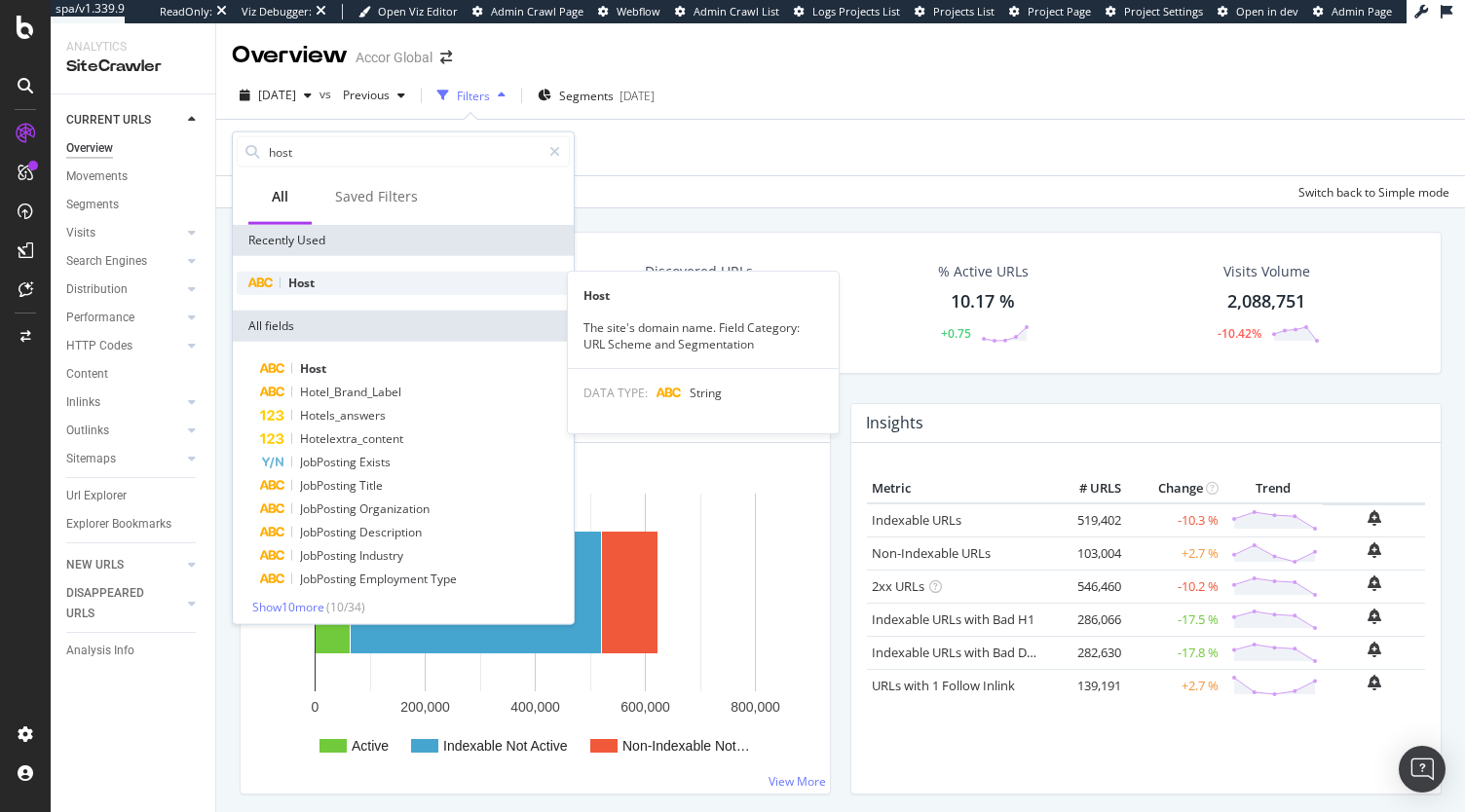
type input "host"
click at [325, 273] on div "Host" at bounding box center [402, 283] width 333 height 23
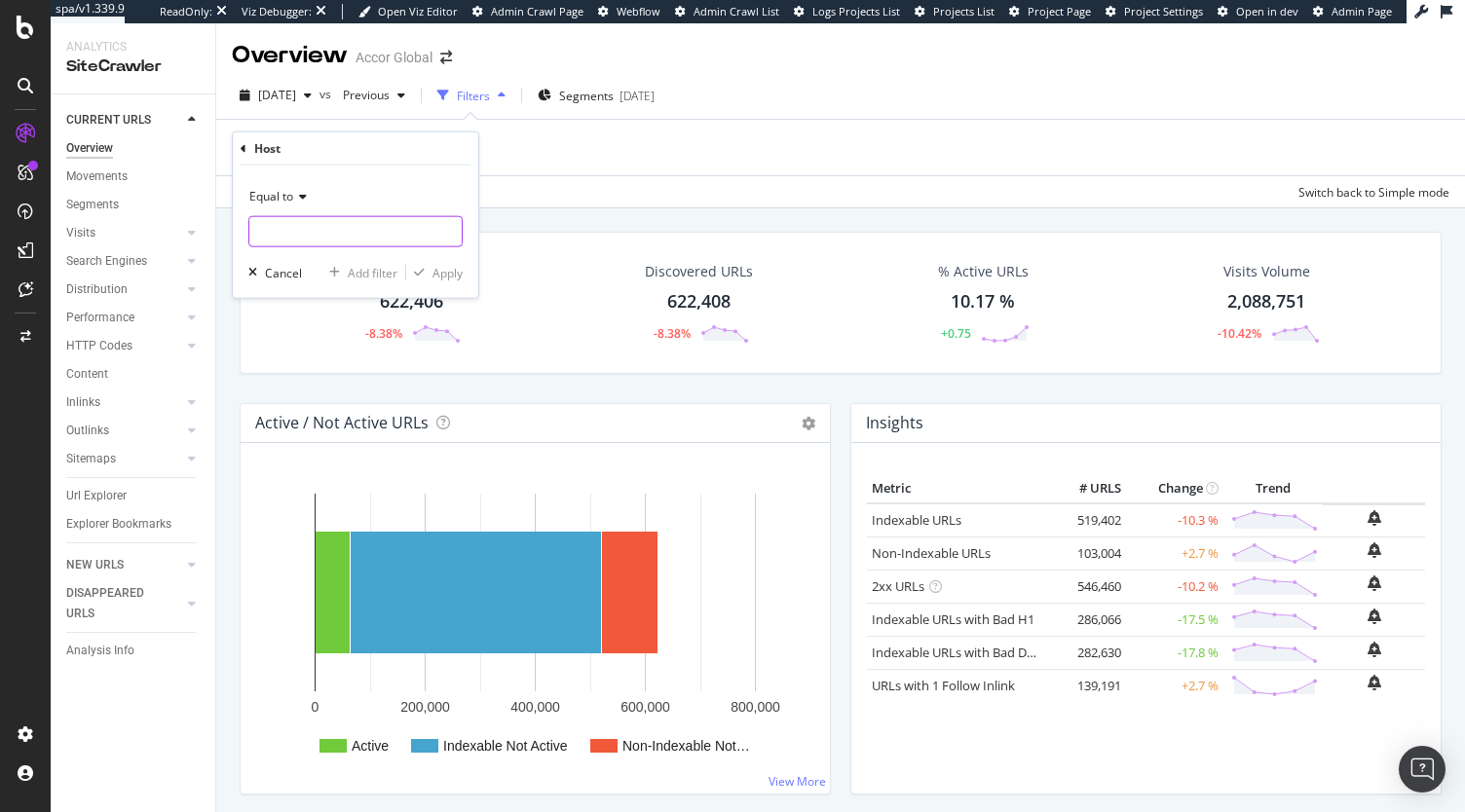
click at [306, 230] on input "text" at bounding box center [355, 232] width 213 height 31
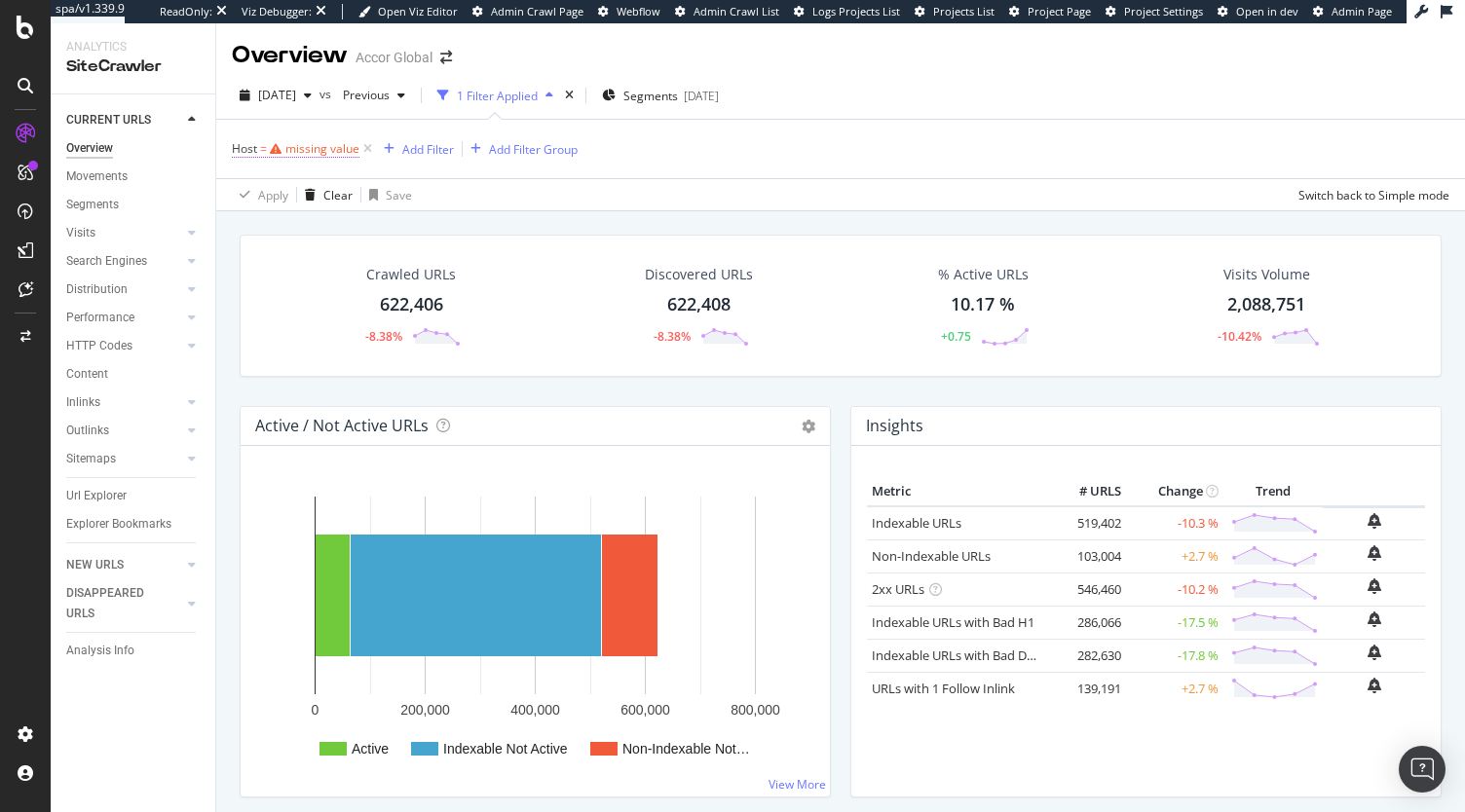
click at [300, 142] on div "missing value" at bounding box center [322, 148] width 74 height 17
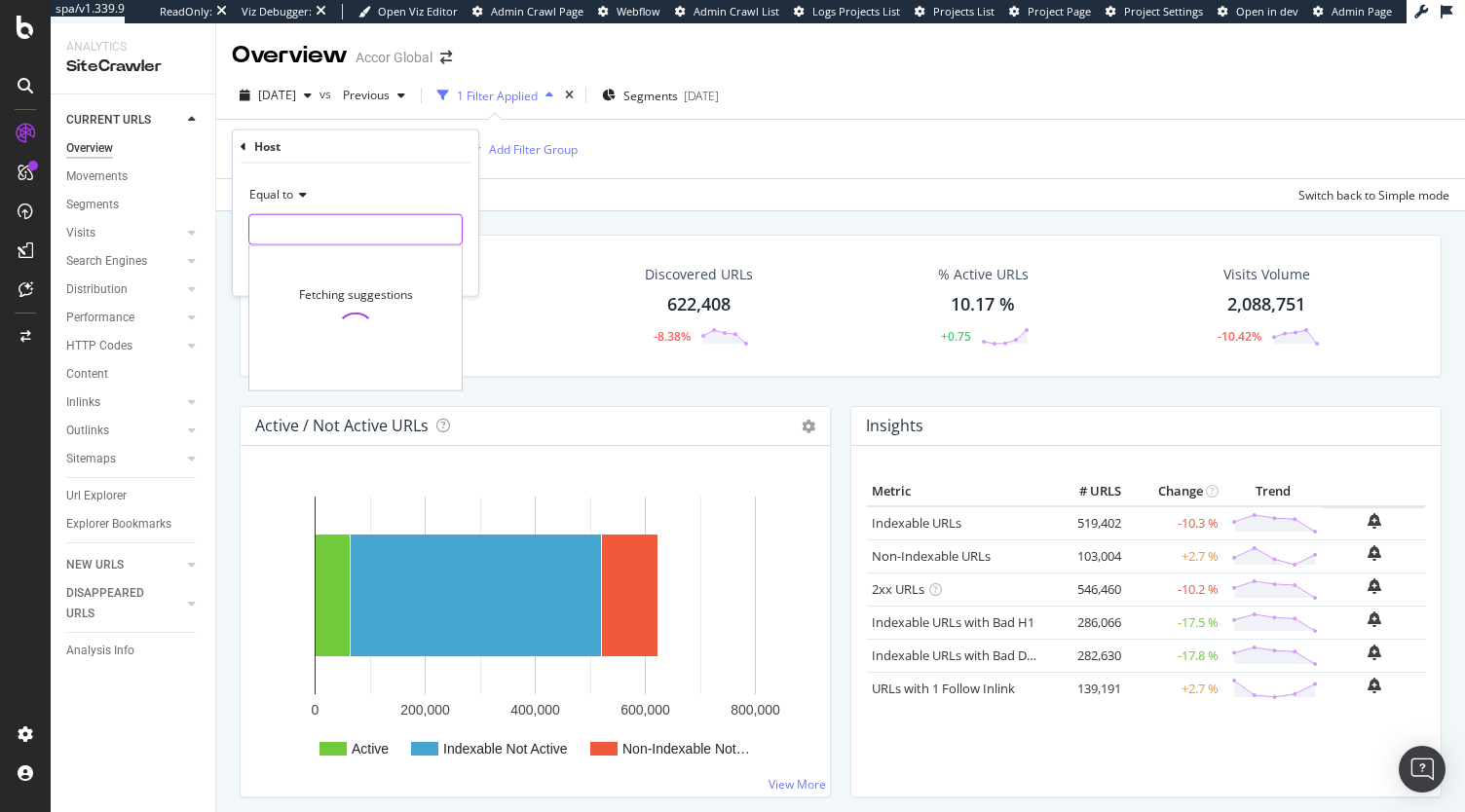
click at [282, 215] on input "text" at bounding box center [355, 230] width 213 height 31
click at [98, 499] on div "Url Explorer" at bounding box center [97, 496] width 61 height 20
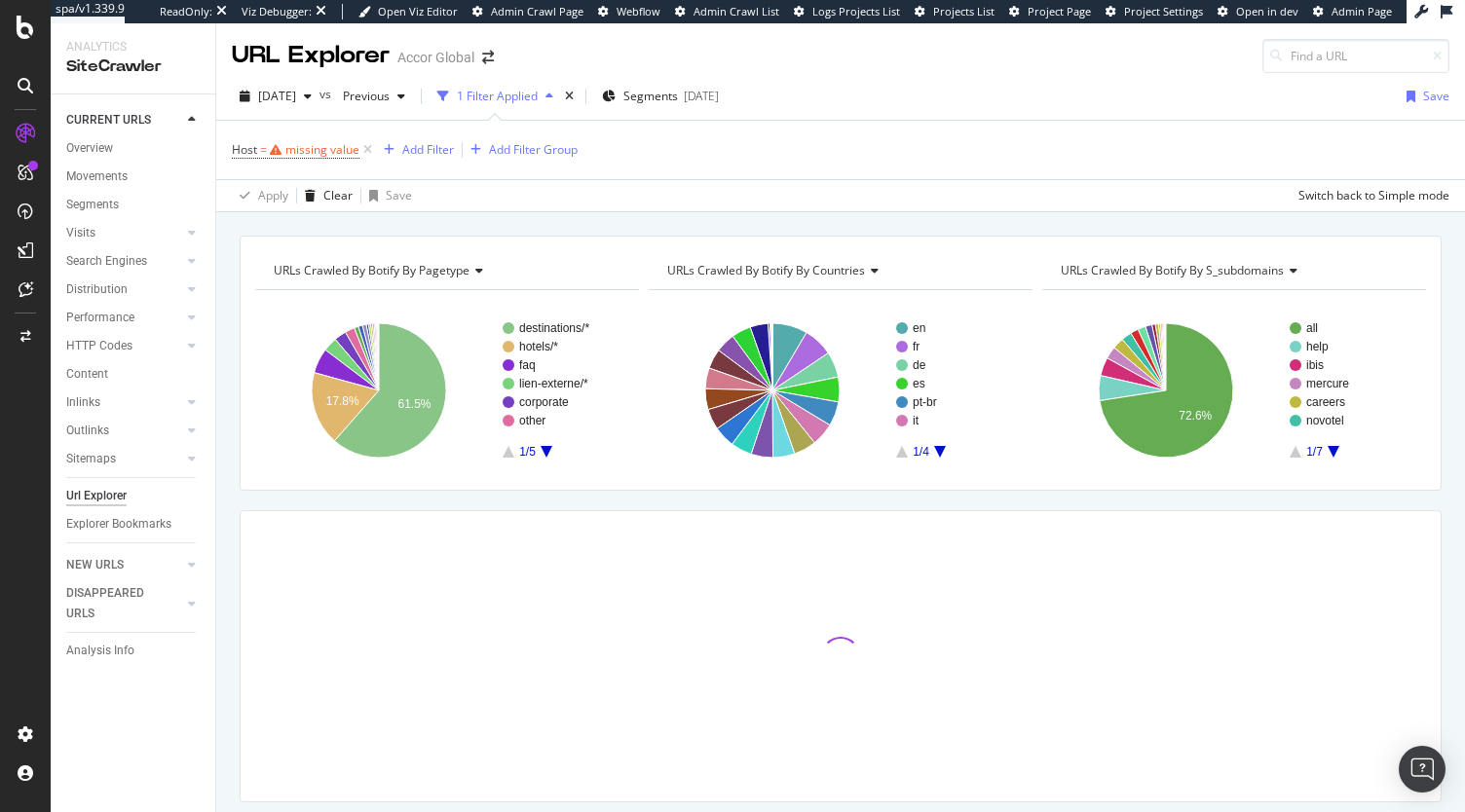
click at [448, 271] on span "URLs Crawled By Botify By pagetype" at bounding box center [371, 269] width 196 height 17
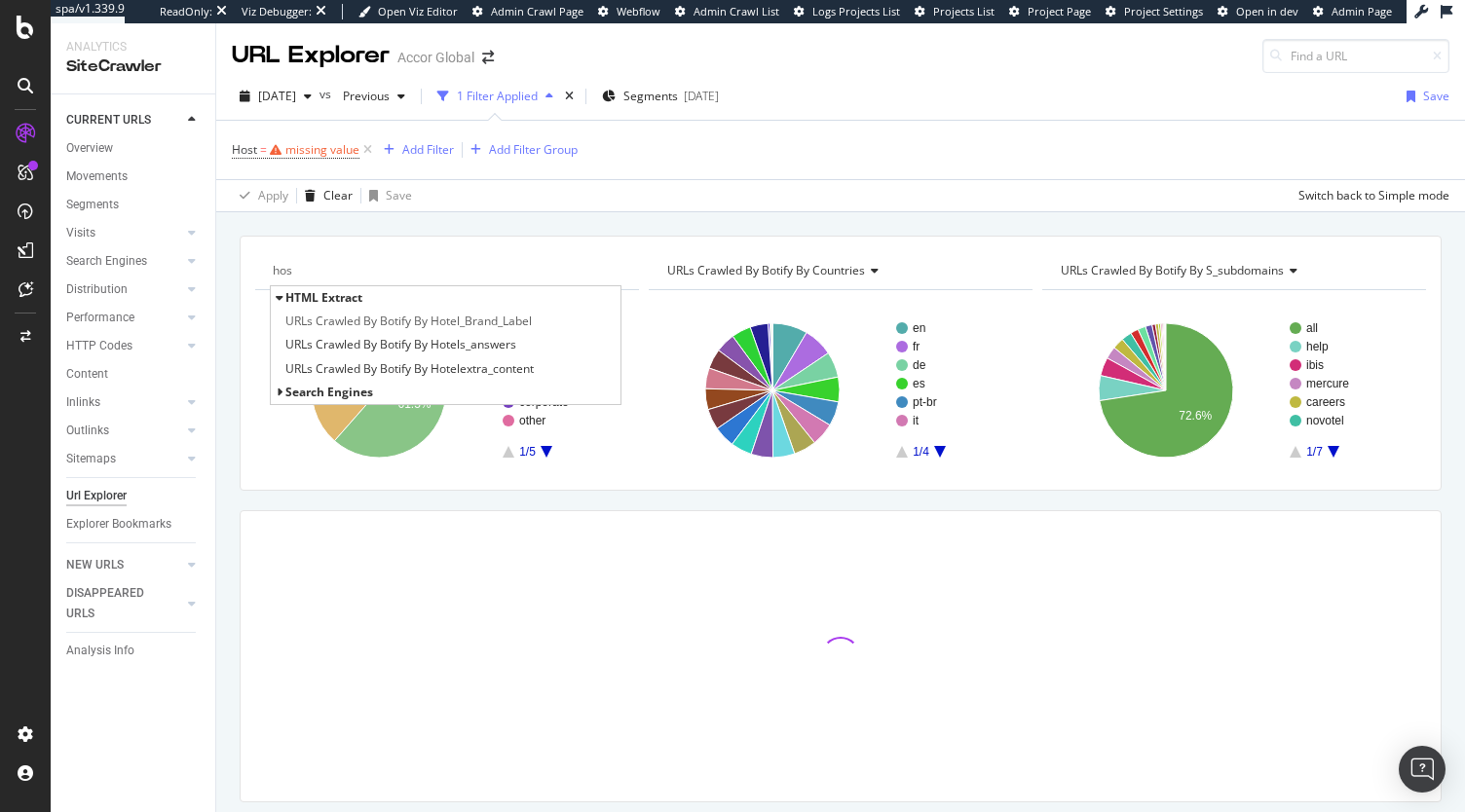
type input "host"
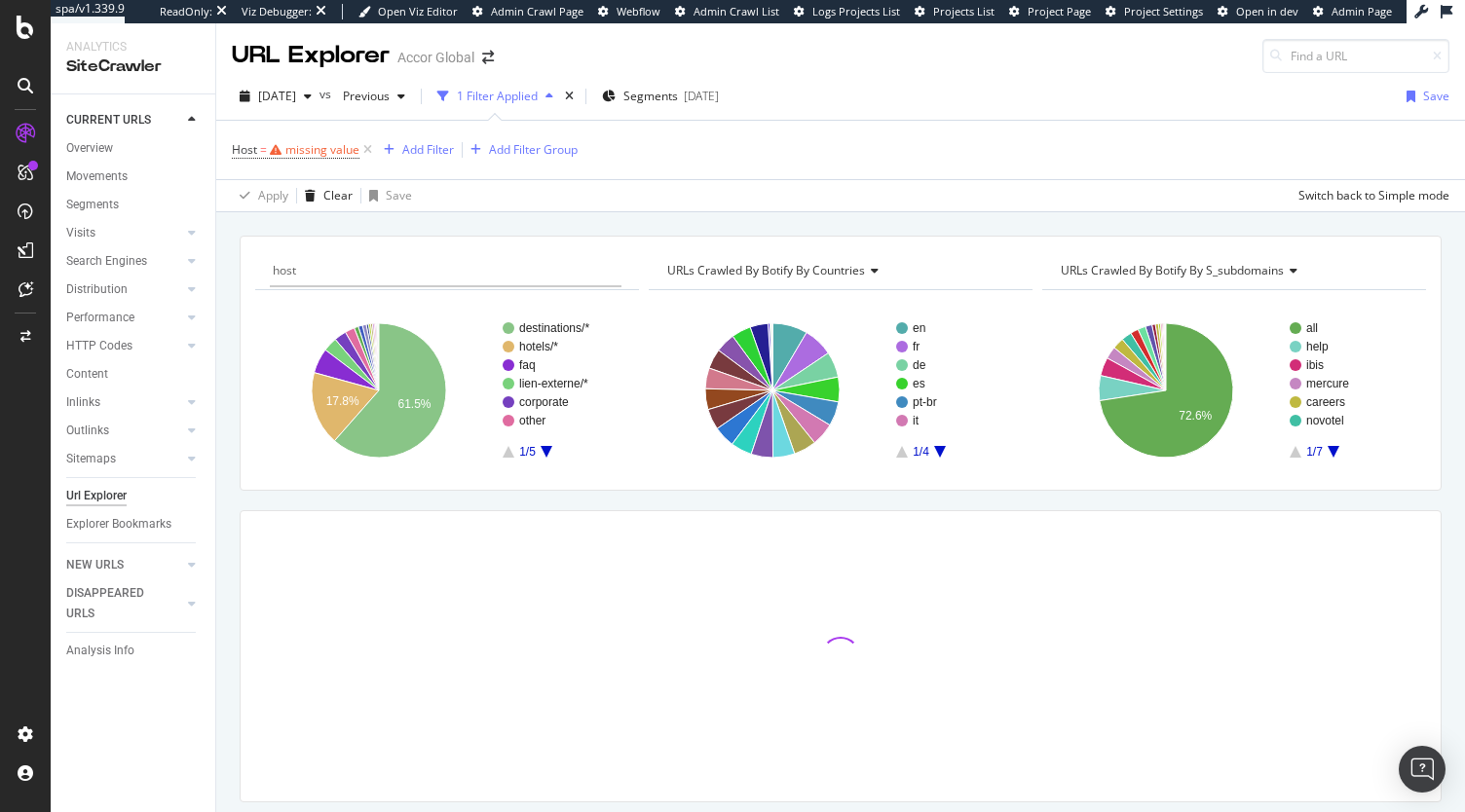
drag, startPoint x: 374, startPoint y: 261, endPoint x: 205, endPoint y: 244, distance: 169.9
click at [205, 244] on div "Analytics SiteCrawler CURRENT URLS Overview Movements Segments Visits Analysis …" at bounding box center [757, 418] width 1414 height 789
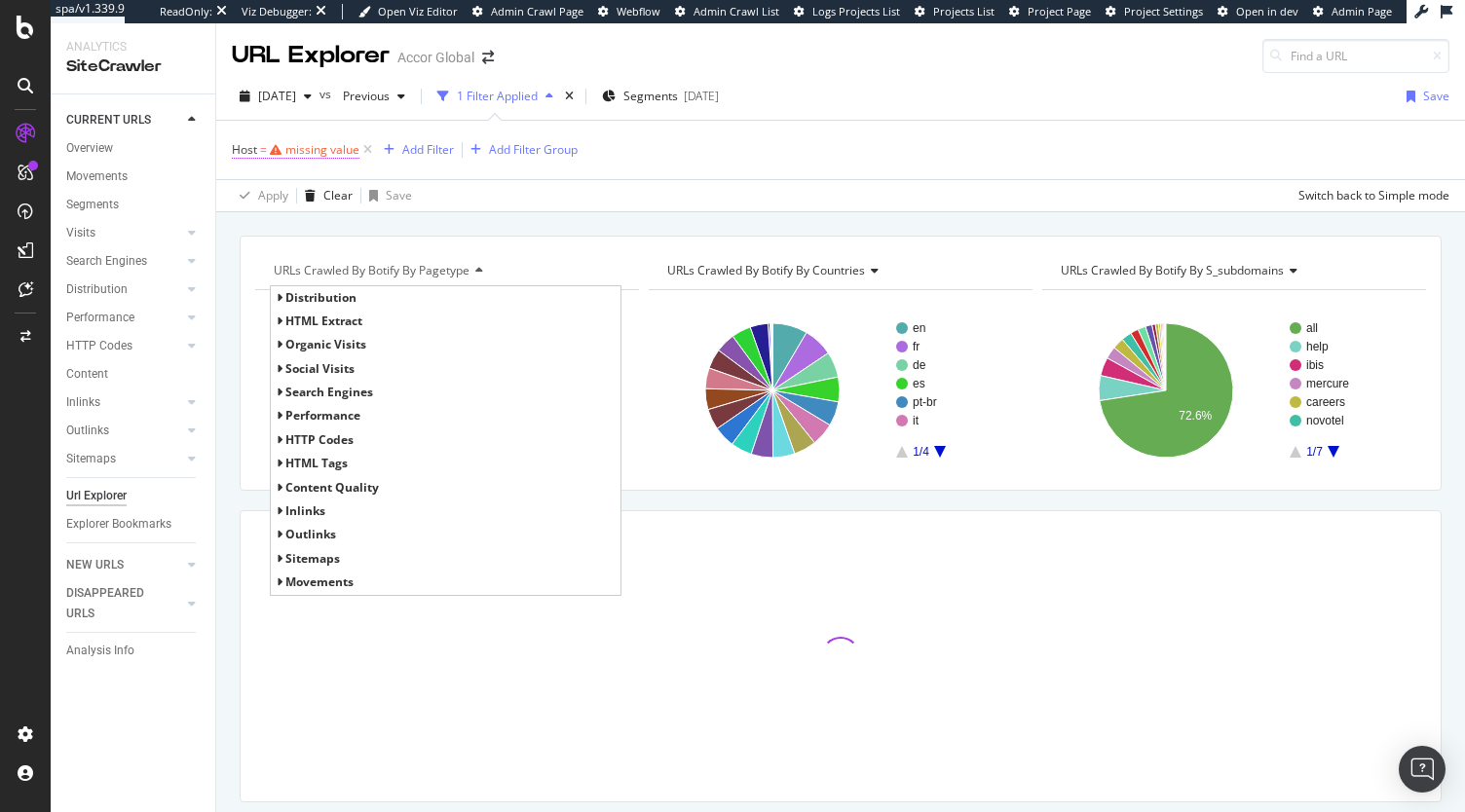
click at [310, 157] on div "missing value" at bounding box center [322, 149] width 74 height 17
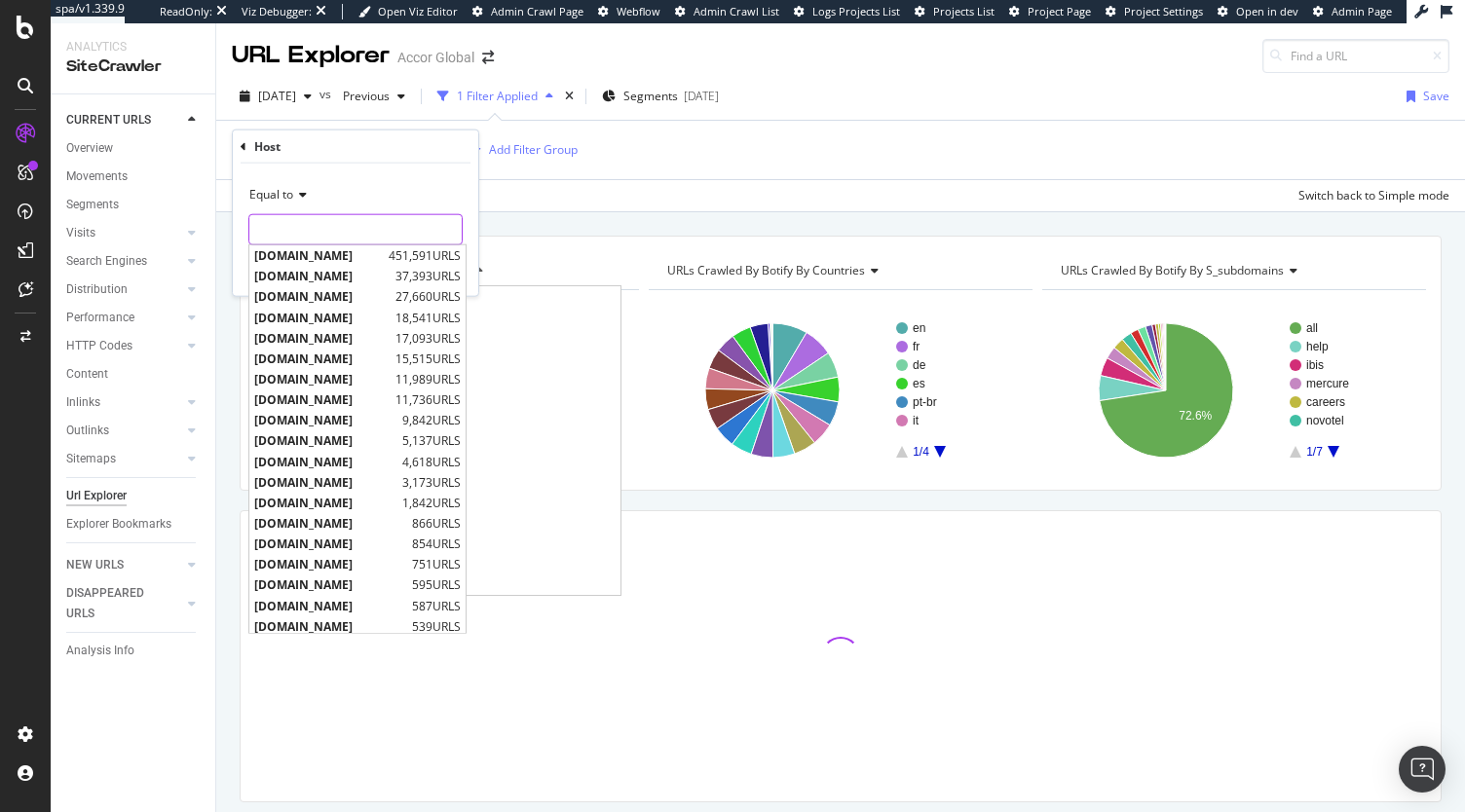
click at [345, 221] on input "text" at bounding box center [355, 230] width 213 height 31
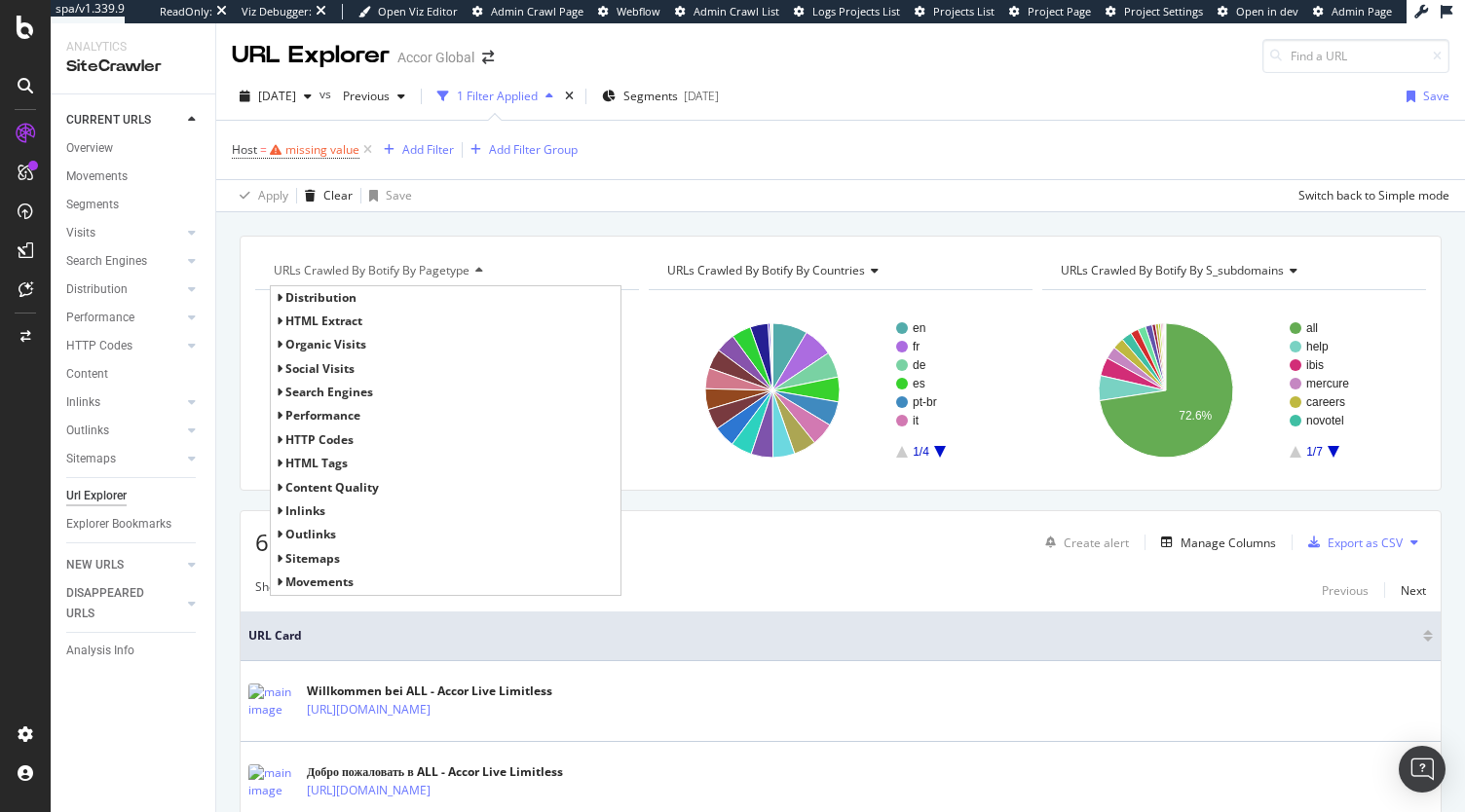
click at [570, 237] on div "URLs Crawled By Botify By pagetype Distribution HTML Extract organic Visits soc…" at bounding box center [839, 363] width 1201 height 255
click at [365, 144] on icon at bounding box center [367, 150] width 17 height 20
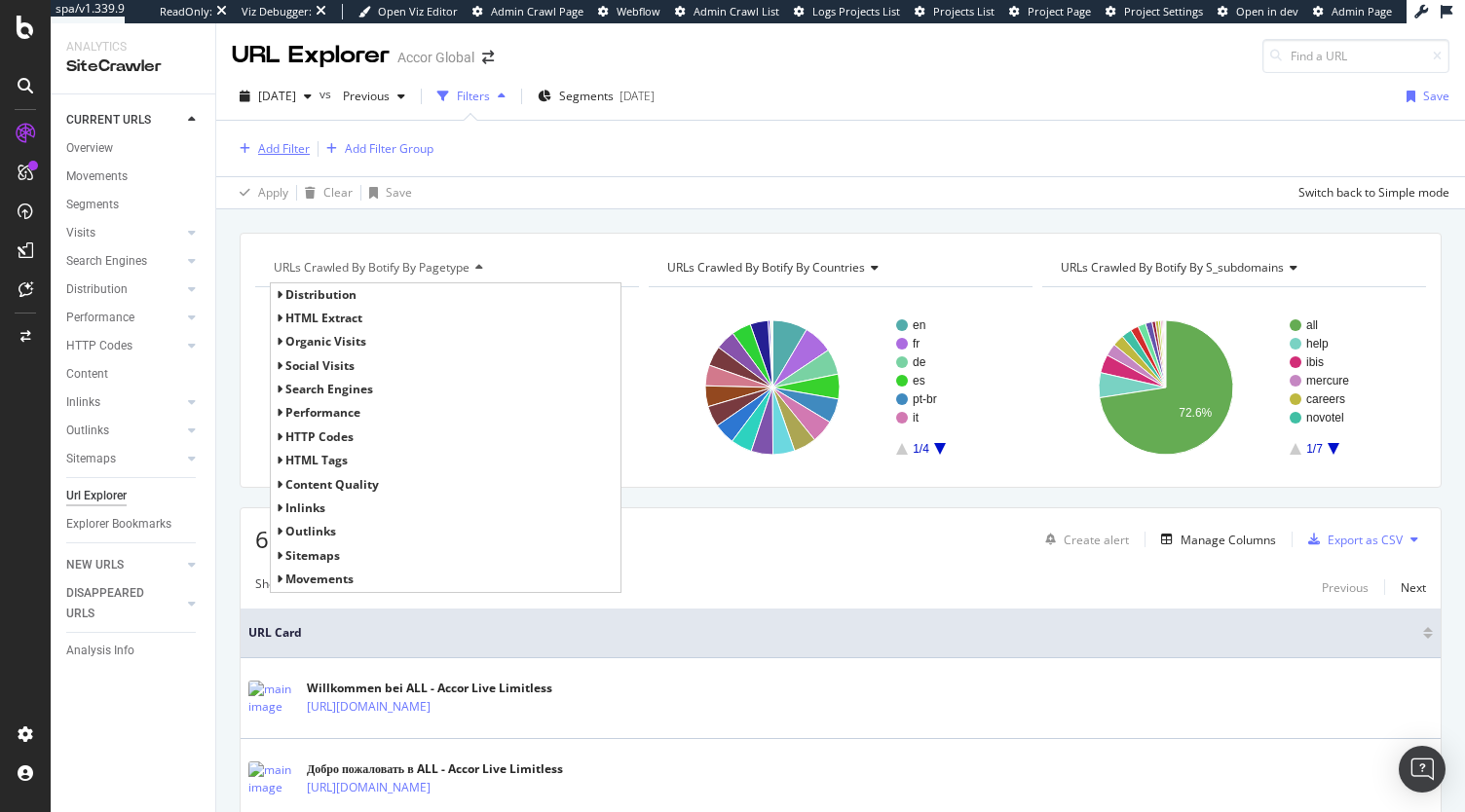
click at [297, 147] on div "Add Filter" at bounding box center [283, 148] width 52 height 17
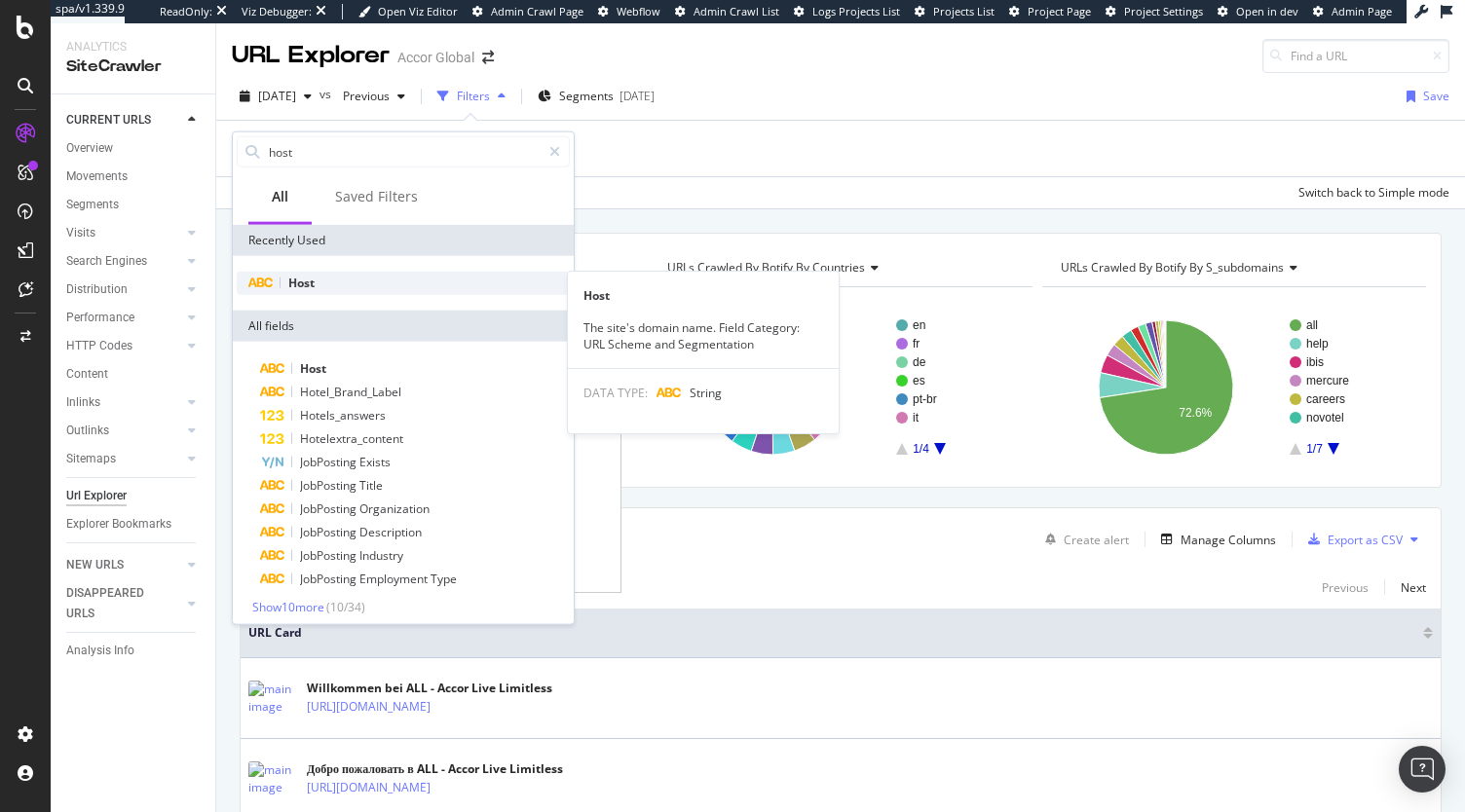
click at [321, 292] on div "Host" at bounding box center [402, 283] width 333 height 23
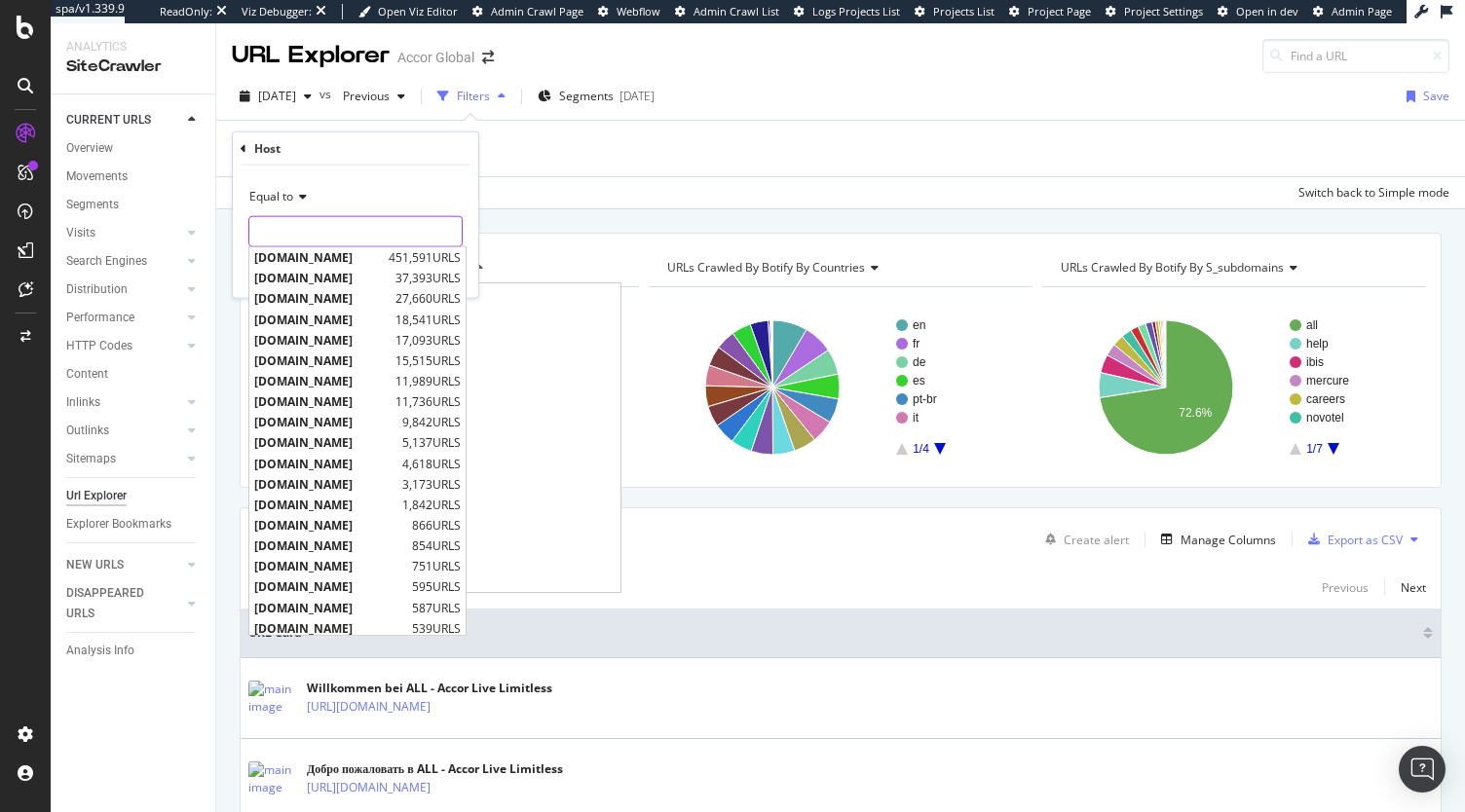
click at [304, 231] on input "text" at bounding box center [355, 232] width 213 height 31
click at [343, 295] on span "[DOMAIN_NAME]" at bounding box center [322, 298] width 137 height 17
type input "[DOMAIN_NAME]"
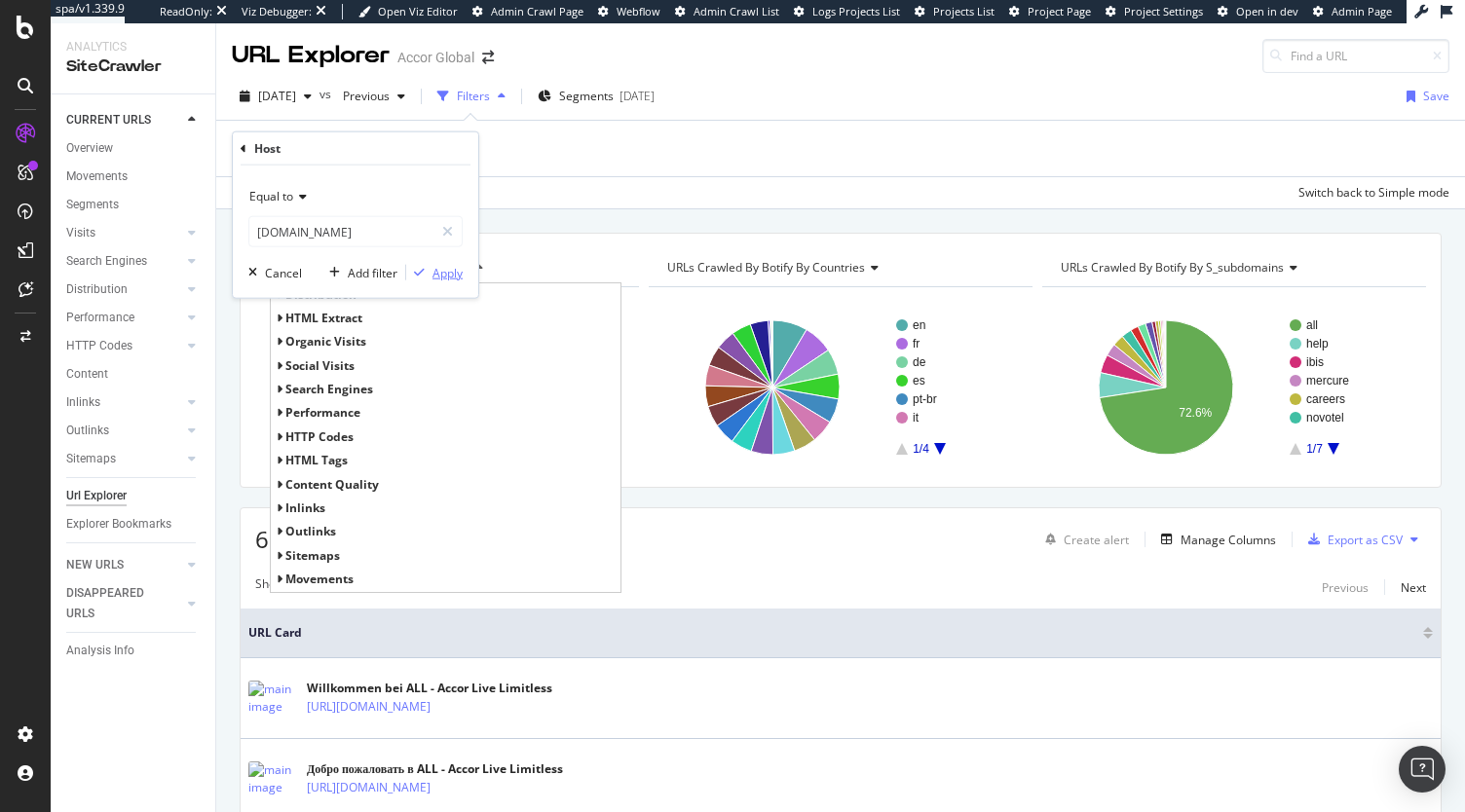
click at [437, 264] on div "Apply" at bounding box center [447, 271] width 30 height 17
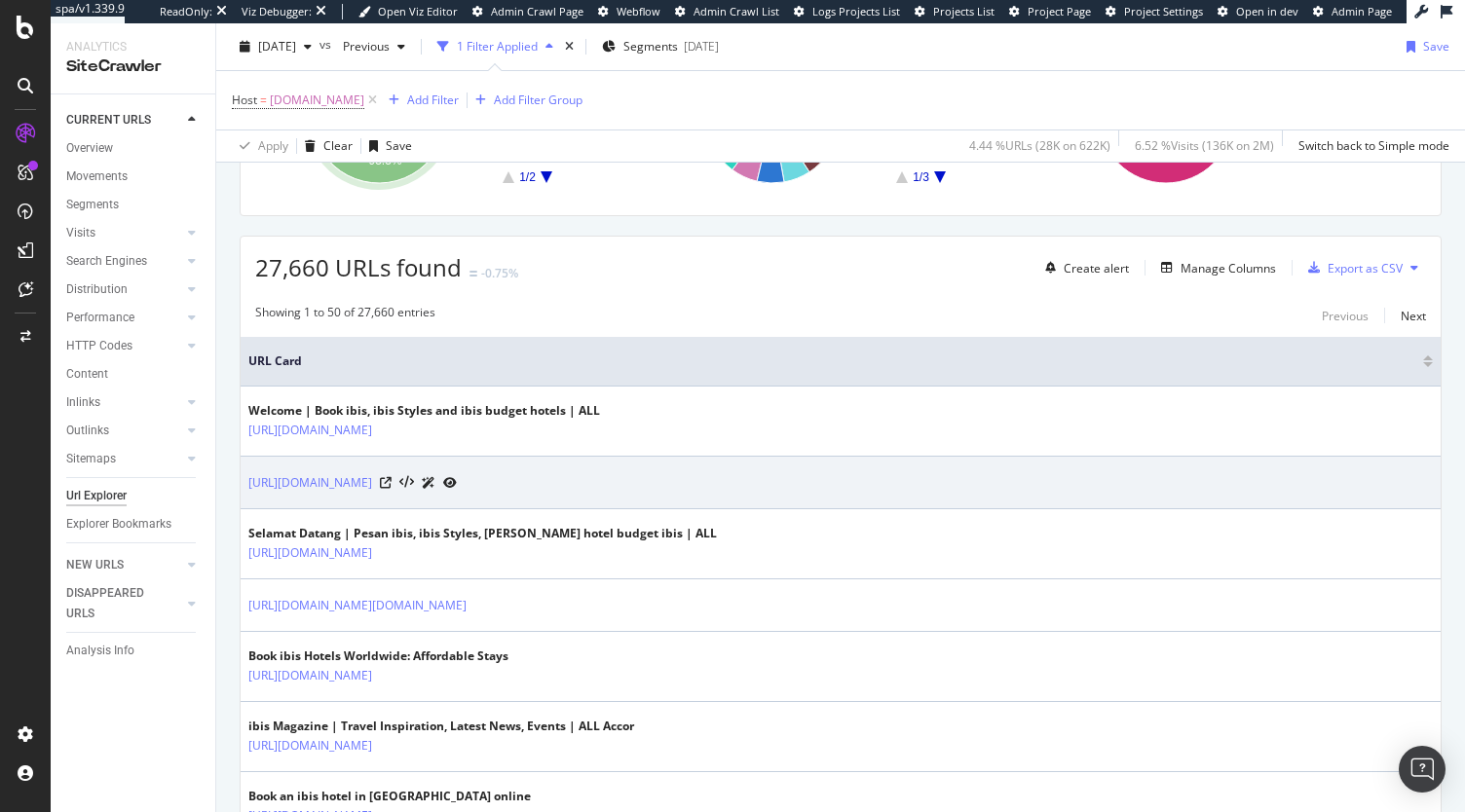
scroll to position [282, 0]
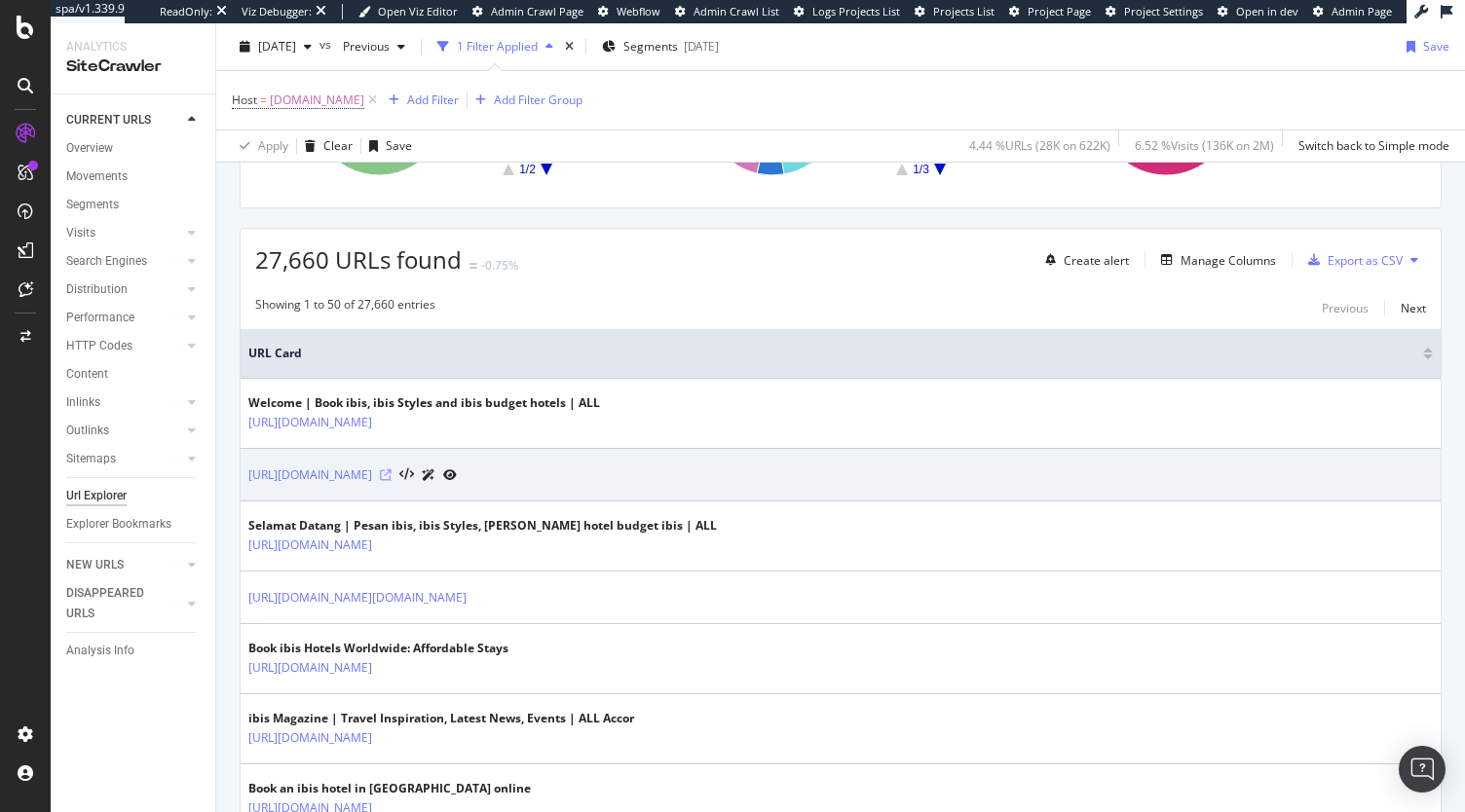
click at [384, 475] on icon at bounding box center [386, 475] width 12 height 12
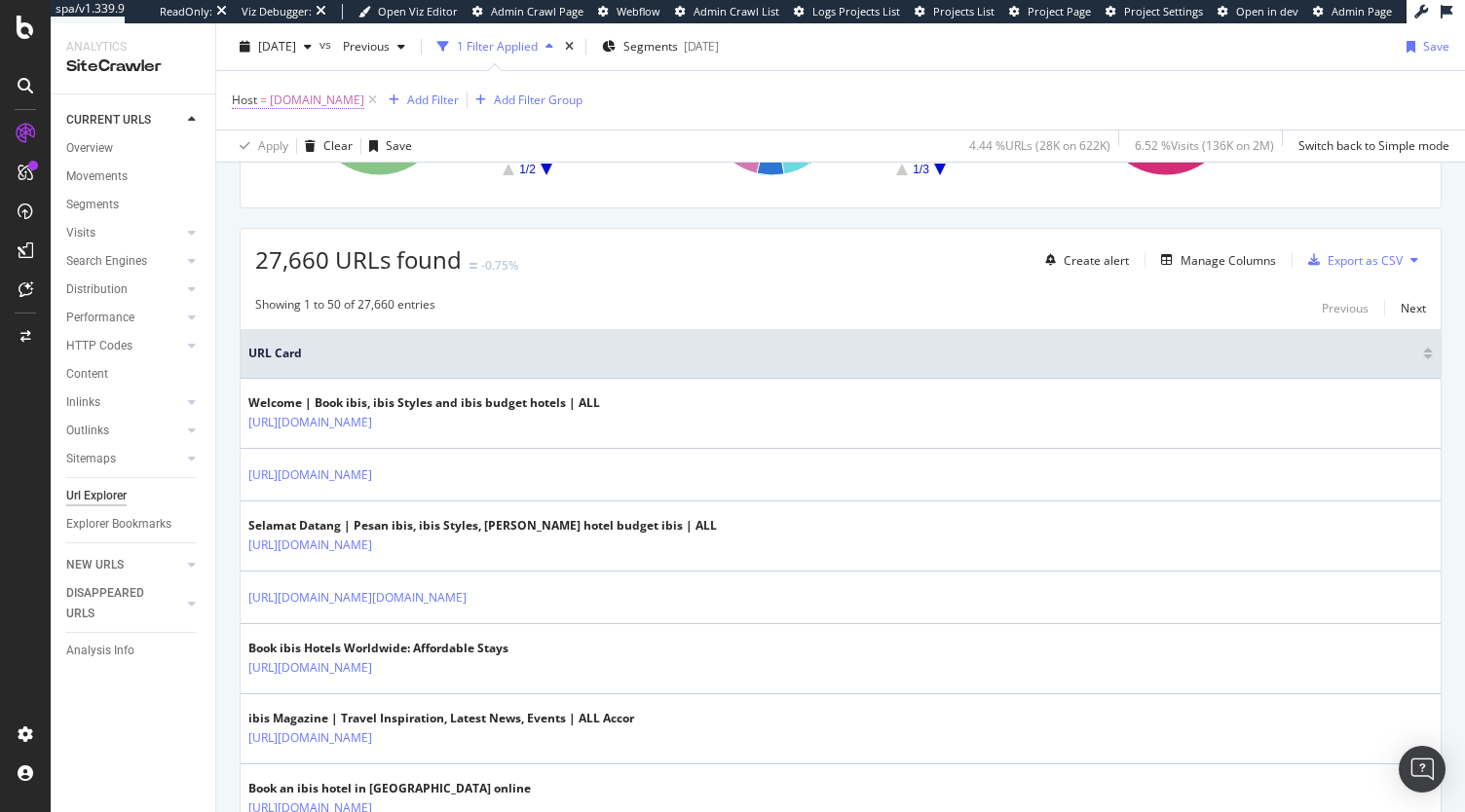
click at [316, 98] on span "[DOMAIN_NAME]" at bounding box center [316, 101] width 95 height 27
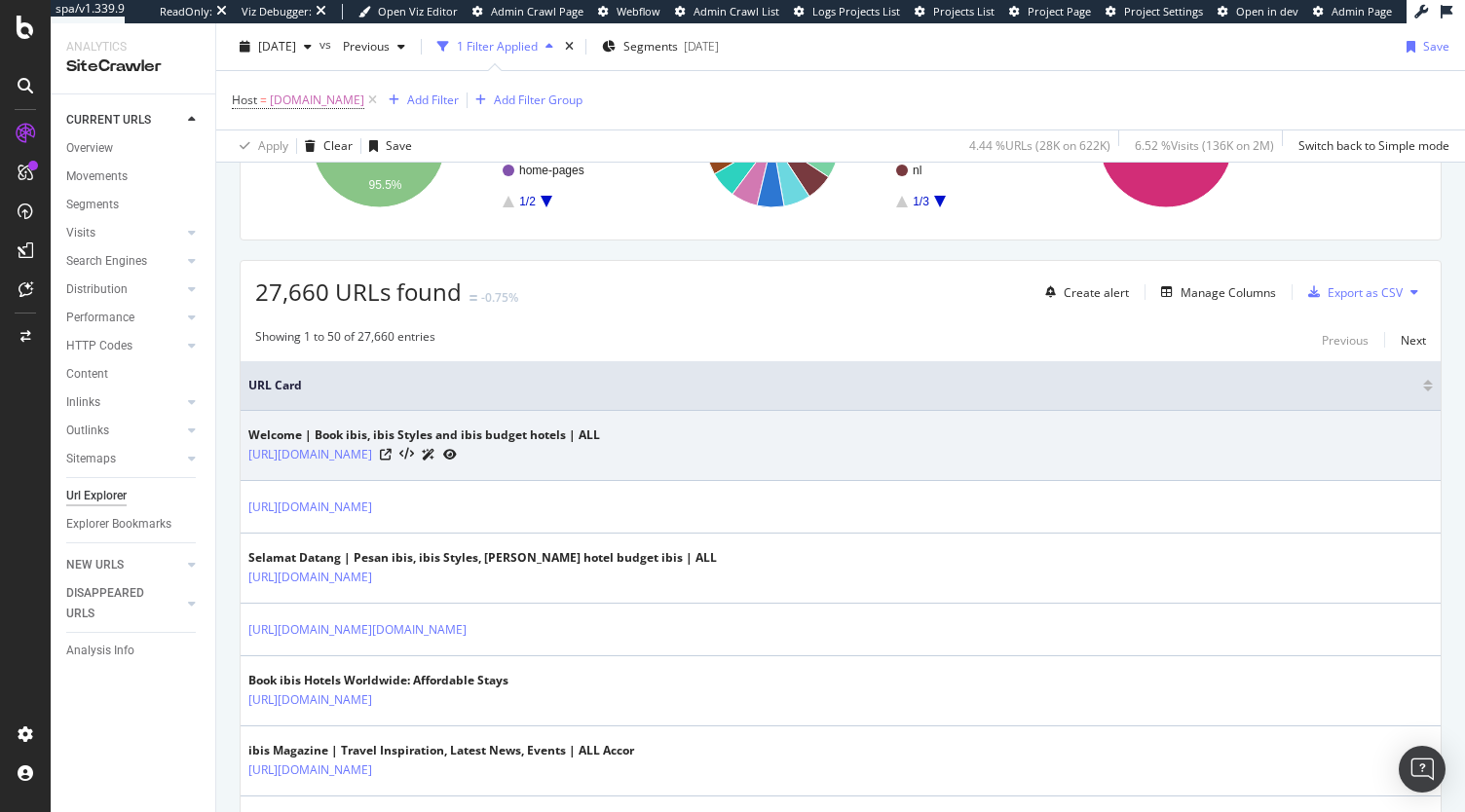
scroll to position [0, 0]
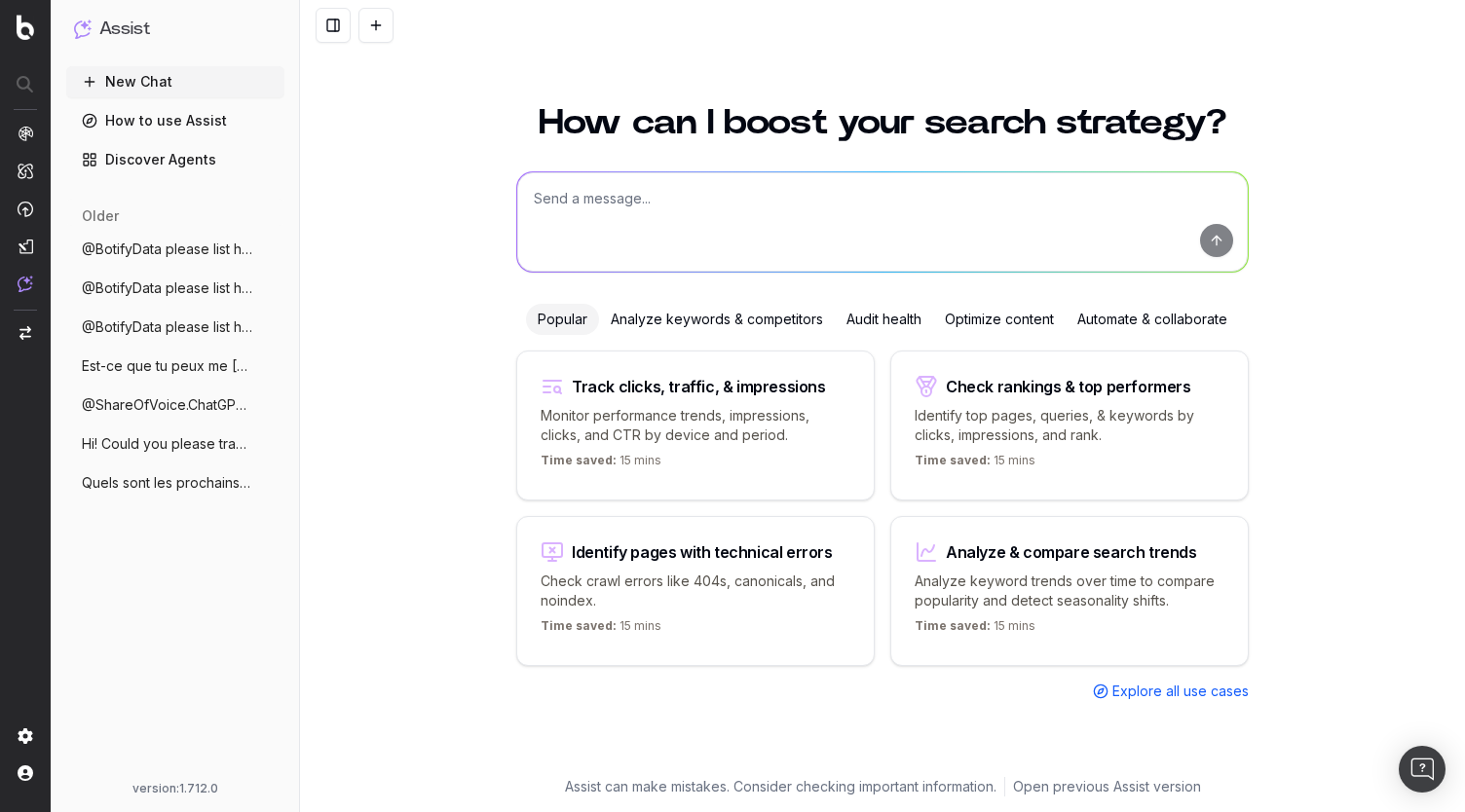
click at [560, 223] on textarea at bounding box center [882, 223] width 730 height 100
type textarea "Could you please list all the [DOMAIN_NAME] sub-domains?"
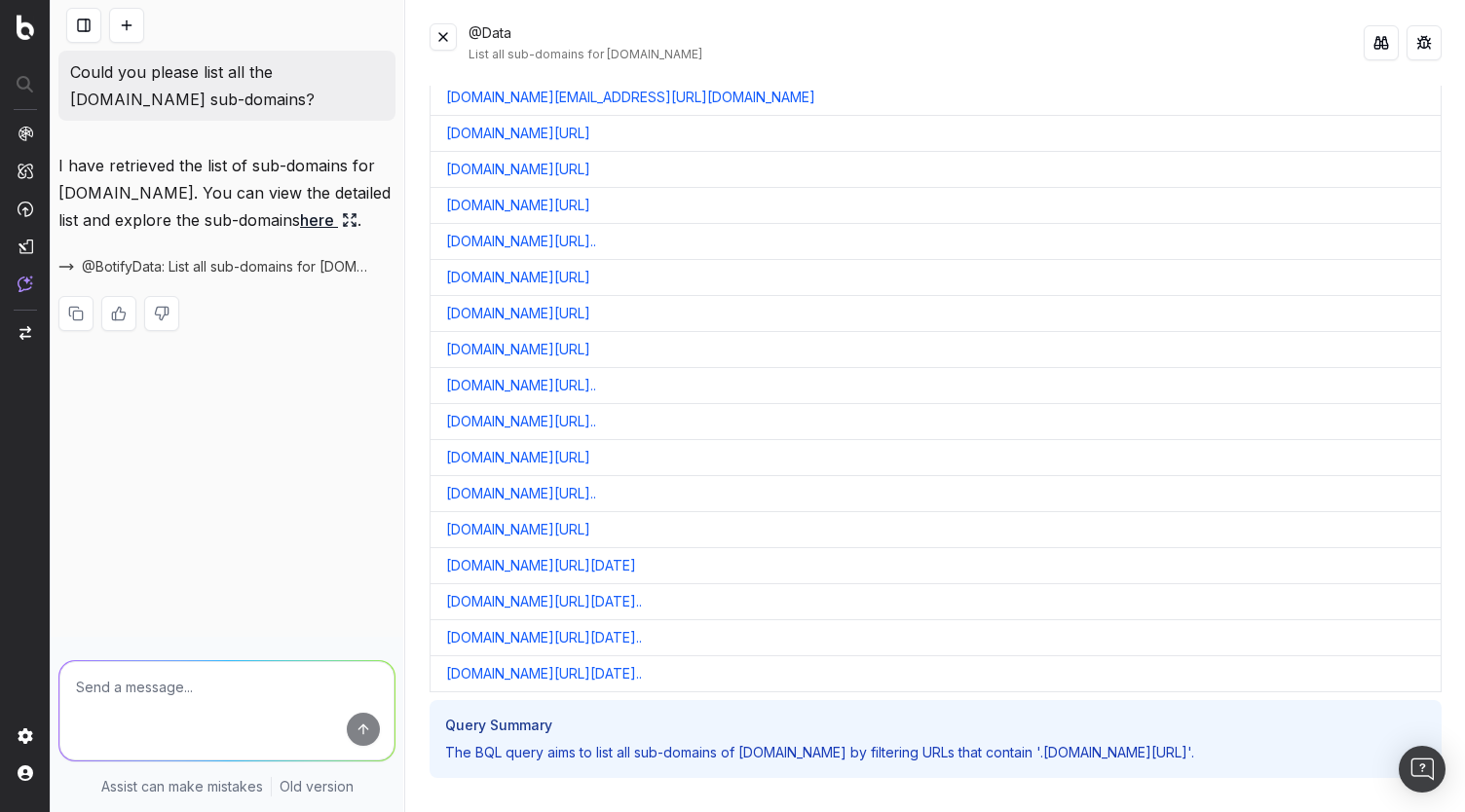
scroll to position [17575, 0]
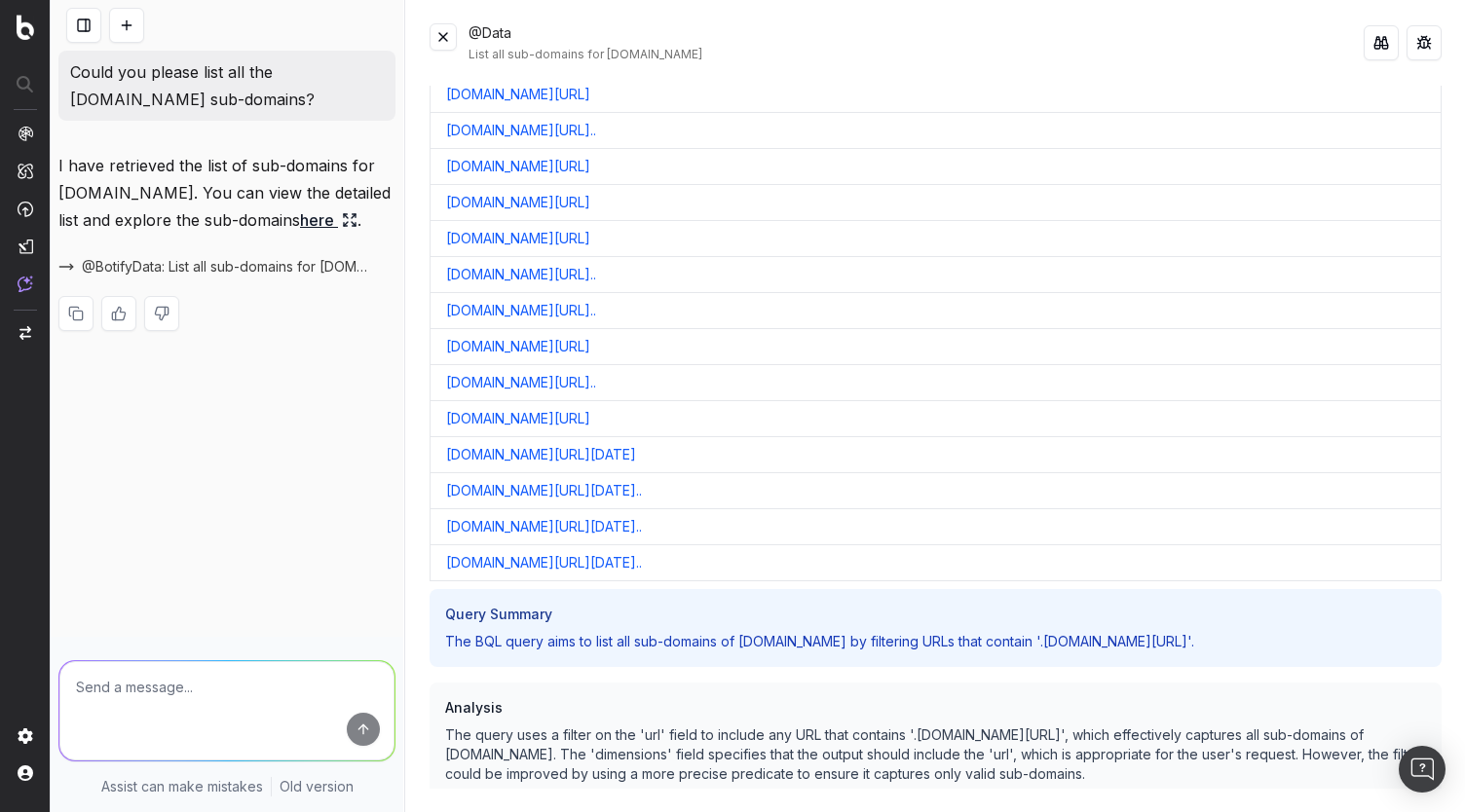
click at [187, 701] on textarea at bounding box center [226, 711] width 335 height 100
type textarea "I just want the hosts please not the full URLs"
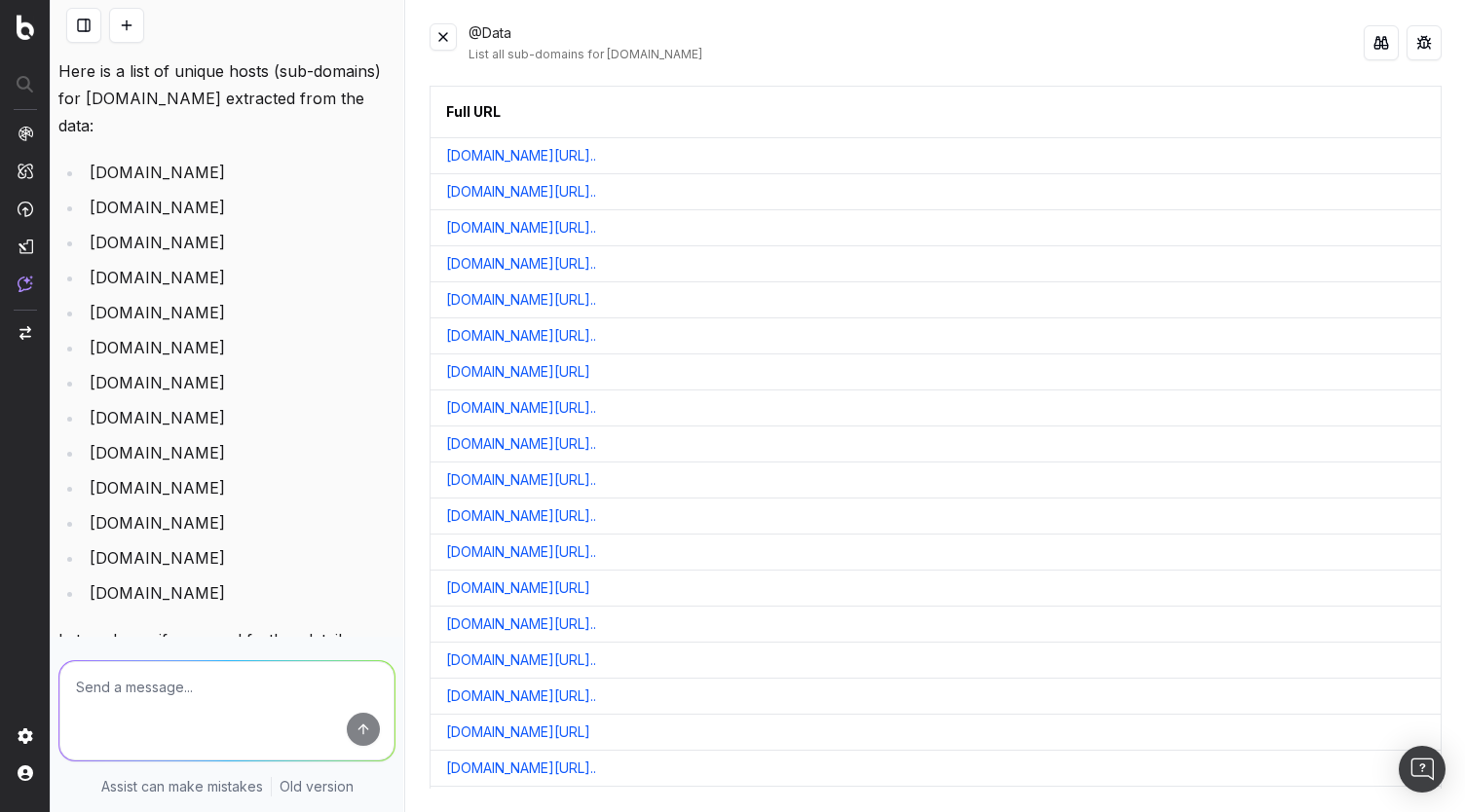
scroll to position [0, 0]
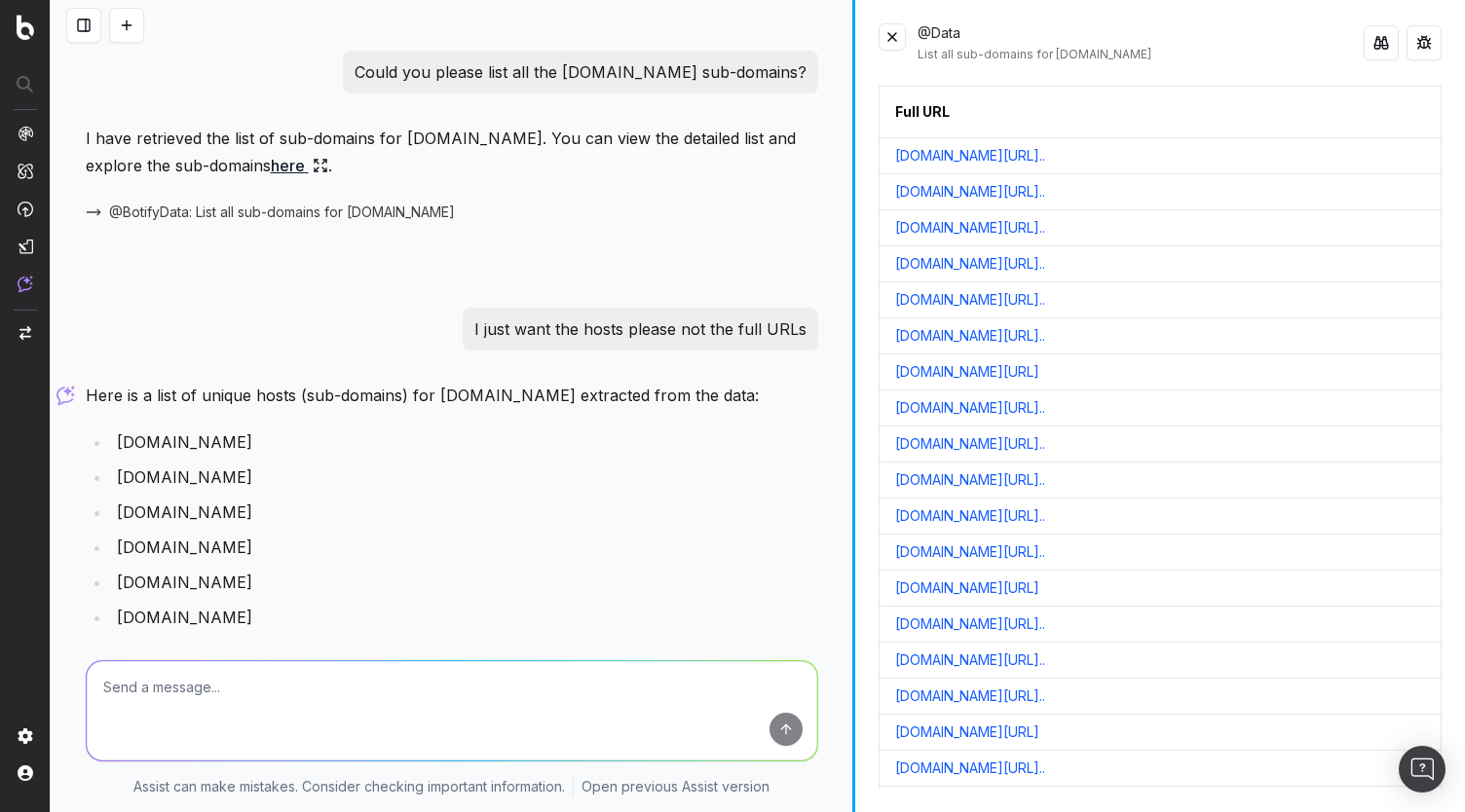
click at [902, 345] on div "Could you please list all the [DOMAIN_NAME] sub-domains? I have retrieved the l…" at bounding box center [757, 406] width 1414 height 812
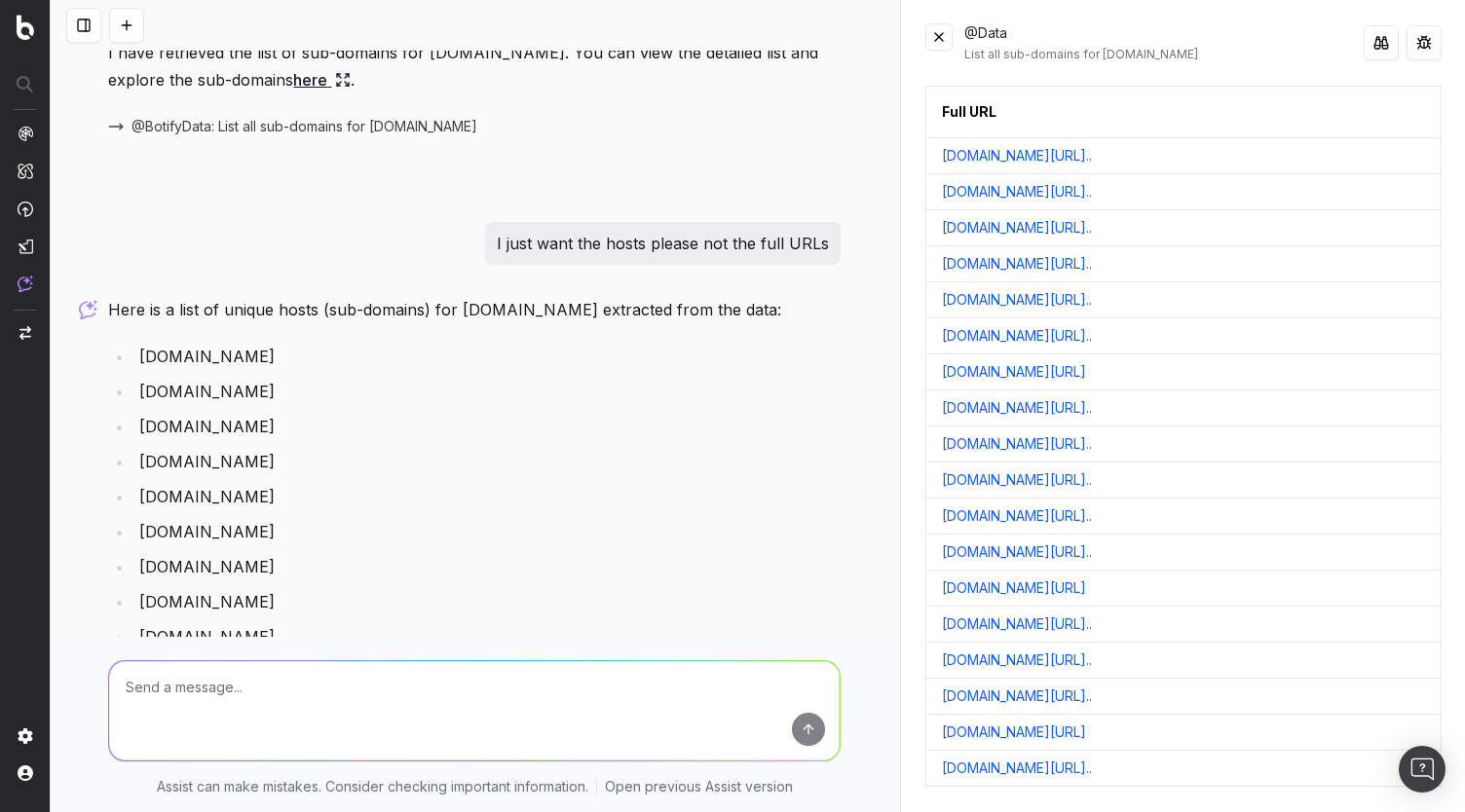
scroll to position [372, 0]
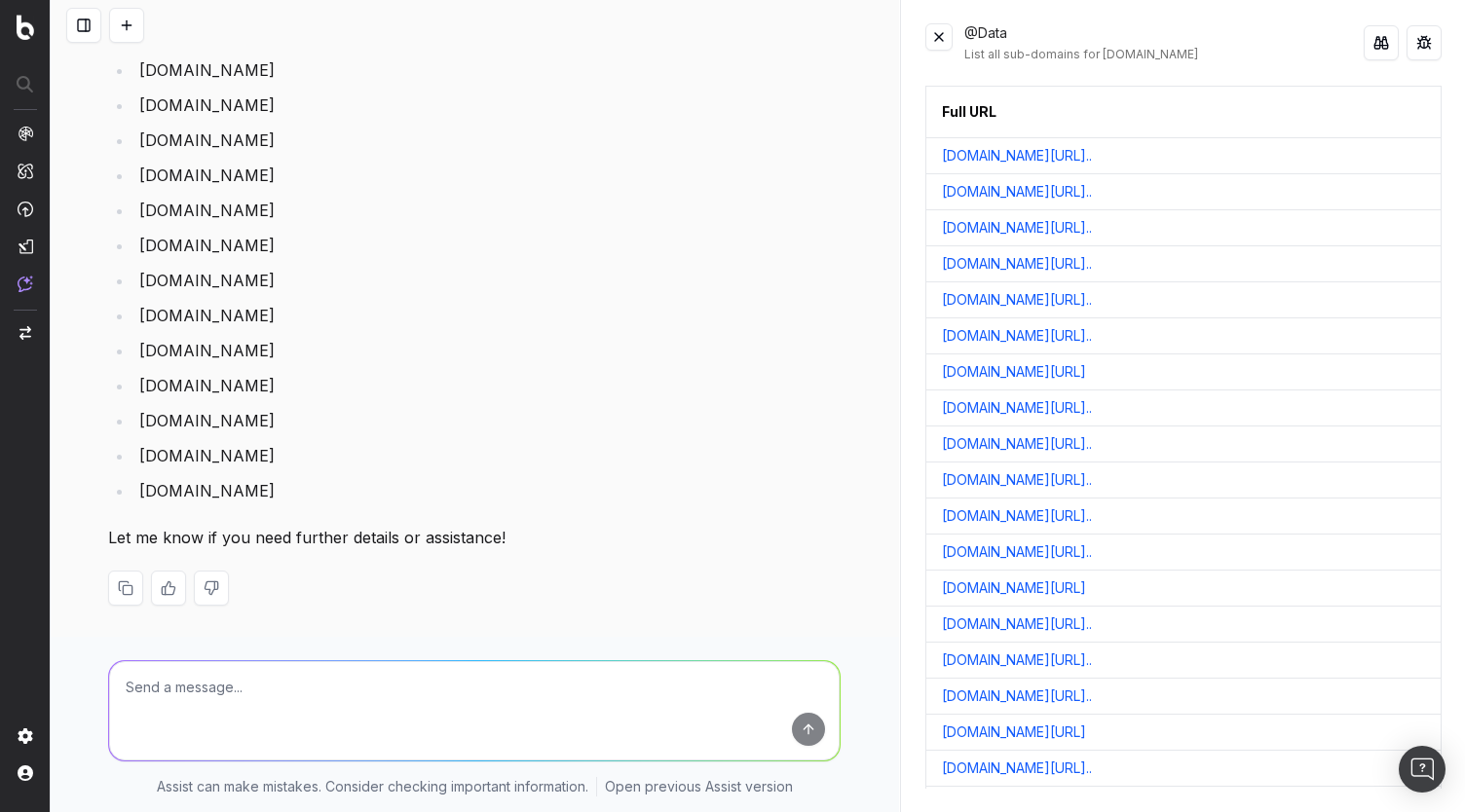
drag, startPoint x: 269, startPoint y: 201, endPoint x: 119, endPoint y: 223, distance: 151.6
click at [119, 223] on ul "[DOMAIN_NAME] [DOMAIN_NAME] [DOMAIN_NAME] [DOMAIN_NAME] [DOMAIN_NAME] [DOMAIN_N…" at bounding box center [474, 280] width 732 height 448
drag, startPoint x: 272, startPoint y: 280, endPoint x: 109, endPoint y: 290, distance: 163.3
click at [109, 290] on ul "[DOMAIN_NAME] [DOMAIN_NAME] [DOMAIN_NAME] [DOMAIN_NAME] [DOMAIN_NAME] [DOMAIN_N…" at bounding box center [474, 280] width 732 height 448
copy li "[DOMAIN_NAME]"
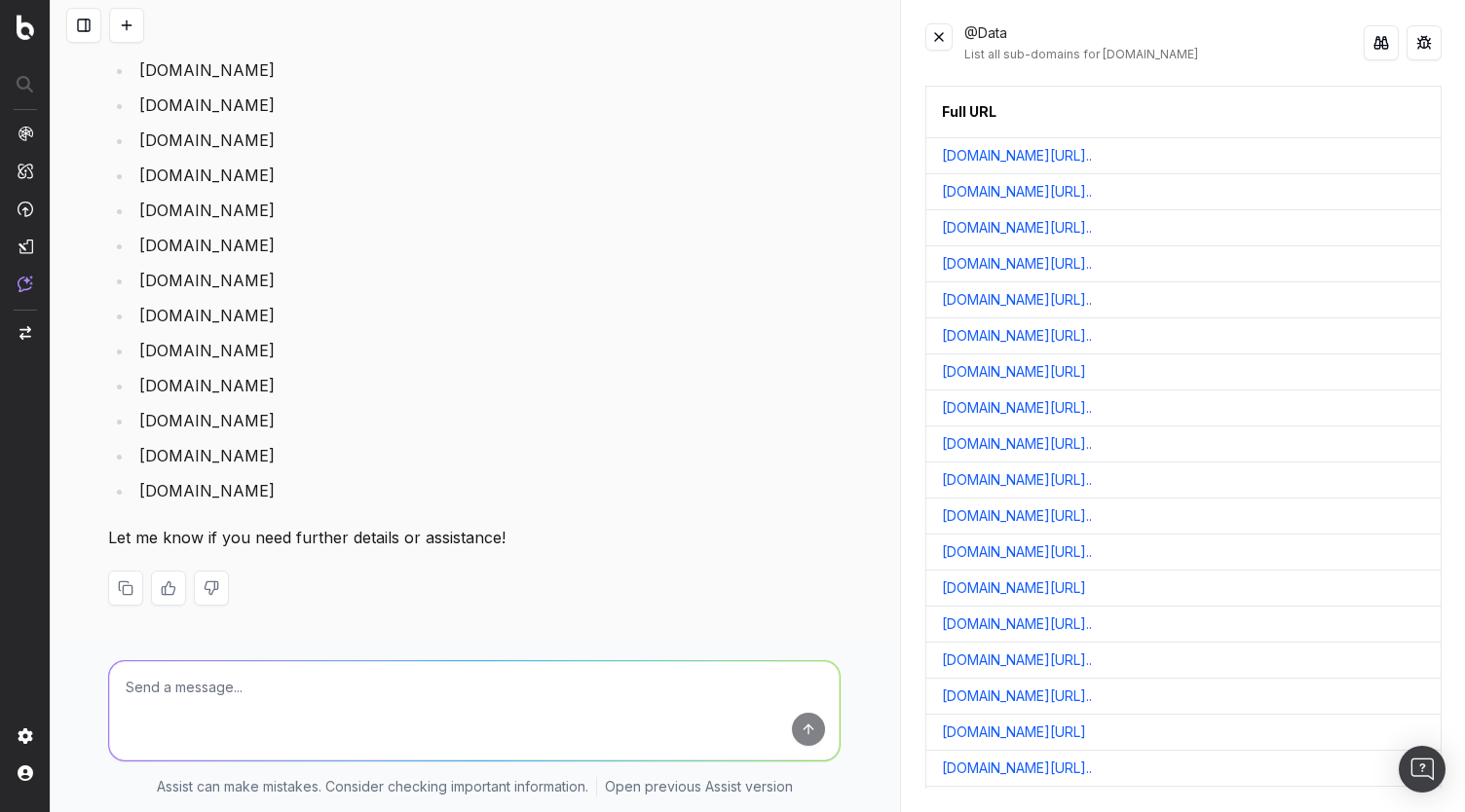
click at [284, 304] on li "[DOMAIN_NAME]" at bounding box center [487, 315] width 708 height 27
click at [230, 324] on li "[DOMAIN_NAME]" at bounding box center [487, 315] width 708 height 27
drag, startPoint x: 262, startPoint y: 425, endPoint x: 129, endPoint y: 427, distance: 133.0
click at [134, 427] on li "[DOMAIN_NAME]" at bounding box center [487, 421] width 708 height 27
copy li "[DOMAIN_NAME]"
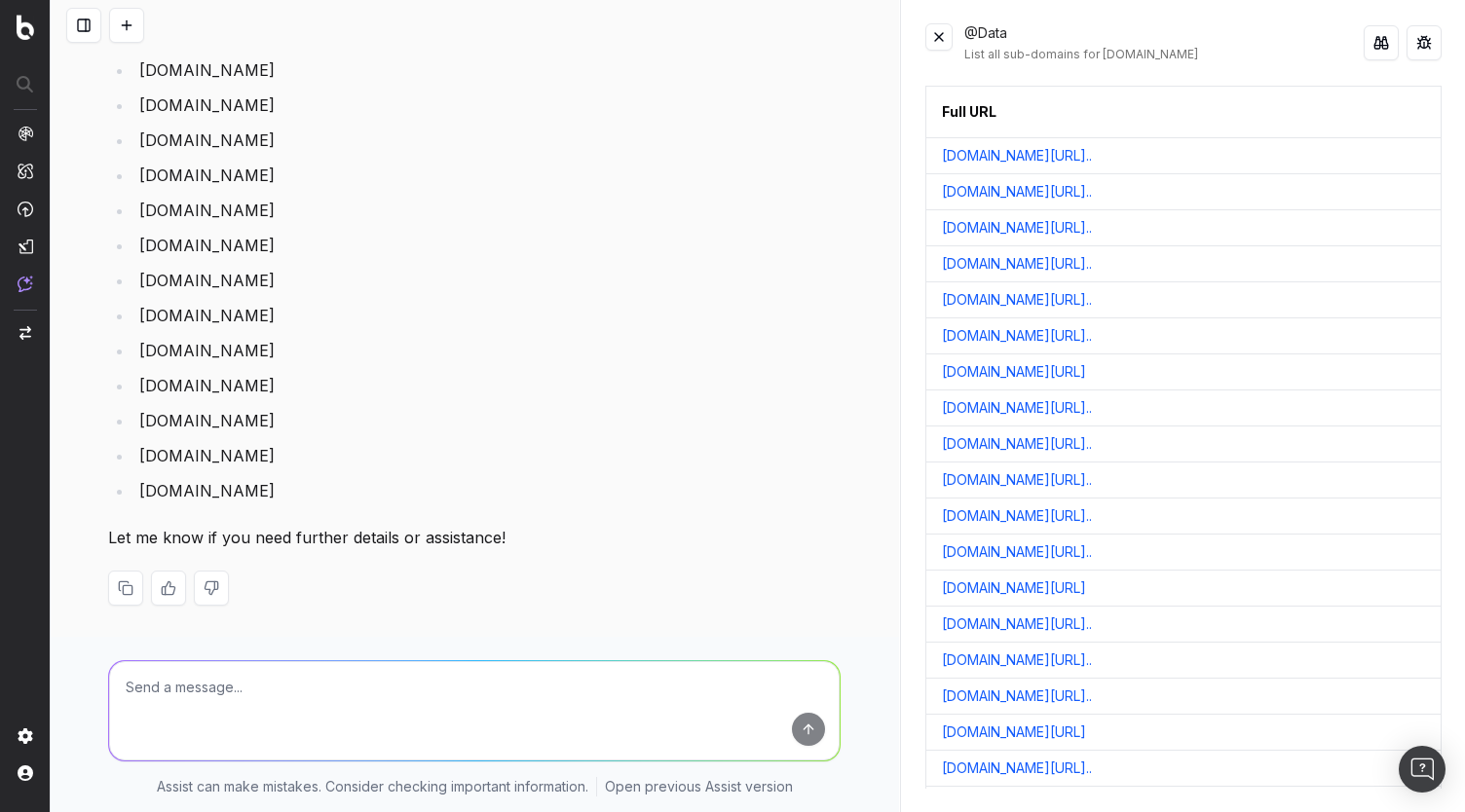
click at [260, 448] on li "[DOMAIN_NAME]" at bounding box center [487, 456] width 708 height 27
drag, startPoint x: 302, startPoint y: 492, endPoint x: 135, endPoint y: 79, distance: 445.5
click at [135, 79] on ul "[DOMAIN_NAME] [DOMAIN_NAME] [DOMAIN_NAME] [DOMAIN_NAME] [DOMAIN_NAME] [DOMAIN_N…" at bounding box center [474, 280] width 732 height 448
copy ul "[DOMAIN_NAME] [DOMAIN_NAME] [DOMAIN_NAME] [DOMAIN_NAME] [DOMAIN_NAME] [DOMAIN_N…"
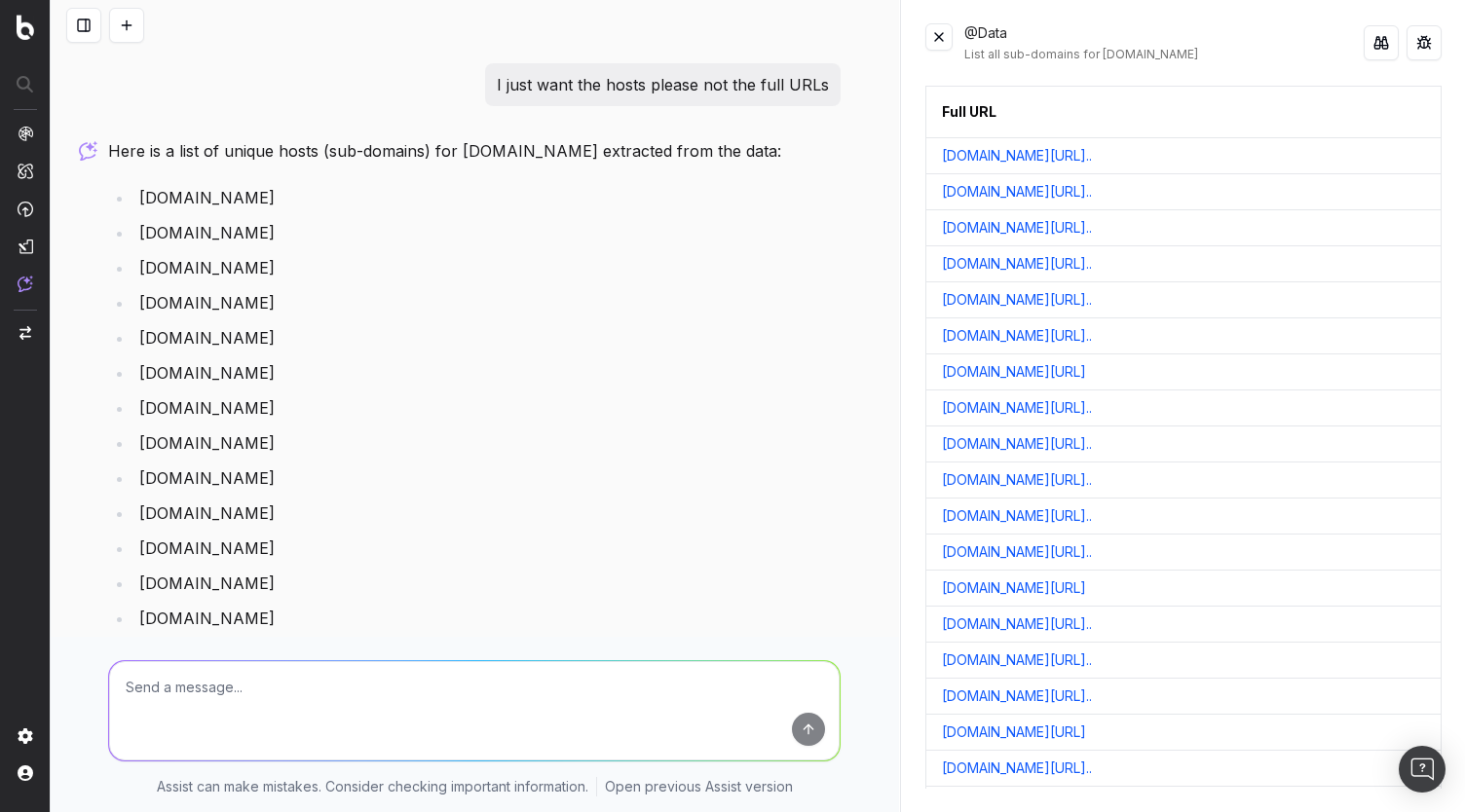
scroll to position [243, 0]
